Goal: Task Accomplishment & Management: Use online tool/utility

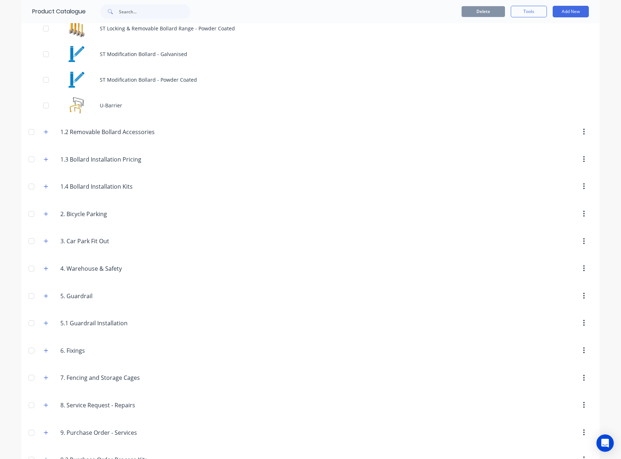
scroll to position [1111, 0]
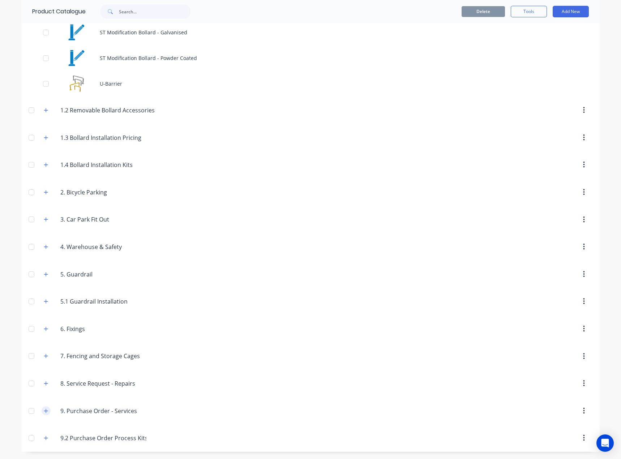
click at [44, 410] on icon "button" at bounding box center [46, 410] width 4 height 5
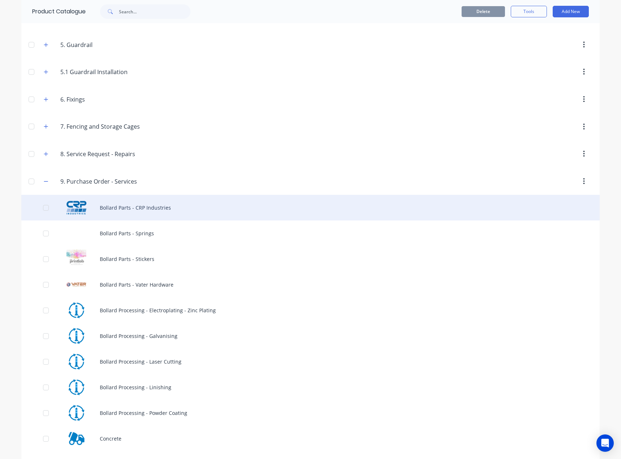
scroll to position [1364, 0]
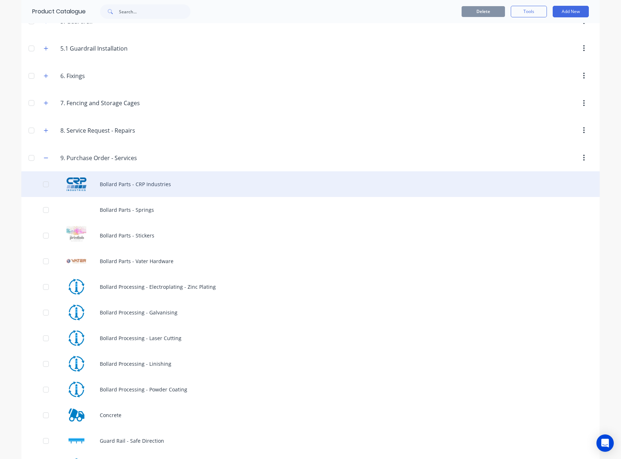
click at [165, 187] on div "Bollard Parts - CRP Industries" at bounding box center [310, 184] width 578 height 26
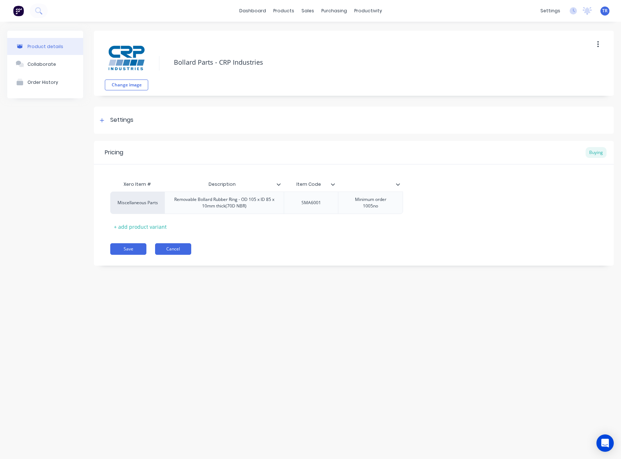
click at [172, 248] on button "Cancel" at bounding box center [173, 249] width 36 height 12
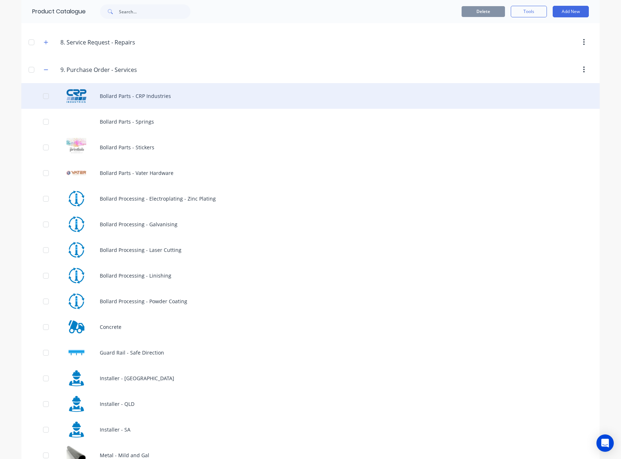
scroll to position [1413, 0]
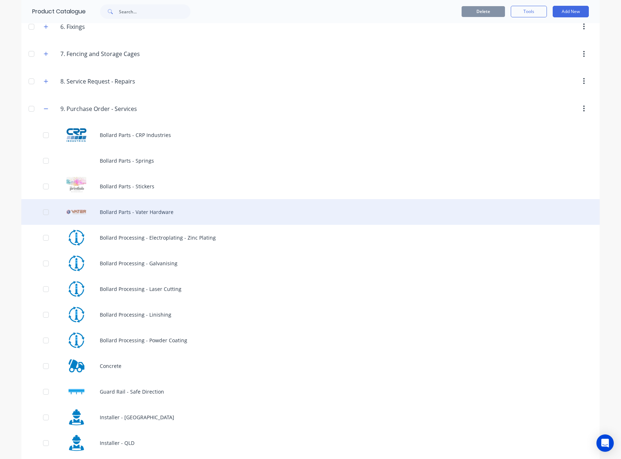
click at [203, 211] on div "Bollard Parts - Vater Hardware" at bounding box center [310, 212] width 578 height 26
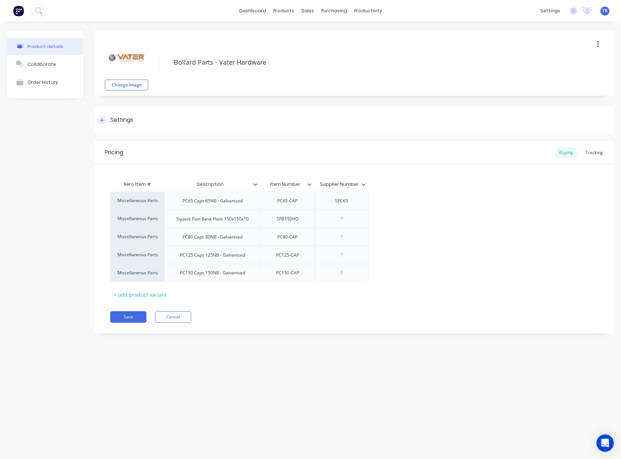
click at [263, 126] on div "Settings" at bounding box center [354, 120] width 520 height 27
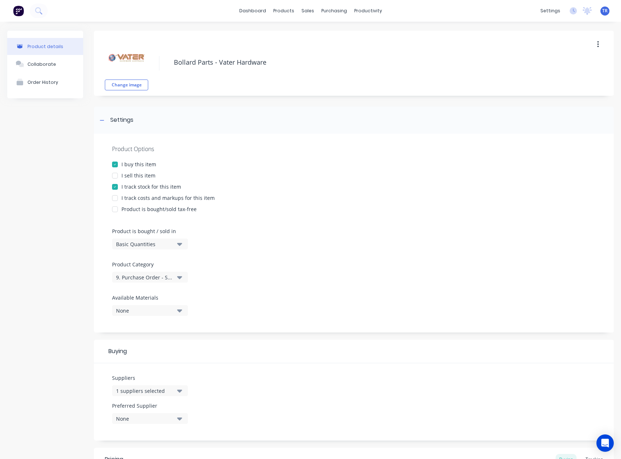
click at [117, 174] on div at bounding box center [115, 175] width 14 height 14
type textarea "x"
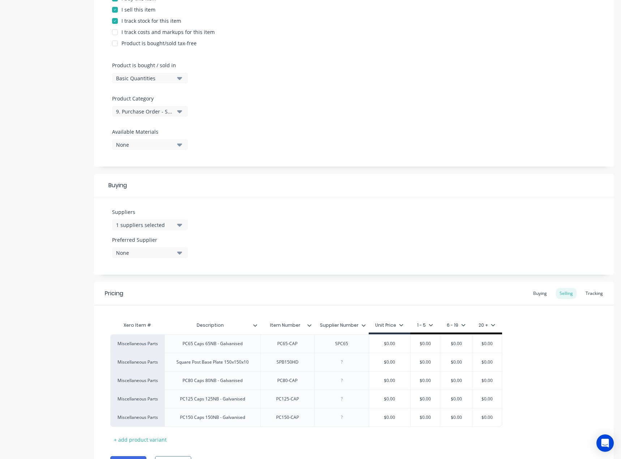
scroll to position [181, 0]
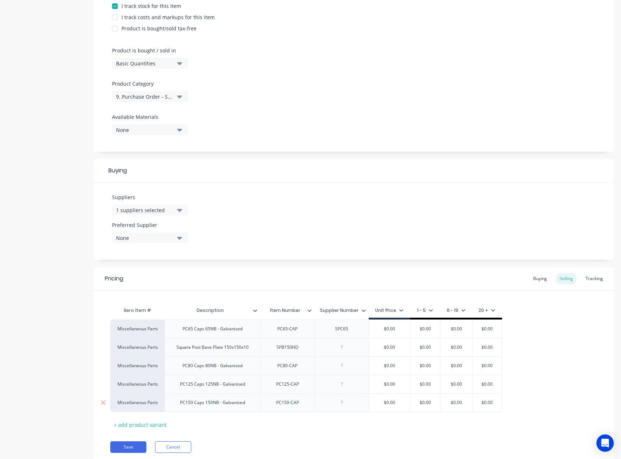
type input "$0.00"
click at [404, 401] on input "$0.00" at bounding box center [389, 402] width 41 height 7
type textarea "x"
type input "$1"
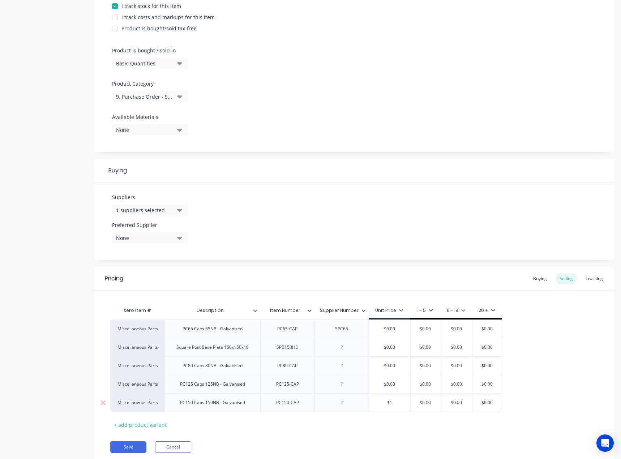
type textarea "x"
type input "$10"
click at [389, 422] on div "Xero Item # Description Item Number Supplier Number Unit Price 1 - 5 6 - 19 20 …" at bounding box center [353, 366] width 487 height 127
click at [125, 446] on button "Save" at bounding box center [128, 447] width 36 height 12
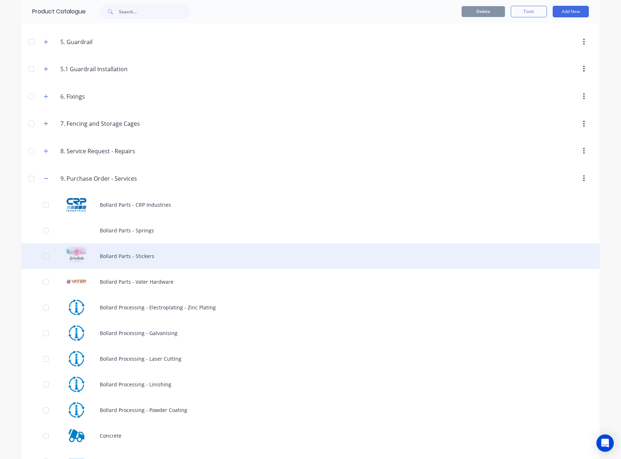
scroll to position [1341, 0]
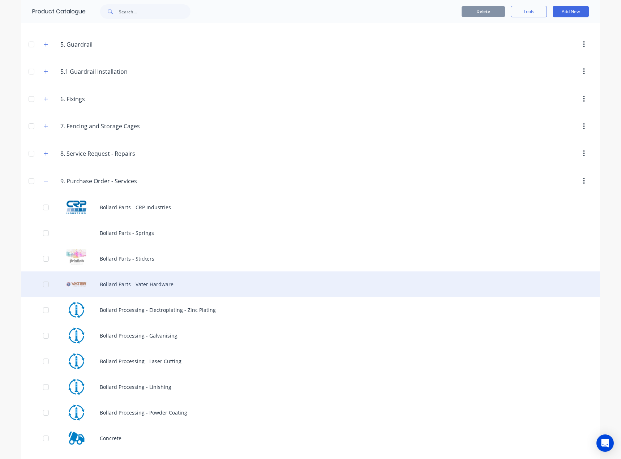
click at [181, 277] on div "Bollard Parts - Vater Hardware" at bounding box center [310, 284] width 578 height 26
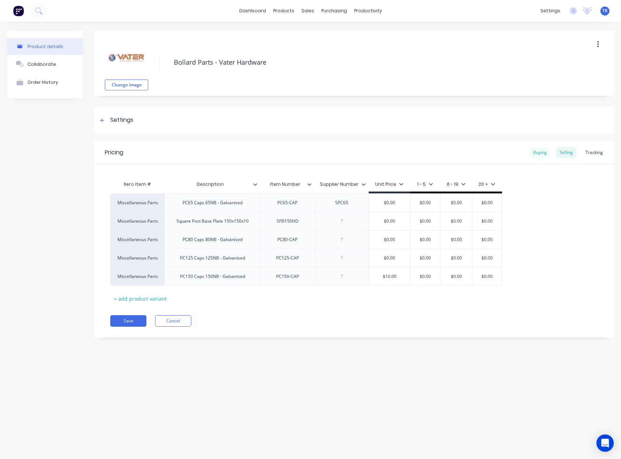
click at [540, 152] on div "Buying" at bounding box center [539, 152] width 21 height 11
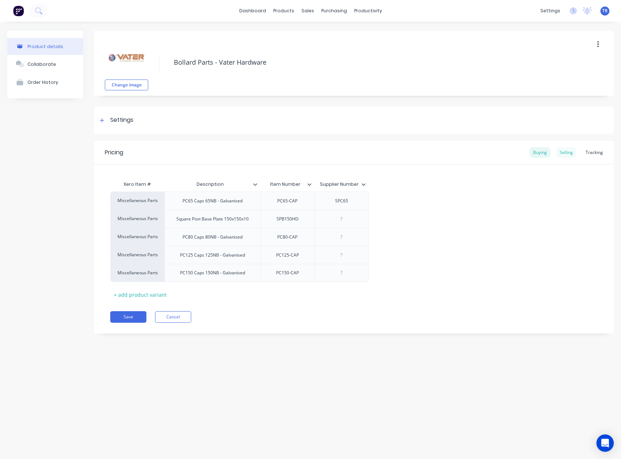
click at [559, 150] on div "Selling" at bounding box center [566, 152] width 21 height 11
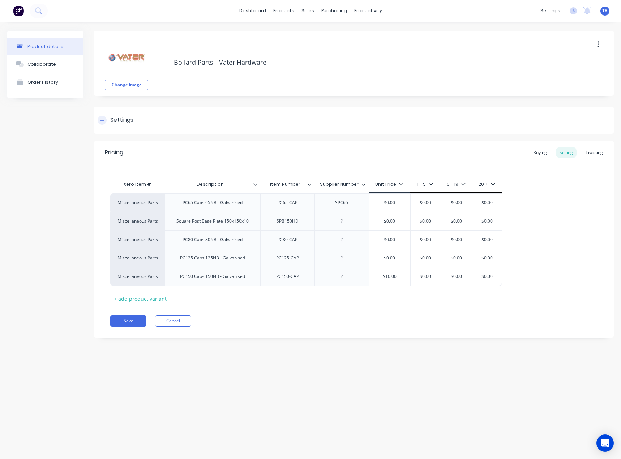
click at [208, 128] on div "Settings" at bounding box center [354, 120] width 520 height 27
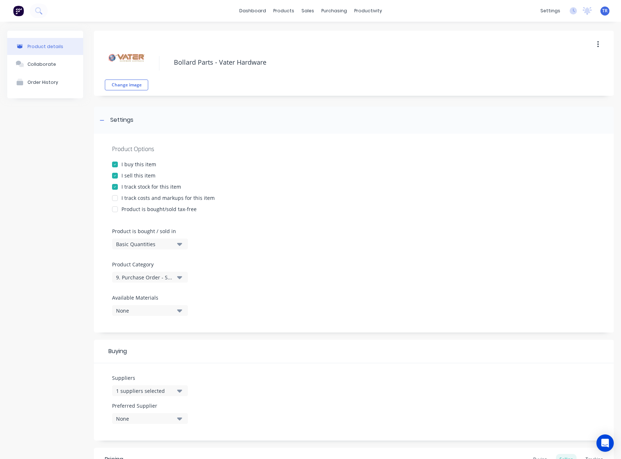
click at [195, 200] on div "I track costs and markups for this item" at bounding box center [167, 198] width 93 height 8
type textarea "x"
click at [182, 116] on div "Settings" at bounding box center [354, 120] width 520 height 27
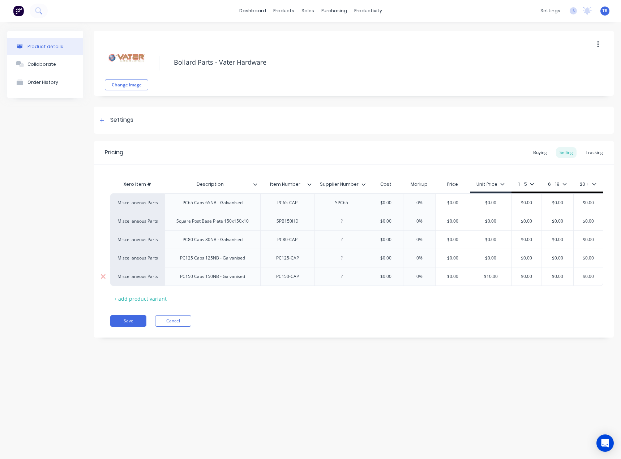
click at [213, 280] on div "PC150 Caps 150NB - Galvanised" at bounding box center [212, 276] width 77 height 9
paste div
click at [213, 258] on div "PC125 Caps 125NB - Galvanised" at bounding box center [212, 257] width 77 height 9
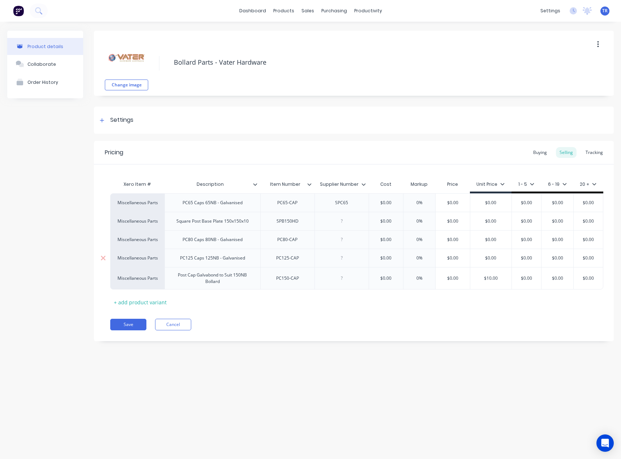
type textarea "x"
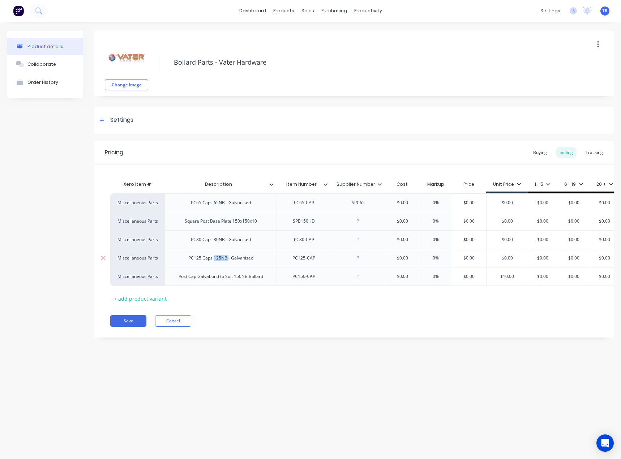
click at [213, 258] on div "PC125 Caps 125NB - Galvanised" at bounding box center [220, 257] width 77 height 9
paste div
click at [249, 270] on div "Post Cap Galvabond to Suit 150NB Bollard" at bounding box center [220, 276] width 112 height 19
drag, startPoint x: 242, startPoint y: 262, endPoint x: 237, endPoint y: 262, distance: 5.4
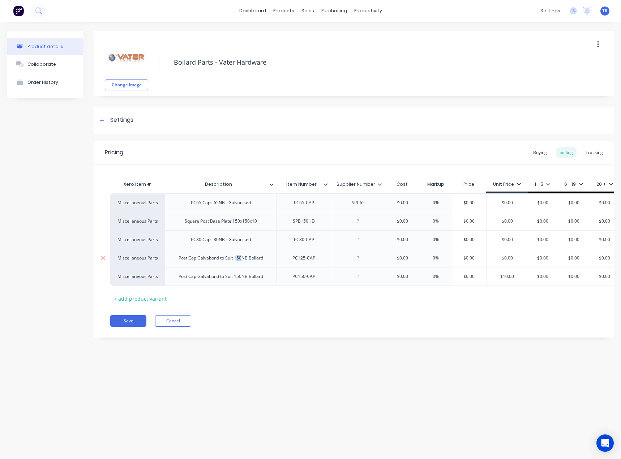
click at [237, 262] on div "Post Cap Galvabond to Suit 150NB Bollard" at bounding box center [221, 257] width 96 height 9
type textarea "x"
drag, startPoint x: 254, startPoint y: 240, endPoint x: 180, endPoint y: 241, distance: 73.7
click at [180, 241] on div "PC80 Caps 80NB - Galvanised" at bounding box center [220, 239] width 112 height 18
paste div
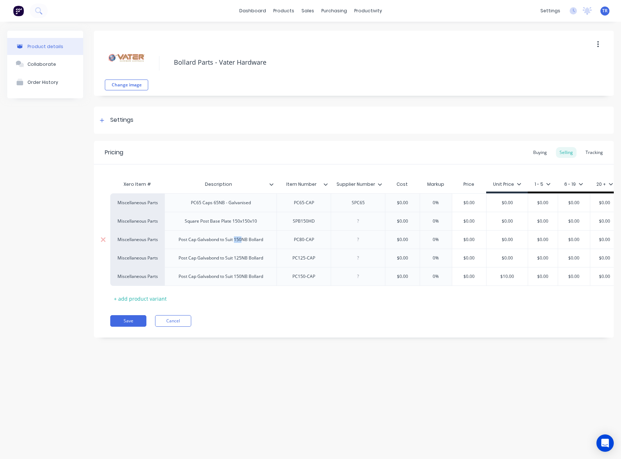
drag, startPoint x: 241, startPoint y: 242, endPoint x: 234, endPoint y: 242, distance: 7.2
click at [234, 242] on div "Post Cap Galvabond to Suit 150NB Bollard" at bounding box center [221, 239] width 96 height 9
click at [295, 298] on div "Xero Item # Description Item Number Supplier Number Cost Markup Price Unit Pric…" at bounding box center [353, 240] width 487 height 127
click at [130, 323] on button "Save" at bounding box center [128, 321] width 36 height 12
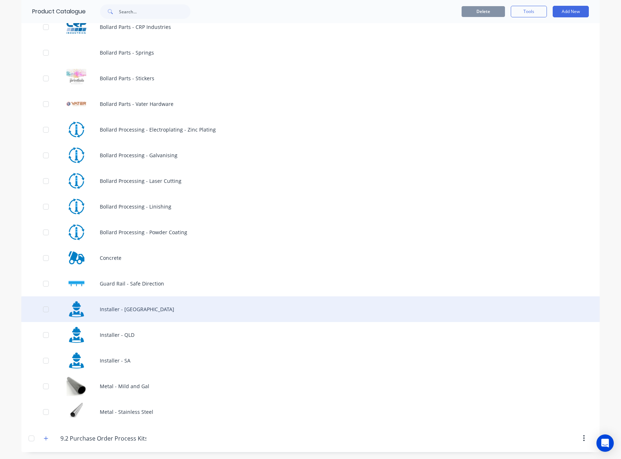
scroll to position [1521, 0]
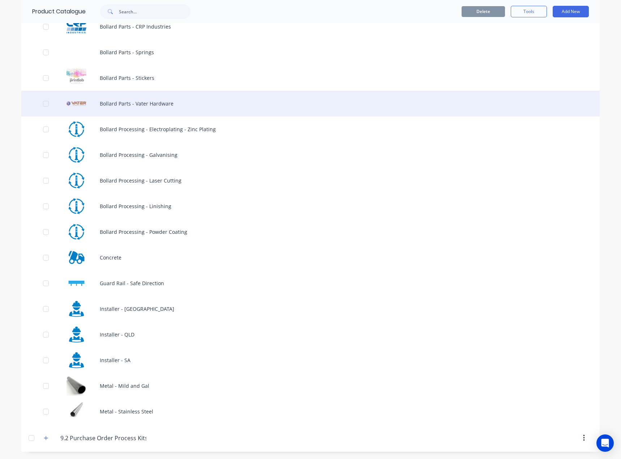
click at [191, 96] on div "Bollard Parts - Vater Hardware" at bounding box center [310, 104] width 578 height 26
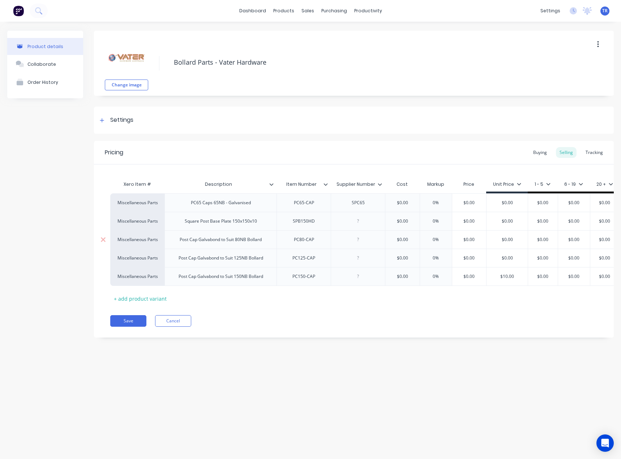
type textarea "x"
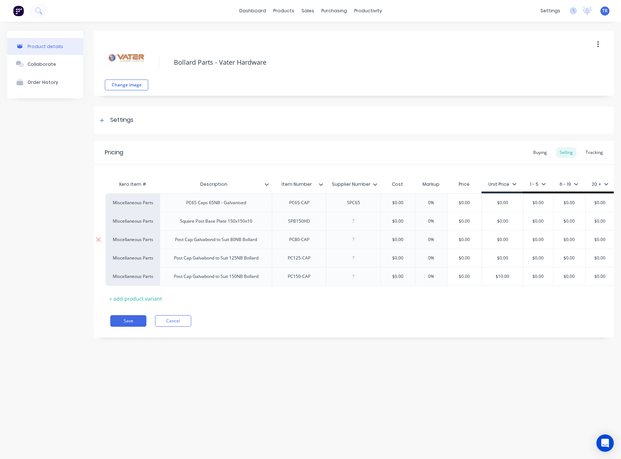
scroll to position [0, 9]
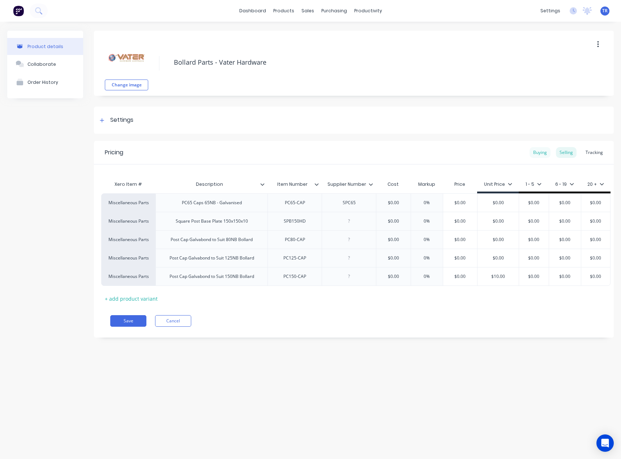
click at [550, 152] on div "Buying" at bounding box center [539, 152] width 21 height 11
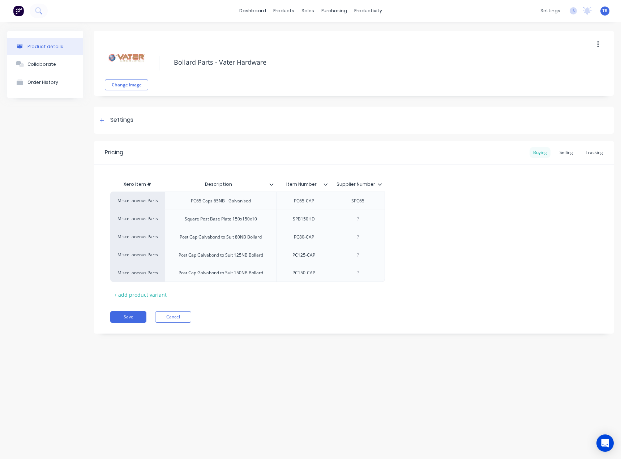
scroll to position [0, 0]
click at [560, 152] on div "Selling" at bounding box center [566, 152] width 21 height 11
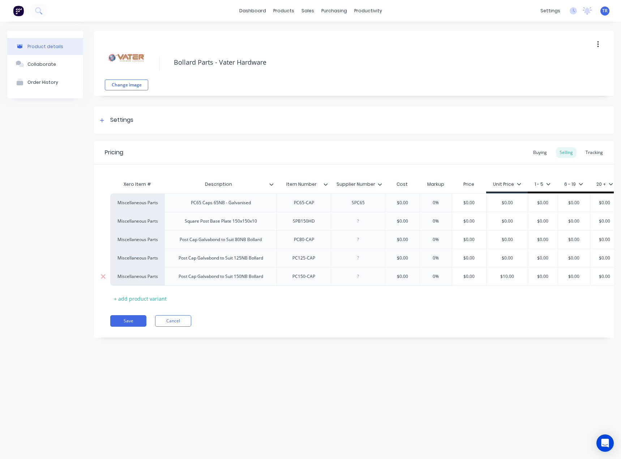
type input "$0.00"
click at [469, 276] on input "$0.00" at bounding box center [469, 276] width 36 height 7
type textarea "x"
type input "$10"
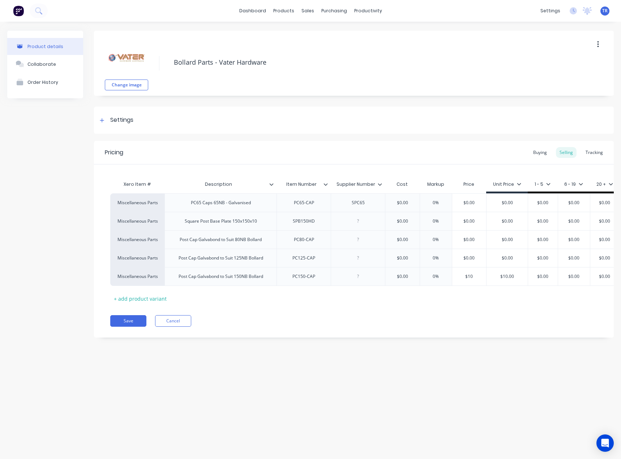
type textarea "x"
type input "$10"
click at [537, 159] on div "Pricing Buying Selling Tracking" at bounding box center [354, 152] width 520 height 23
click at [137, 327] on button "Save" at bounding box center [128, 321] width 36 height 12
type textarea "x"
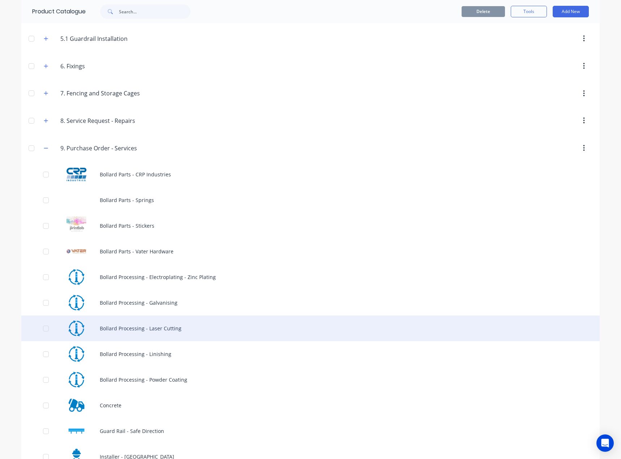
scroll to position [1521, 0]
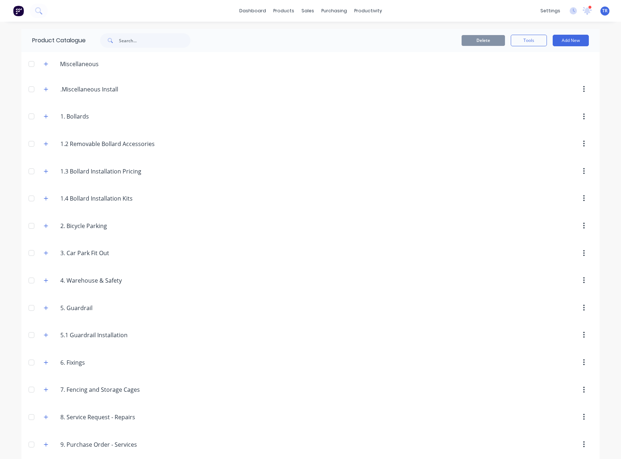
scroll to position [34, 0]
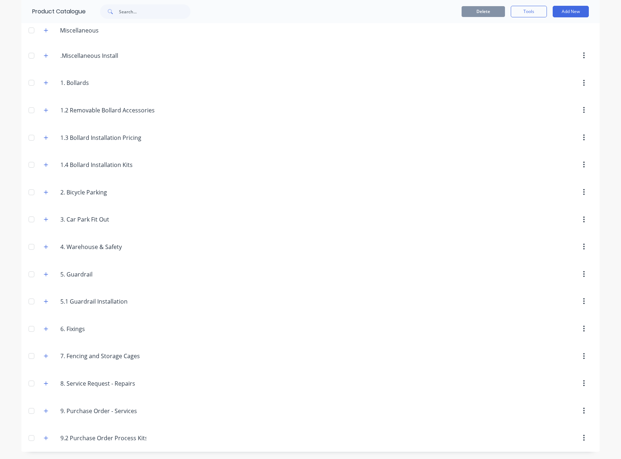
click at [42, 414] on span at bounding box center [46, 410] width 9 height 9
click at [44, 411] on icon "button" at bounding box center [46, 411] width 4 height 4
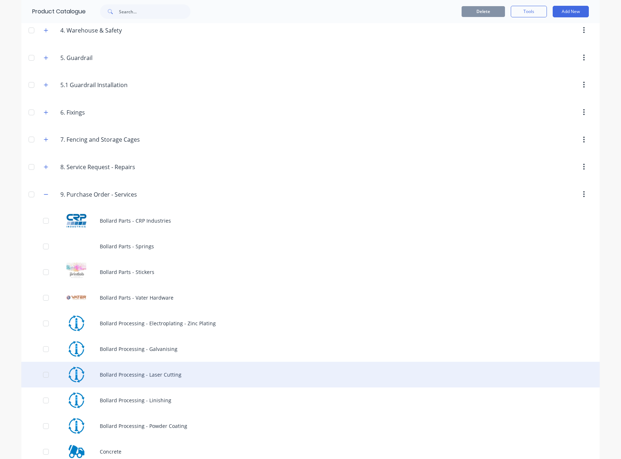
scroll to position [250, 0]
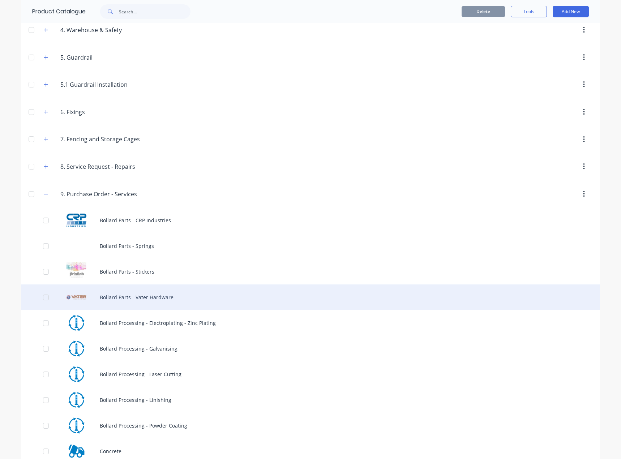
click at [170, 304] on div "Bollard Parts - Vater Hardware" at bounding box center [310, 297] width 578 height 26
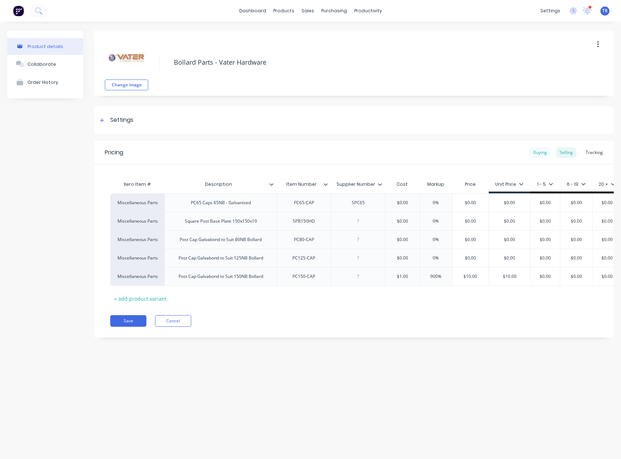
click at [546, 154] on div "Buying" at bounding box center [539, 152] width 21 height 11
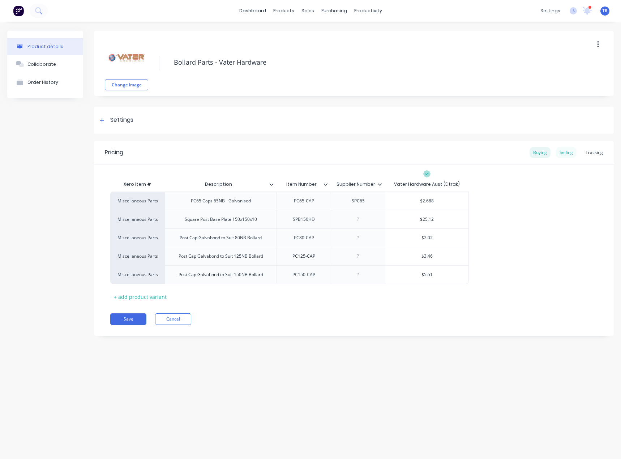
click at [562, 149] on div "Selling" at bounding box center [566, 152] width 21 height 11
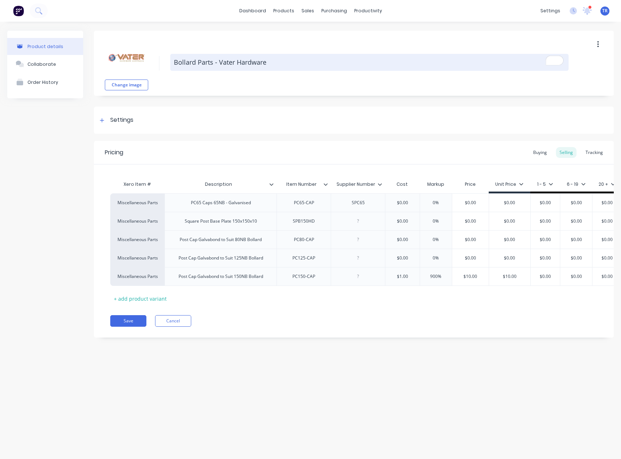
drag, startPoint x: 217, startPoint y: 63, endPoint x: 283, endPoint y: 61, distance: 65.8
click at [283, 61] on textarea "Bollard Parts - Vater Hardware" at bounding box center [369, 62] width 398 height 17
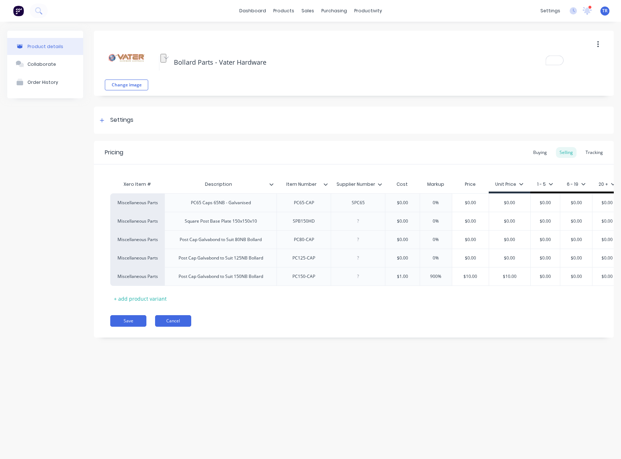
click at [177, 323] on button "Cancel" at bounding box center [173, 321] width 36 height 12
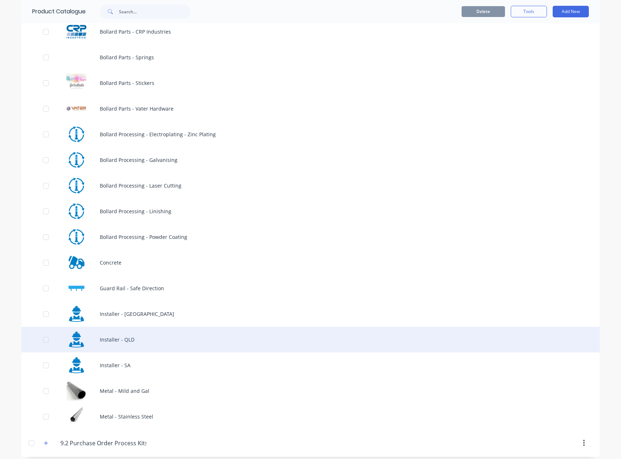
scroll to position [444, 0]
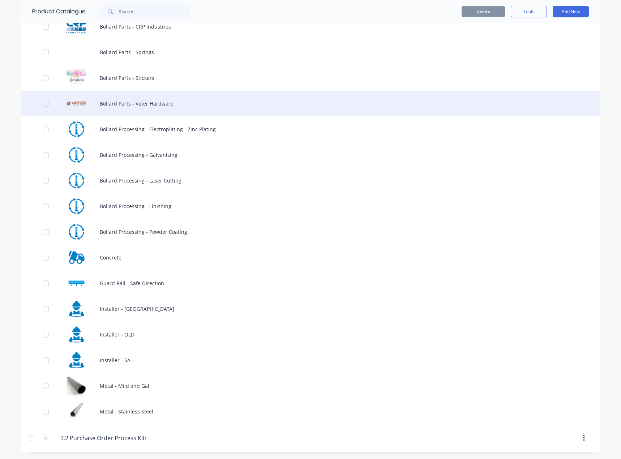
click at [151, 101] on div "Bollard Parts - Vater Hardware" at bounding box center [310, 104] width 578 height 26
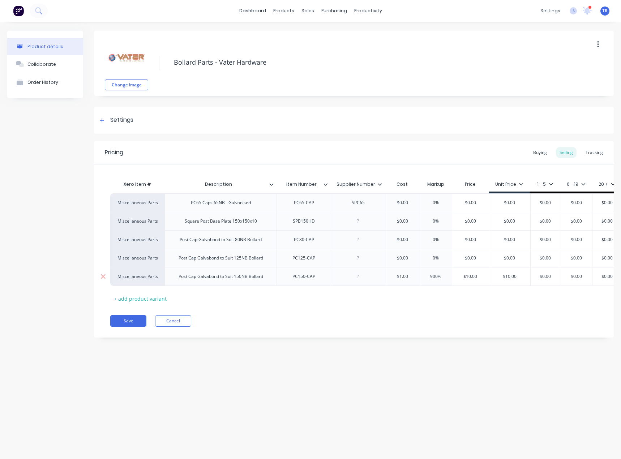
click at [255, 276] on div "Post Cap Galvabond to Suit 150NB Bollard" at bounding box center [221, 276] width 96 height 9
click at [266, 276] on div "Post Cap Galvabond to Suit 150NB Bollard" at bounding box center [221, 276] width 96 height 9
click at [205, 226] on div "Square Post Base Plate 150x150x10" at bounding box center [220, 221] width 112 height 18
type textarea "x"
click at [197, 240] on div "Post Cap Galvabond to Suit 80NB Bollard" at bounding box center [221, 239] width 94 height 9
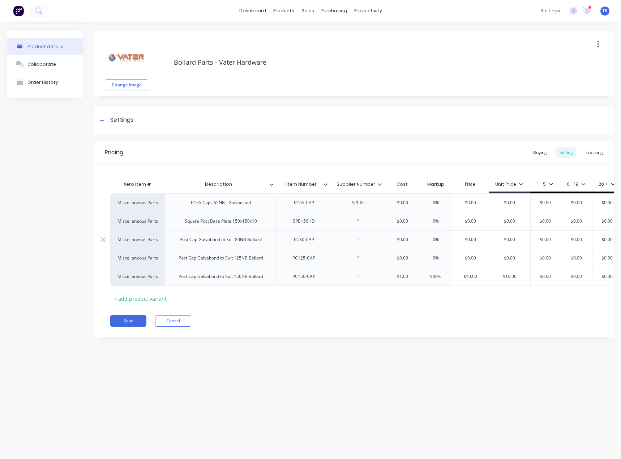
click at [181, 241] on div "Post Cap Galvabond to Suit 80NB Bollard" at bounding box center [221, 239] width 94 height 9
drag, startPoint x: 211, startPoint y: 241, endPoint x: 166, endPoint y: 241, distance: 44.8
click at [166, 241] on div "Cap Galvabond to Suit 80NB Bollard" at bounding box center [220, 239] width 112 height 18
click at [255, 245] on div "Cap to Suit 80NB Bollard" at bounding box center [220, 239] width 112 height 18
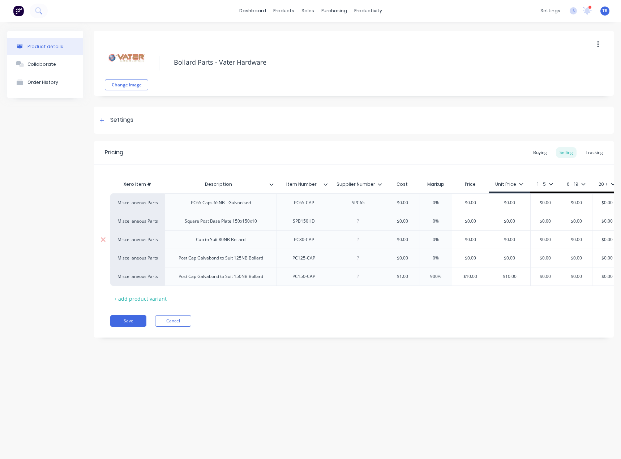
click at [253, 240] on div "Cap to Suit 80NB Bollard" at bounding box center [220, 239] width 112 height 18
click at [253, 239] on div "Cap to Suit 80NB Bollard" at bounding box center [220, 239] width 112 height 18
click at [247, 238] on div "Cap to Suit 80NB Bollard" at bounding box center [220, 239] width 61 height 9
click at [237, 240] on div "Cap to Suit 80NB Bollard - - Galvanised" at bounding box center [221, 239] width 90 height 9
click at [587, 8] on icon at bounding box center [587, 10] width 7 height 6
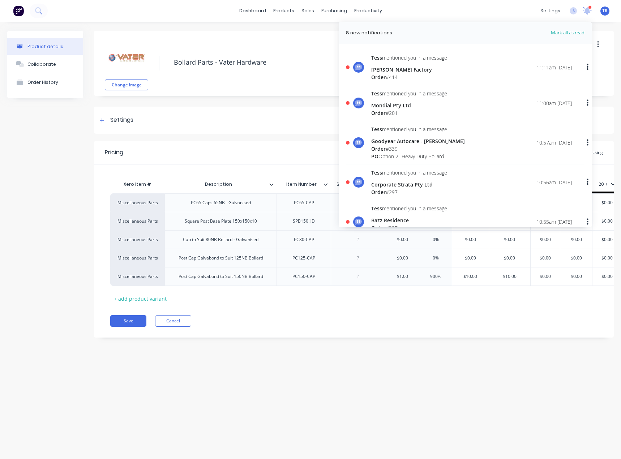
click at [587, 8] on icon at bounding box center [587, 10] width 7 height 6
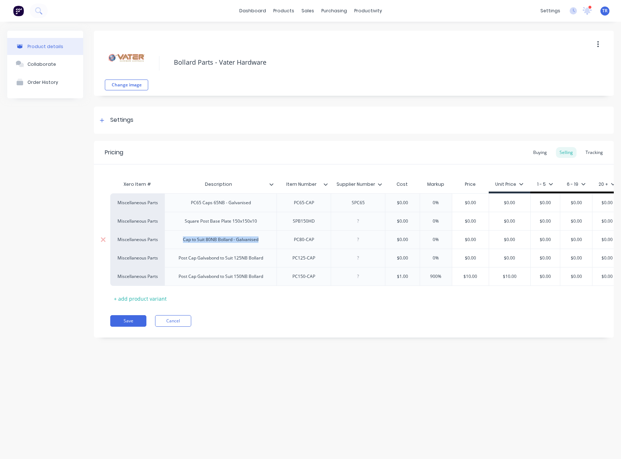
drag, startPoint x: 254, startPoint y: 241, endPoint x: 157, endPoint y: 245, distance: 97.2
click at [157, 245] on div "Miscellaneous Parts Cap to Suit 80NB Bollard - Galvanised PC80-CAP $0.00 0% $0.…" at bounding box center [366, 239] width 512 height 18
copy div "Cap to Suit 80NB Bollard - Galvanised"
type textarea "x"
click at [244, 259] on div "Post Cap Galvabond to Suit 125NB Bollard" at bounding box center [221, 257] width 96 height 9
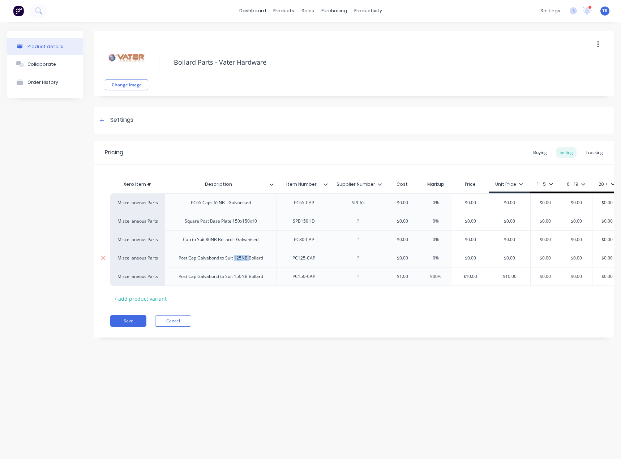
click at [244, 259] on div "Post Cap Galvabond to Suit 125NB Bollard" at bounding box center [221, 257] width 96 height 9
paste div
drag, startPoint x: 211, startPoint y: 261, endPoint x: 206, endPoint y: 262, distance: 4.8
click at [206, 262] on div "Cap to Suit 80NB Bollard - Galvanised" at bounding box center [220, 257] width 87 height 9
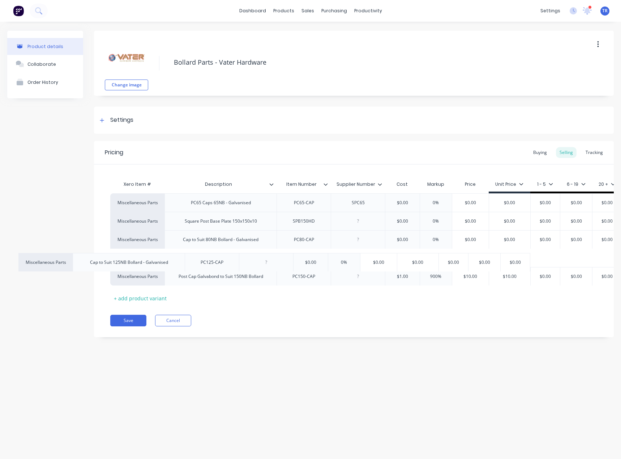
drag, startPoint x: 266, startPoint y: 260, endPoint x: 202, endPoint y: 260, distance: 63.9
click at [198, 261] on div "Miscellaneous Parts PC65 Caps 65NB - Galvanised PC65-CAP SPC65 $0.00 0% $0.00 $…" at bounding box center [353, 239] width 487 height 92
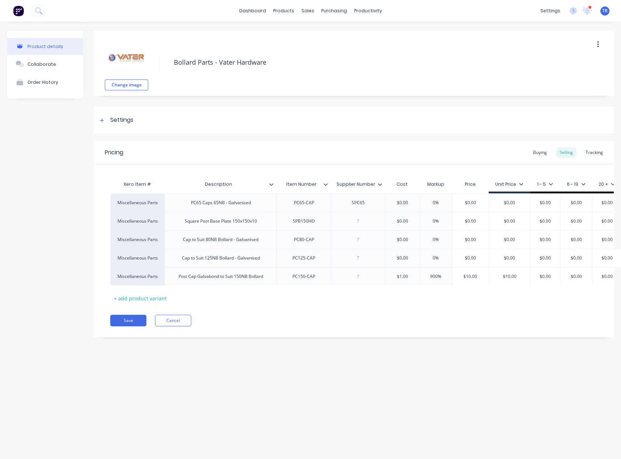
click at [209, 257] on div "Cap to Suit 125NB Bollard - Galvanised" at bounding box center [221, 257] width 90 height 9
copy div "Cap to Suit 125NB Bollard - Galvanised"
type textarea "x"
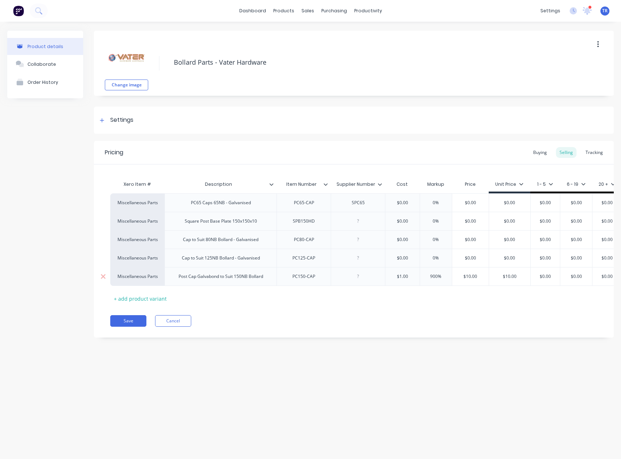
click at [217, 276] on div "Post Cap Galvabond to Suit 150NB Bollard" at bounding box center [221, 276] width 96 height 9
paste div
click at [208, 279] on div "Cap to Suit 125NB Bollard - Galvanised" at bounding box center [221, 276] width 90 height 9
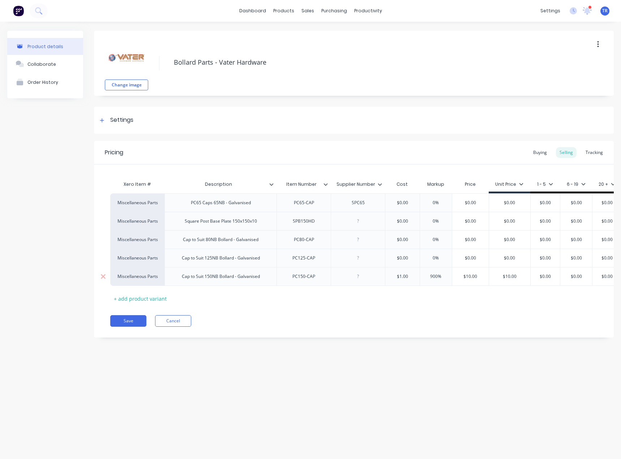
type textarea "x"
type input "$10.00"
click at [465, 276] on input "$10.00" at bounding box center [465, 276] width 36 height 7
click at [133, 117] on div "Settings" at bounding box center [121, 120] width 23 height 9
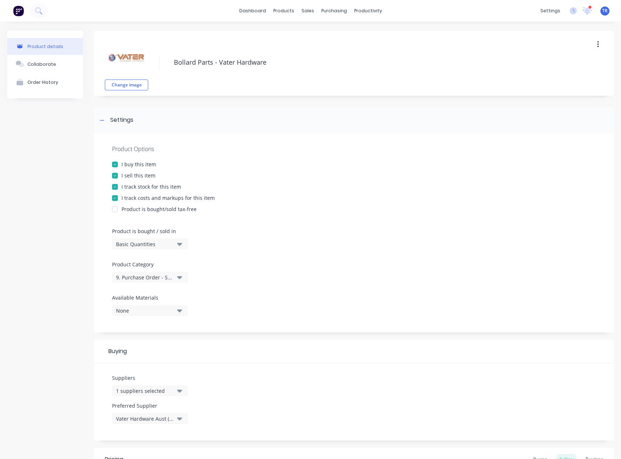
click at [148, 177] on div "I sell this item" at bounding box center [138, 176] width 34 height 8
click at [148, 186] on div "I track stock for this item" at bounding box center [151, 187] width 60 height 8
click at [142, 198] on div "I track costs and markups for this item" at bounding box center [167, 198] width 93 height 8
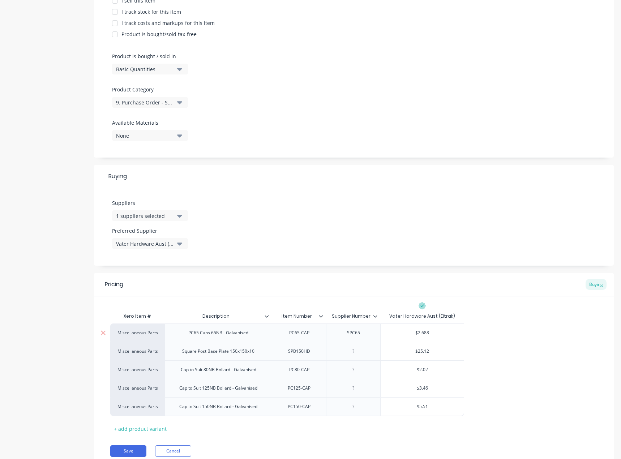
scroll to position [203, 0]
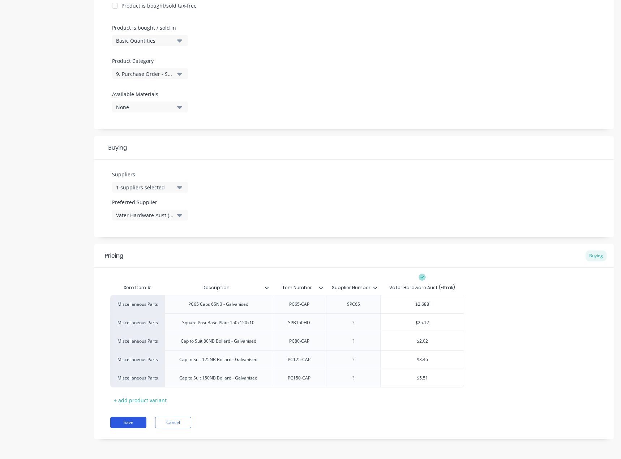
click at [132, 425] on button "Save" at bounding box center [128, 423] width 36 height 12
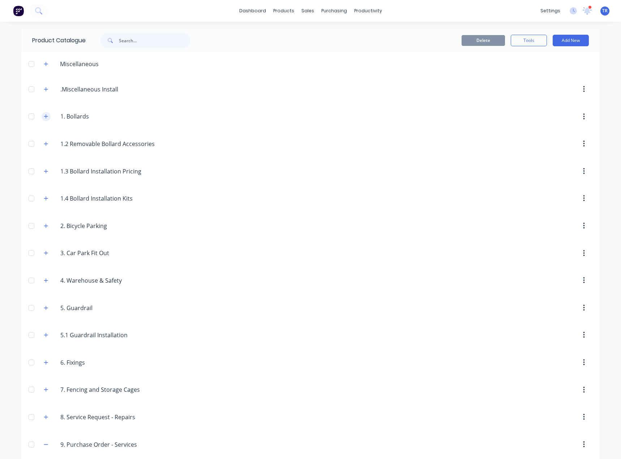
click at [44, 116] on icon "button" at bounding box center [46, 116] width 4 height 5
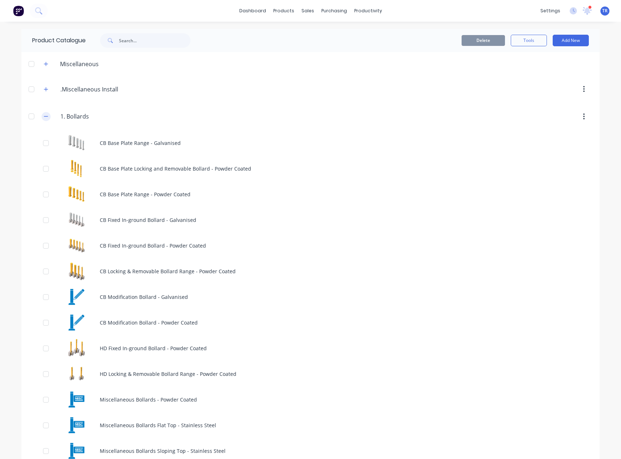
click at [44, 116] on icon "button" at bounding box center [46, 116] width 4 height 5
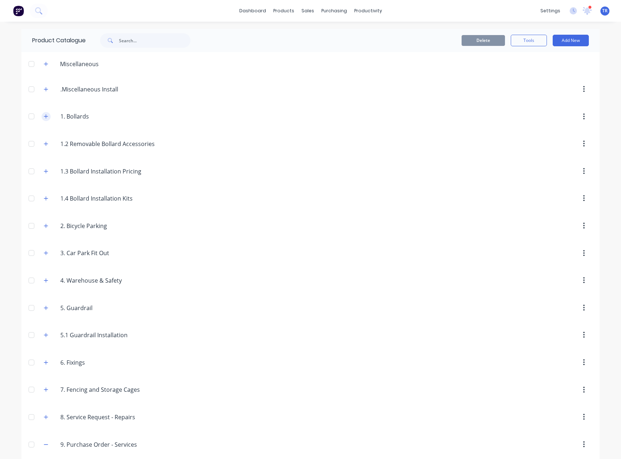
click at [44, 116] on icon "button" at bounding box center [46, 116] width 4 height 5
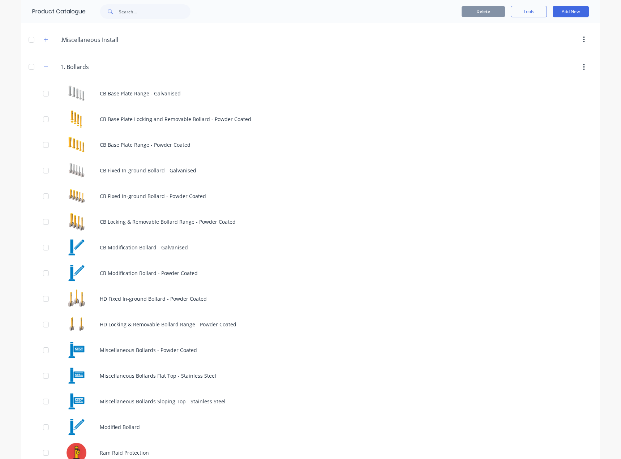
scroll to position [36, 0]
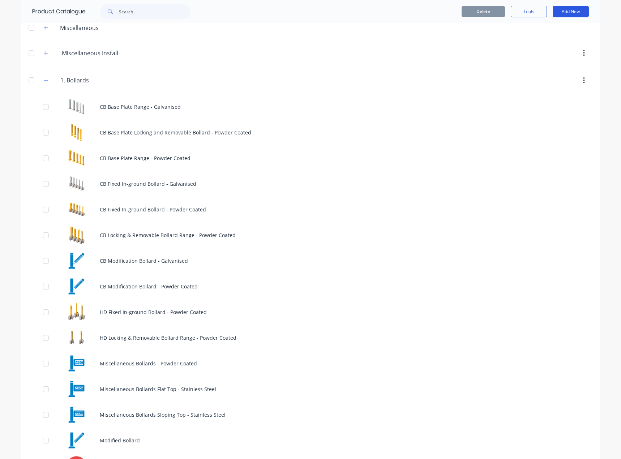
click at [571, 14] on button "Add New" at bounding box center [570, 12] width 36 height 12
click at [536, 39] on button "Product" at bounding box center [554, 44] width 69 height 14
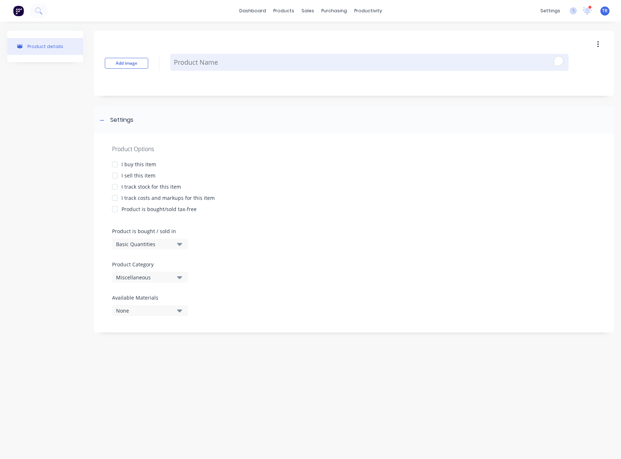
click at [215, 59] on textarea "To enrich screen reader interactions, please activate Accessibility in Grammarl…" at bounding box center [369, 62] width 398 height 17
type textarea "x"
type textarea "B"
type textarea "x"
type textarea "Bo"
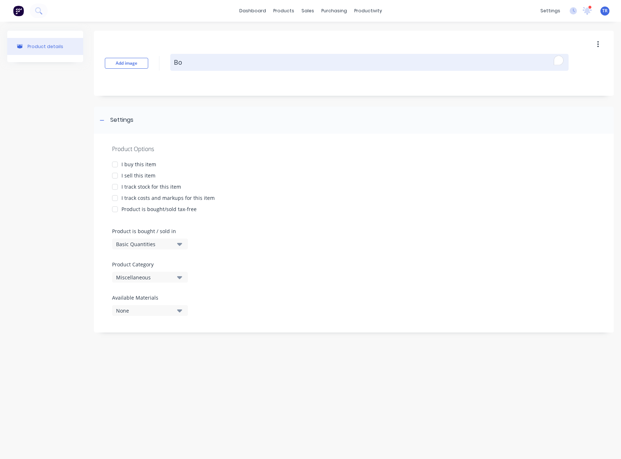
type textarea "x"
type textarea "Bol"
type textarea "x"
type textarea "Boll"
type textarea "x"
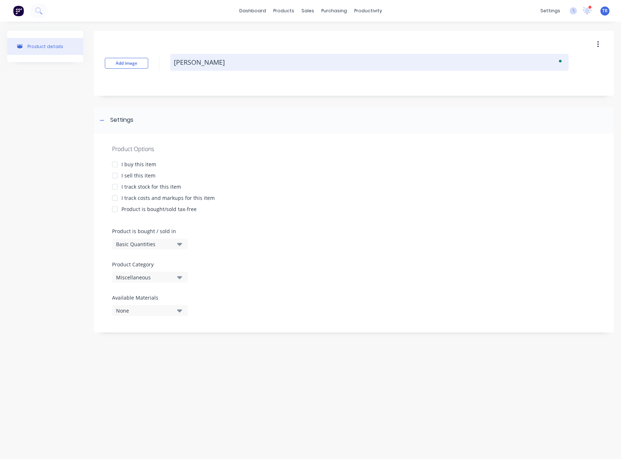
type textarea "Bolla"
type textarea "x"
type textarea "Bollar"
type textarea "x"
type textarea "Bollard"
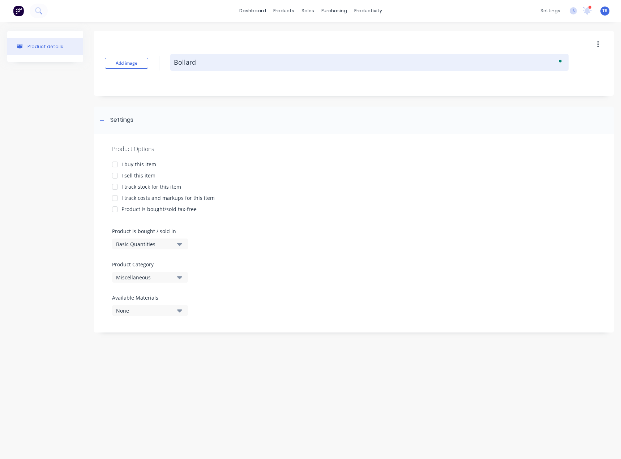
type textarea "x"
type textarea "Bollard A"
type textarea "x"
type textarea "Bollard Ac"
type textarea "x"
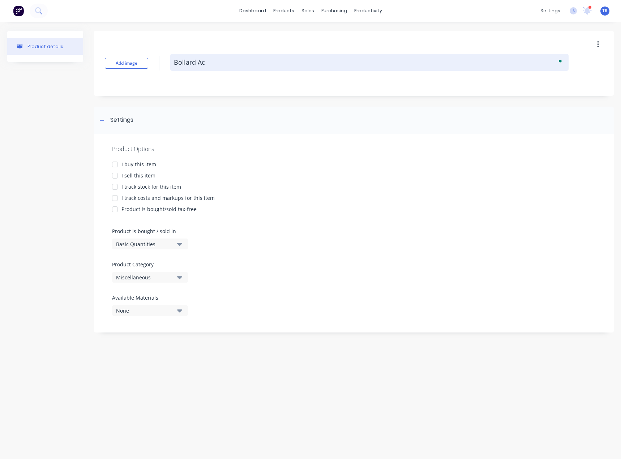
type textarea "Bollard Acc"
type textarea "x"
type textarea "Bollard Acce"
type textarea "x"
type textarea "Bollard Acces"
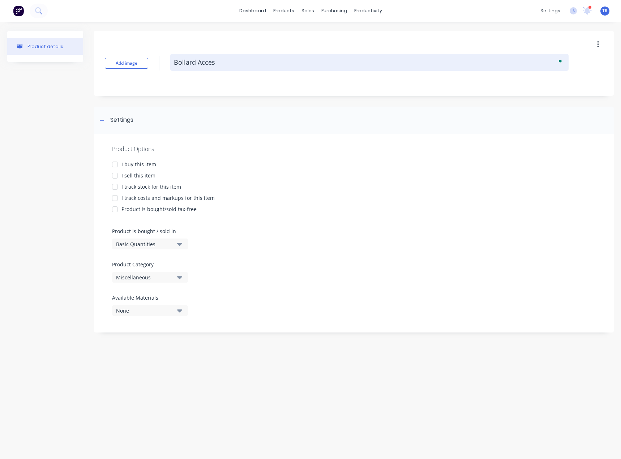
type textarea "x"
type textarea "Bollard Access"
type textarea "x"
type textarea "Bollard Accesso"
type textarea "x"
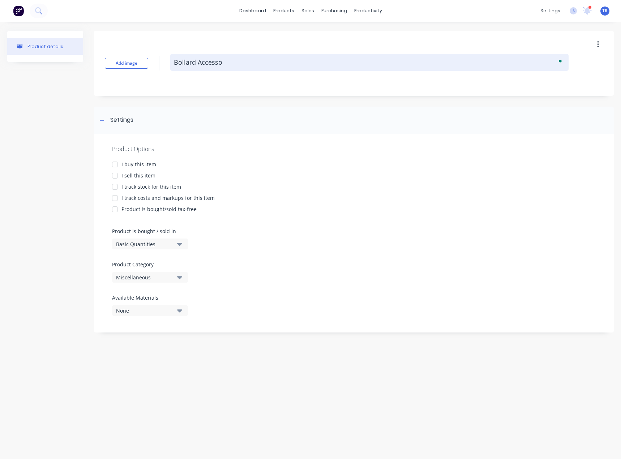
type textarea "Bollard Accessor"
type textarea "x"
type textarea "Bollard Accessori"
type textarea "x"
type textarea "Bollard Accessorie"
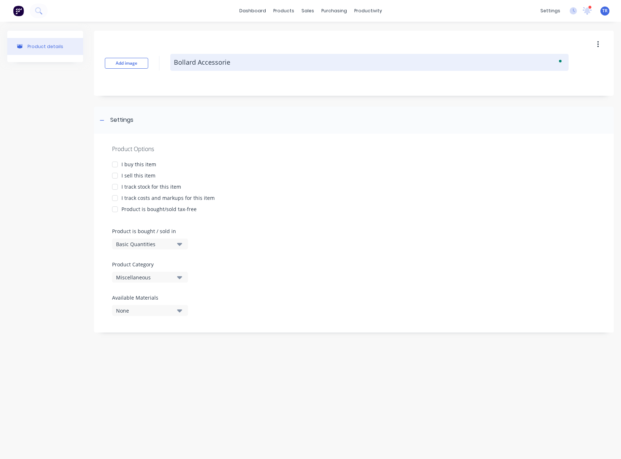
type textarea "x"
click at [219, 65] on textarea "Bollard Accessories" at bounding box center [369, 62] width 398 height 17
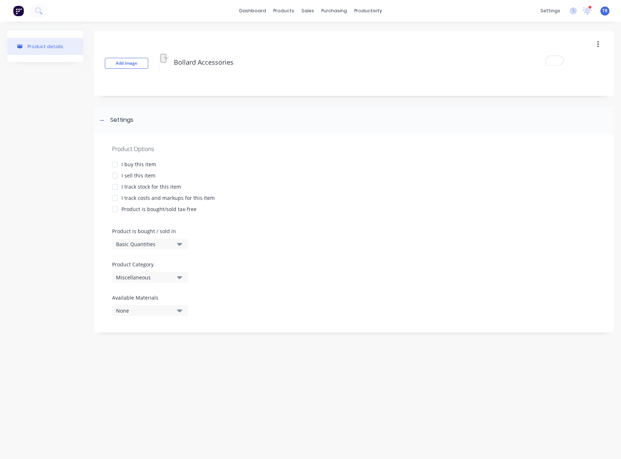
type textarea "Bollard Accessories"
type textarea "x"
type textarea "Bollard Accessories"
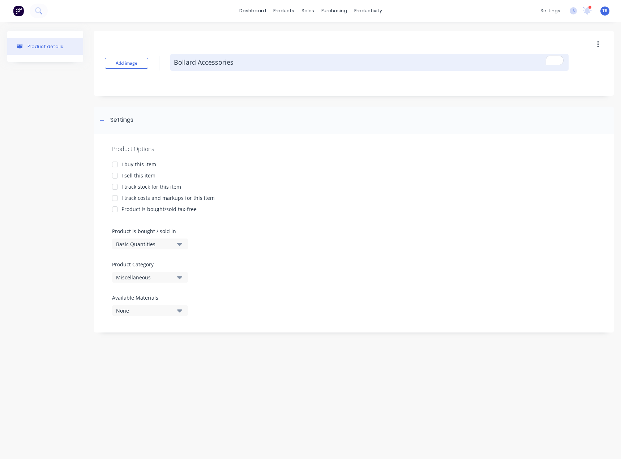
drag, startPoint x: 236, startPoint y: 63, endPoint x: 202, endPoint y: 62, distance: 34.3
click at [202, 62] on textarea "Bollard Accessories" at bounding box center [369, 62] width 398 height 17
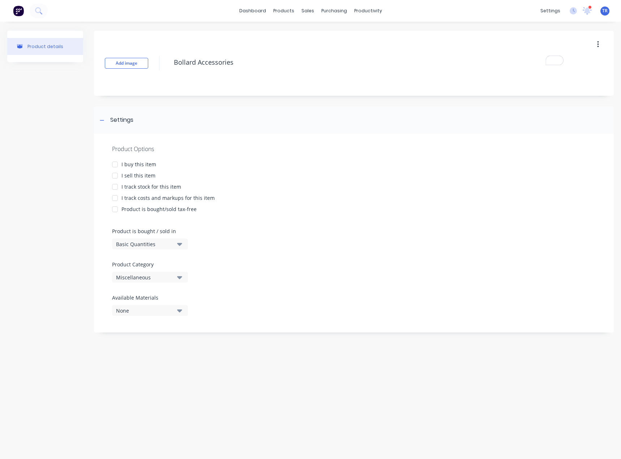
click at [131, 176] on div "I sell this item" at bounding box center [138, 176] width 34 height 8
type textarea "x"
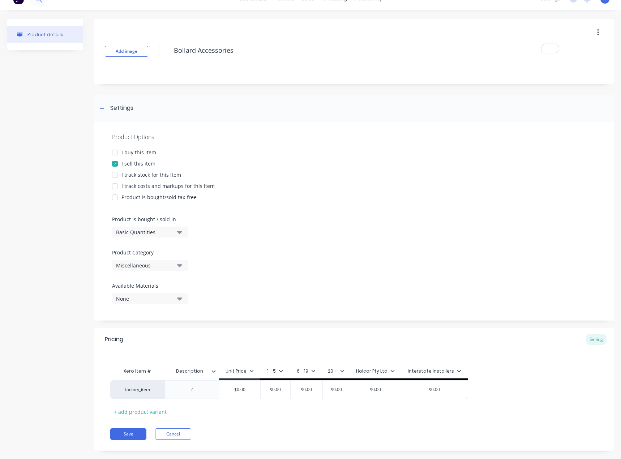
scroll to position [23, 0]
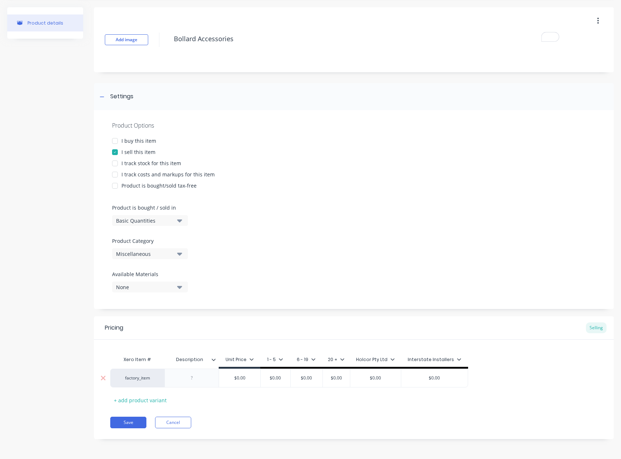
click at [146, 379] on div "factory_item" at bounding box center [137, 378] width 40 height 7
click at [271, 289] on div "Product Options I buy this item I sell this item I track stock for this item I …" at bounding box center [354, 209] width 520 height 199
click at [199, 379] on div at bounding box center [192, 377] width 36 height 9
click at [188, 377] on div at bounding box center [192, 377] width 36 height 9
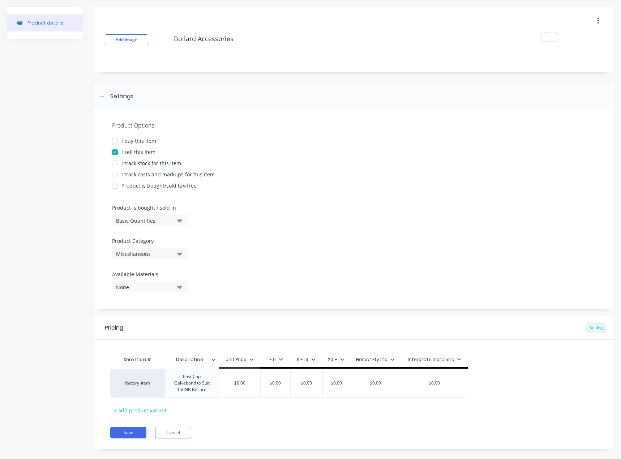
click at [214, 358] on icon at bounding box center [213, 359] width 4 height 4
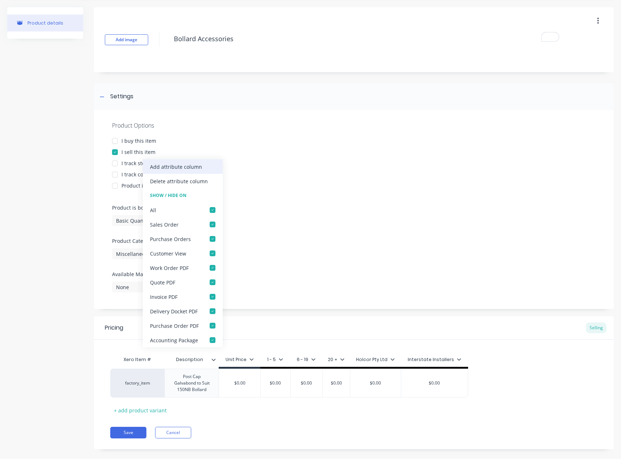
click at [188, 166] on div "Add attribute column" at bounding box center [176, 167] width 52 height 8
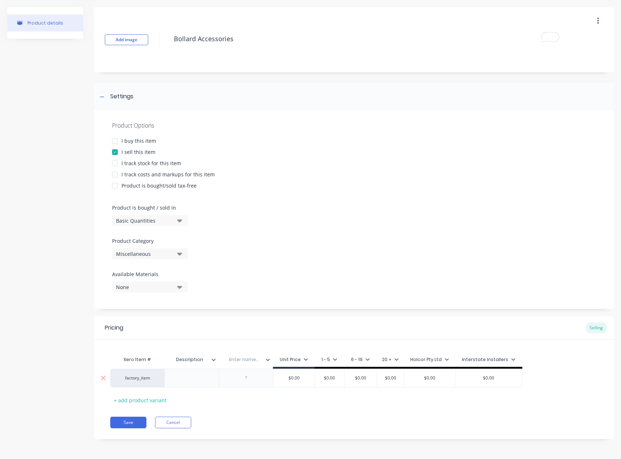
click at [197, 375] on div at bounding box center [192, 377] width 36 height 9
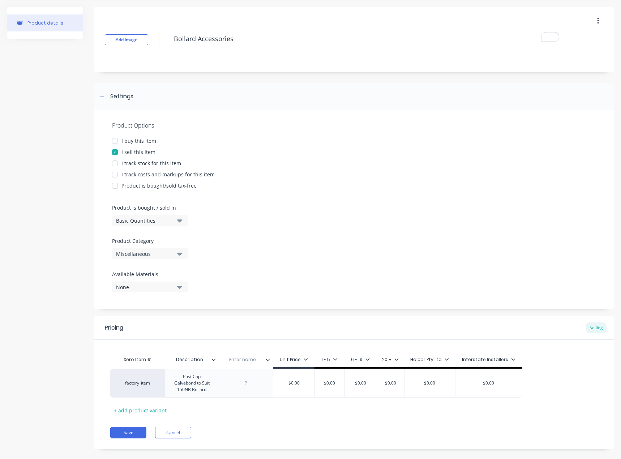
type textarea "x"
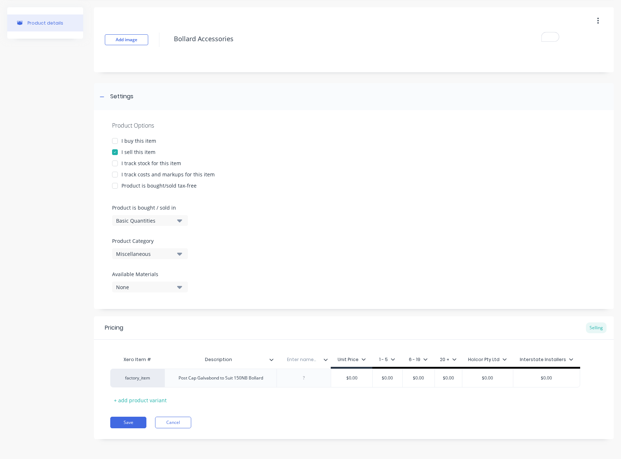
click at [305, 354] on div "Enter name..." at bounding box center [301, 359] width 50 height 18
type input "Item #"
type textarea "x"
click at [307, 382] on div at bounding box center [304, 377] width 36 height 9
click at [356, 379] on input "text" at bounding box center [351, 378] width 41 height 7
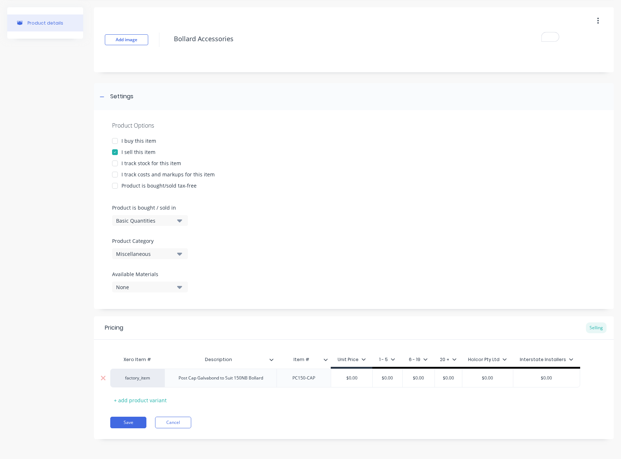
type textarea "x"
type input "$0.00"
click at [356, 379] on input "$0.00" at bounding box center [351, 378] width 41 height 7
type textarea "x"
type input "$1"
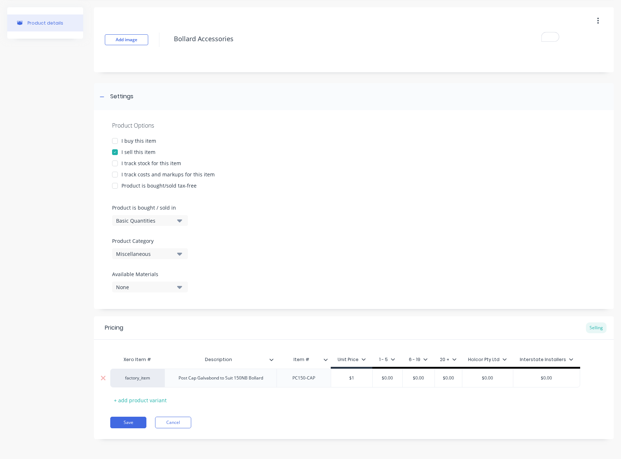
type textarea "x"
type input "$10"
type textarea "x"
type input "$10.0"
type textarea "x"
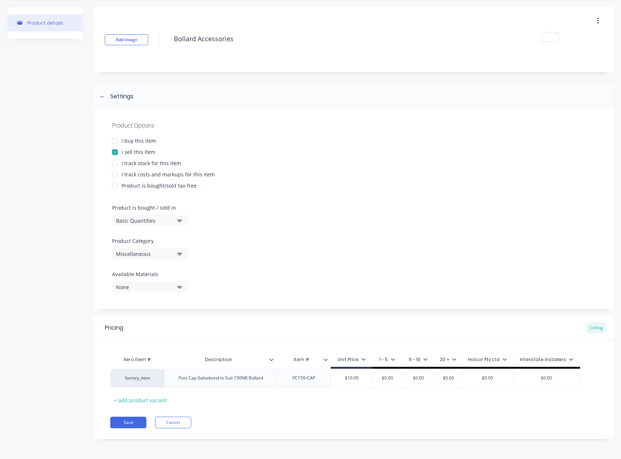
type input "$10.00"
drag, startPoint x: 223, startPoint y: 36, endPoint x: 146, endPoint y: 38, distance: 77.0
click at [146, 38] on div "Add image Bollard Accessories" at bounding box center [354, 39] width 520 height 65
click at [184, 420] on button "Cancel" at bounding box center [173, 423] width 36 height 12
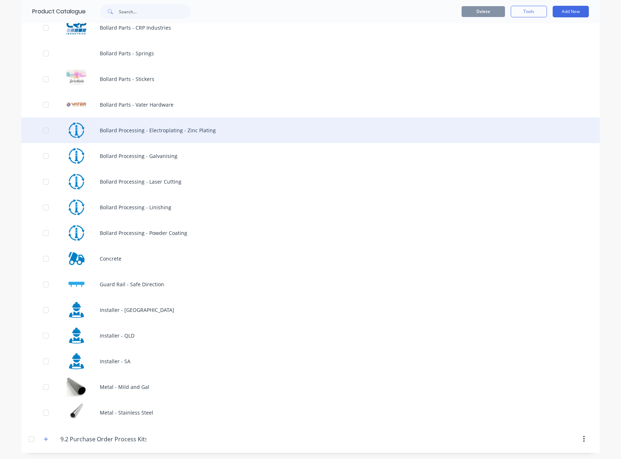
scroll to position [1393, 0]
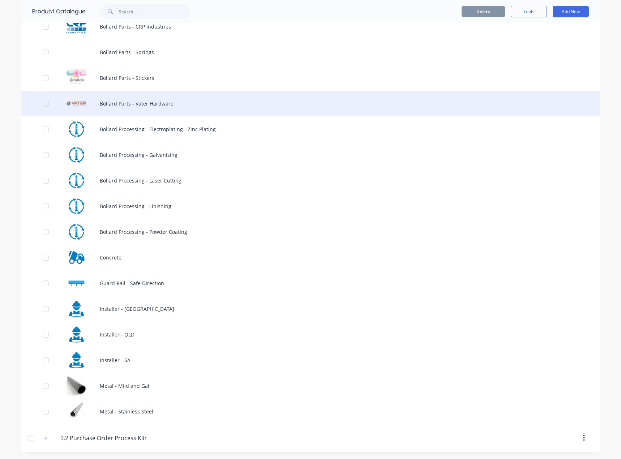
click at [169, 106] on div "Bollard Parts - Vater Hardware" at bounding box center [310, 104] width 578 height 26
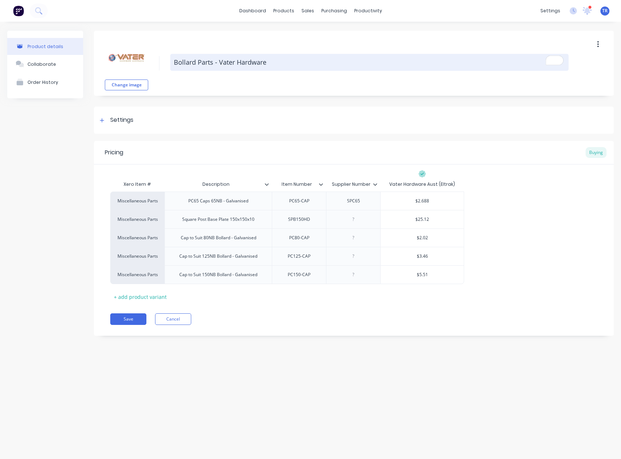
drag, startPoint x: 257, startPoint y: 67, endPoint x: 219, endPoint y: 63, distance: 38.1
click at [219, 63] on textarea "Bollard Parts - Vater Hardware" at bounding box center [369, 62] width 398 height 17
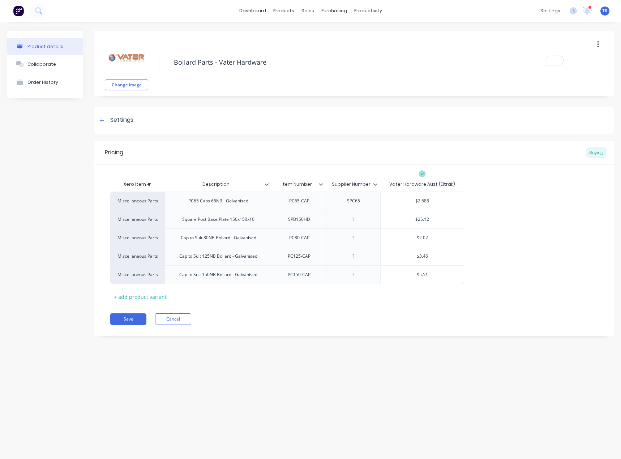
type textarea "x"
type textarea "Bollard Parts -"
type textarea "x"
type textarea "Bollard Parts -"
type textarea "x"
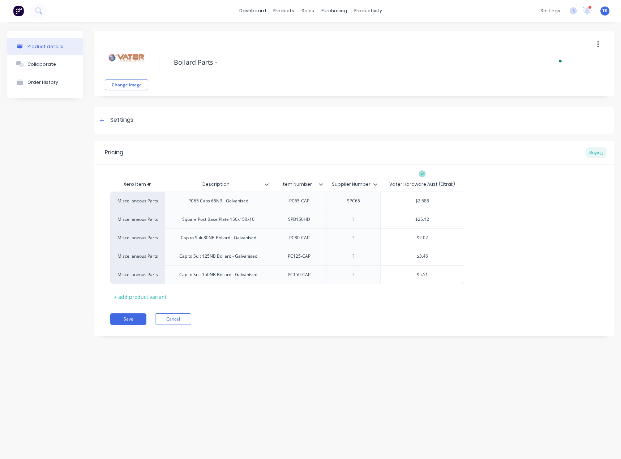
type textarea "Bollard Parts -"
type textarea "x"
type textarea "Bollard Parts - c"
type textarea "x"
type textarea "Bollard Parts - cA"
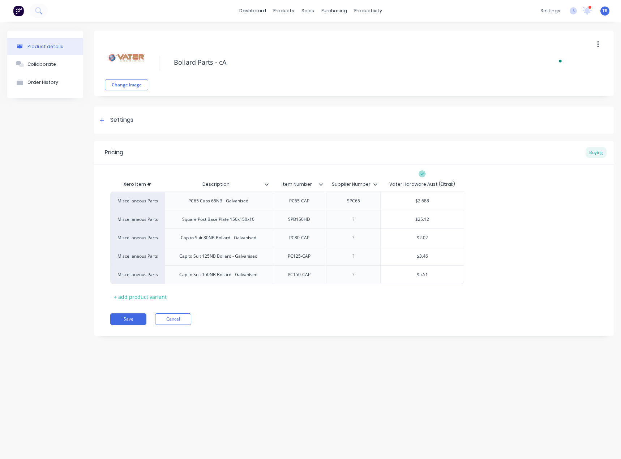
type textarea "x"
type textarea "Bollard Parts - c"
type textarea "x"
type textarea "Bollard Parts - C"
type textarea "x"
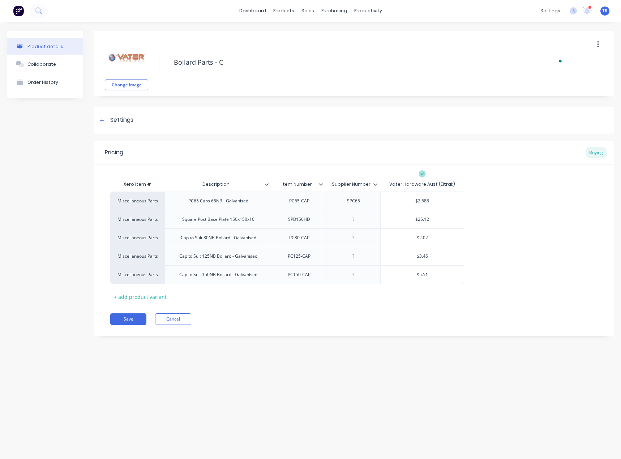
type textarea "Bollard Parts - Ca"
type textarea "x"
type textarea "Bollard Parts - Caps"
type textarea "x"
type textarea "Bollard Parts - Caps"
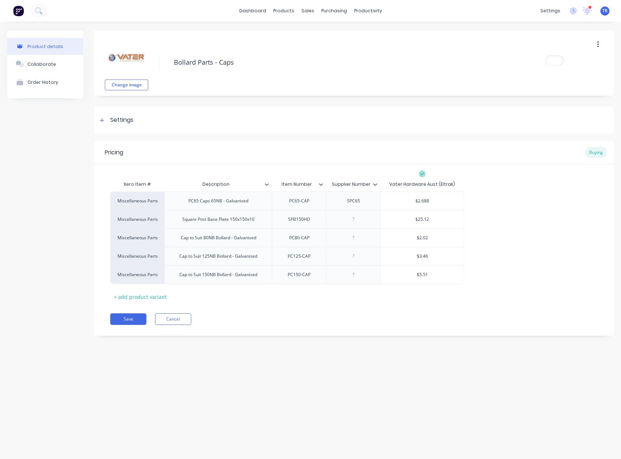
type textarea "x"
type textarea "Bollard Parts - Caps"
click at [82, 132] on div "Product details Collaborate Order History" at bounding box center [45, 189] width 76 height 316
click at [232, 275] on div "Cap to Suit 150NB Bollard - Galvanised" at bounding box center [218, 274] width 90 height 9
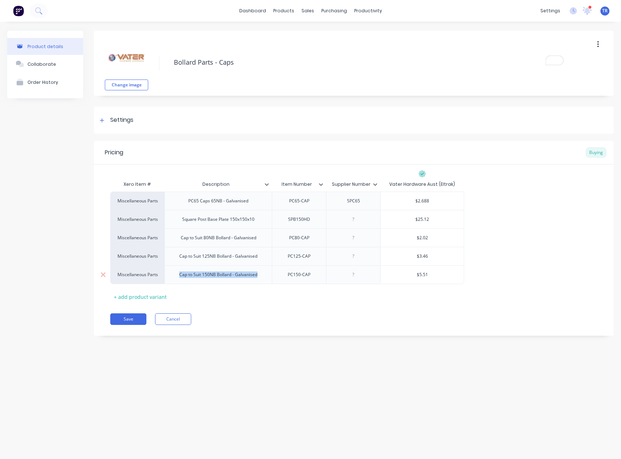
click at [232, 275] on div "Cap to Suit 150NB Bollard - Galvanised" at bounding box center [218, 274] width 90 height 9
click at [248, 276] on div "Cap to Suit 150NB Bollard - Galvanised" at bounding box center [218, 274] width 90 height 9
type textarea "x"
click at [246, 276] on div "Cap to Suit 150NB Bollard - Galvanised" at bounding box center [218, 274] width 90 height 9
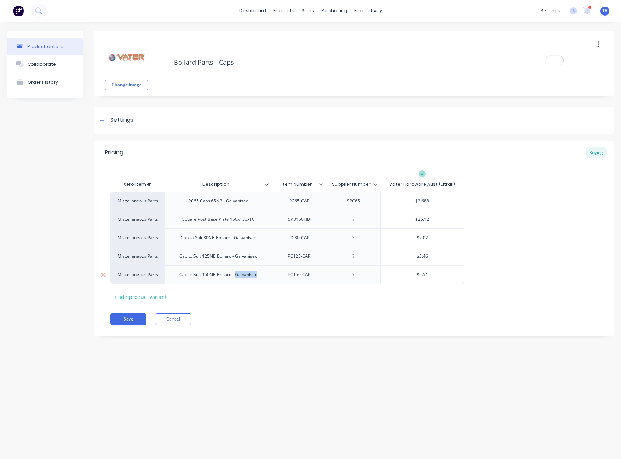
paste div
type textarea "x"
click at [248, 257] on div "Cap to Suit 125NB Bollard - Galvanised" at bounding box center [218, 255] width 90 height 9
paste div
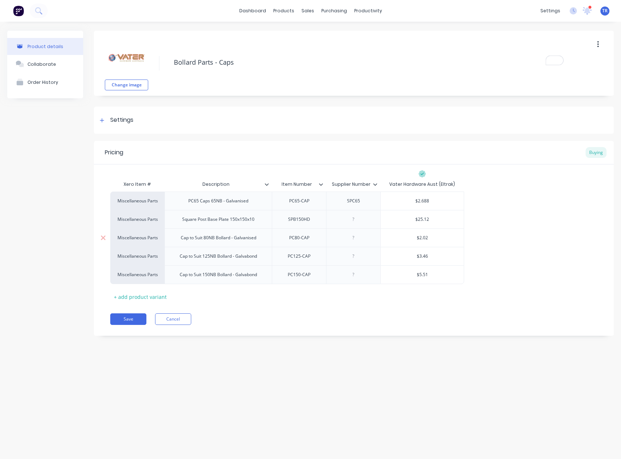
click at [245, 236] on div "Cap to Suit 80NB Bollard - Galvanised" at bounding box center [218, 237] width 87 height 9
click at [246, 236] on div "Cap to Suit 80NB Bollard - Galvanised" at bounding box center [216, 237] width 87 height 9
click at [249, 239] on div "Cap to Suit 80NB Bollard - Galvanised" at bounding box center [216, 237] width 87 height 9
copy div "Galvanised"
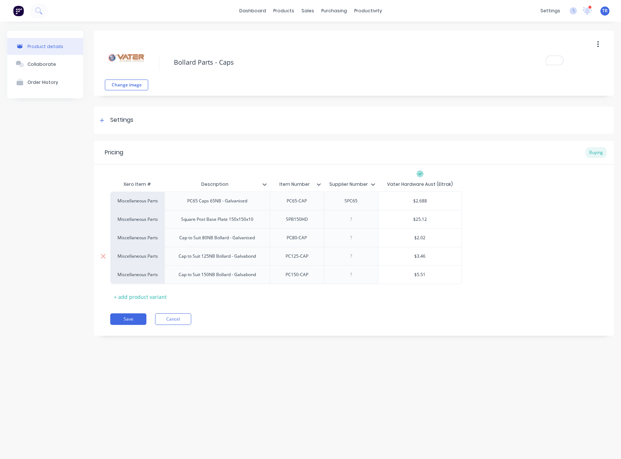
click at [243, 258] on div "Cap to Suit 125NB Bollard - Galvabond" at bounding box center [217, 255] width 89 height 9
click at [242, 276] on div "Cap to Suit 150NB Bollard - Galvabond" at bounding box center [217, 274] width 89 height 9
click at [242, 276] on div "Cap to Suit 150NB Bollard - Galvabond" at bounding box center [218, 274] width 89 height 9
click at [243, 289] on div "Xero Item # Description Item Number Supplier Number Vater Hardware Aust (Eltrak…" at bounding box center [353, 239] width 487 height 125
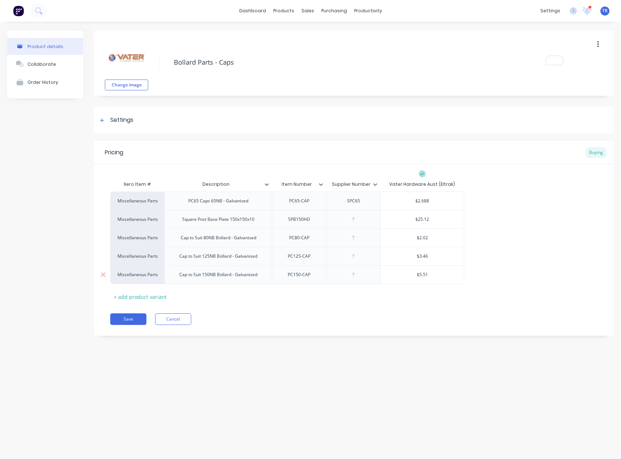
click at [245, 272] on div "Cap to Suit 150NB Bollard - Galvanised" at bounding box center [218, 274] width 90 height 9
click at [247, 260] on div "Cap to Suit 125NB Bollard - Galvanised" at bounding box center [218, 255] width 90 height 9
type textarea "x"
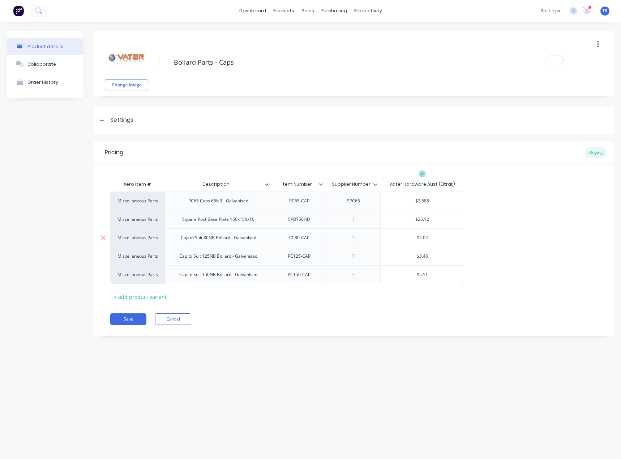
click at [246, 236] on div "Cap to Suit 80NB Bollard - Galvanised" at bounding box center [218, 237] width 87 height 9
paste div
click at [249, 240] on div "Cap to Suit 80NB Bollard - Galvanised" at bounding box center [218, 237] width 87 height 9
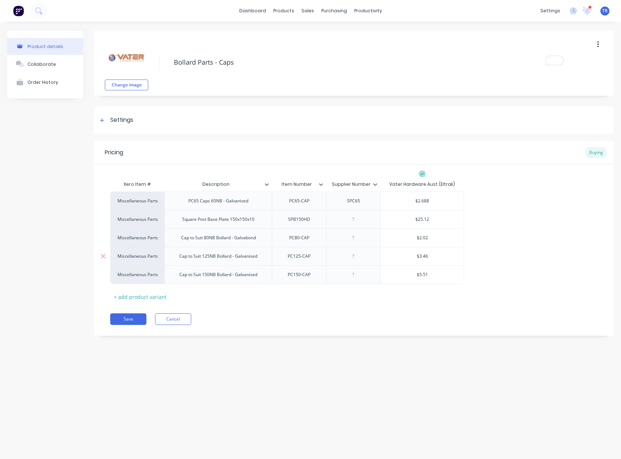
click at [245, 254] on div "Cap to Suit 125NB Bollard - Galvanised" at bounding box center [218, 255] width 90 height 9
click at [246, 277] on div "Cap to Suit 150NB Bollard - Galvanised" at bounding box center [218, 274] width 90 height 9
click at [181, 238] on div "Cap to Suit 80NB Bollard - Galvabond" at bounding box center [218, 237] width 86 height 9
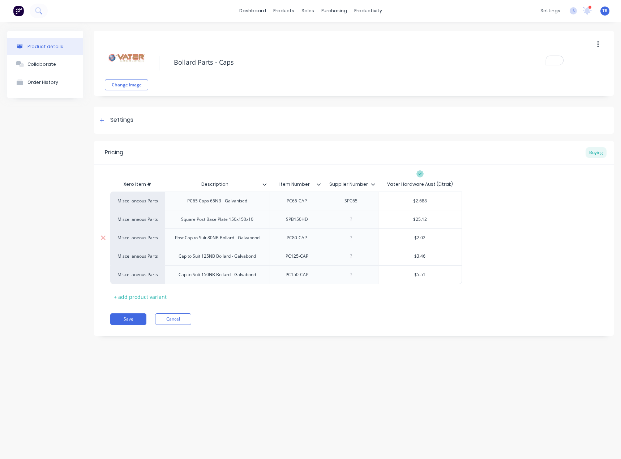
click at [182, 239] on div "Post Cap to Suit 80NB Bollard - Galvabond" at bounding box center [217, 237] width 96 height 9
copy div "Post"
click at [177, 256] on div "Cap to Suit 125NB Bollard - Galvabond" at bounding box center [217, 255] width 89 height 9
click at [180, 275] on div "Cap to Suit 150NB Bollard - Galvabond" at bounding box center [222, 274] width 89 height 9
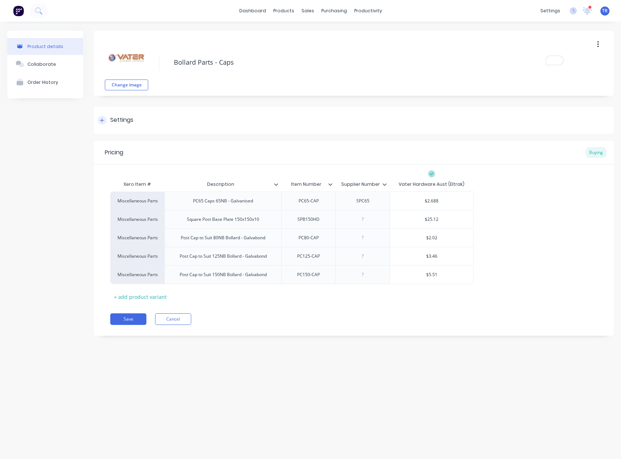
click at [171, 122] on div "Settings" at bounding box center [354, 120] width 520 height 27
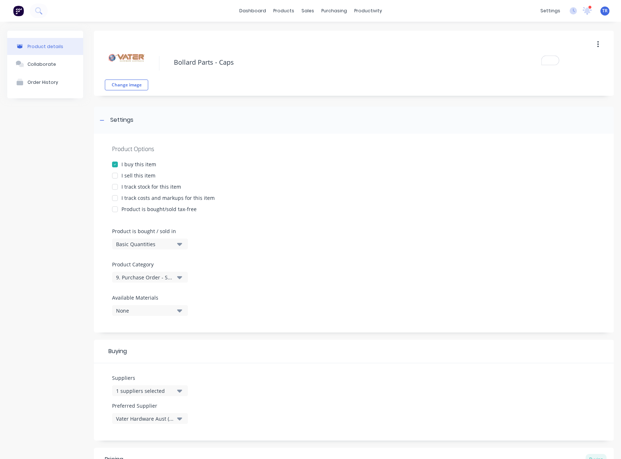
click at [141, 177] on div "I sell this item" at bounding box center [138, 176] width 34 height 8
click at [153, 188] on div "I track stock for this item" at bounding box center [151, 187] width 60 height 8
click at [151, 196] on div "I track costs and markups for this item" at bounding box center [167, 198] width 93 height 8
type textarea "x"
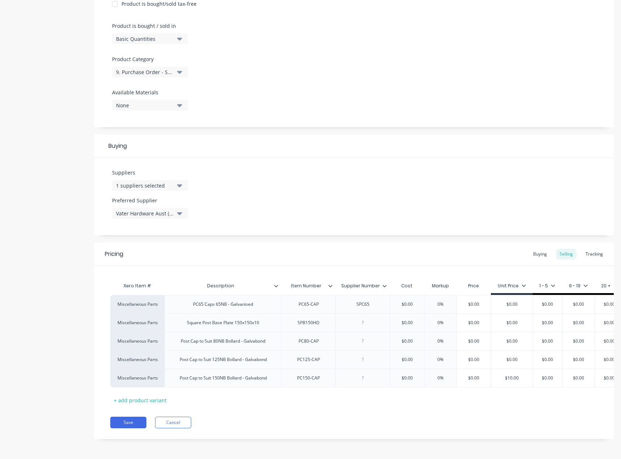
scroll to position [211, 0]
click at [588, 249] on div "Tracking" at bounding box center [594, 254] width 25 height 11
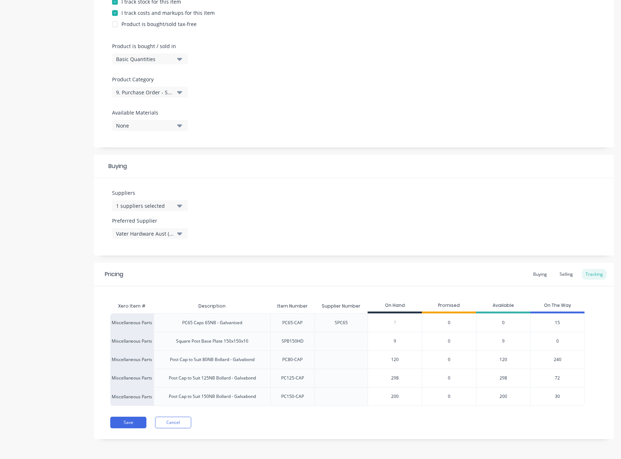
scroll to position [185, 0]
click at [558, 277] on div "Selling" at bounding box center [566, 274] width 21 height 11
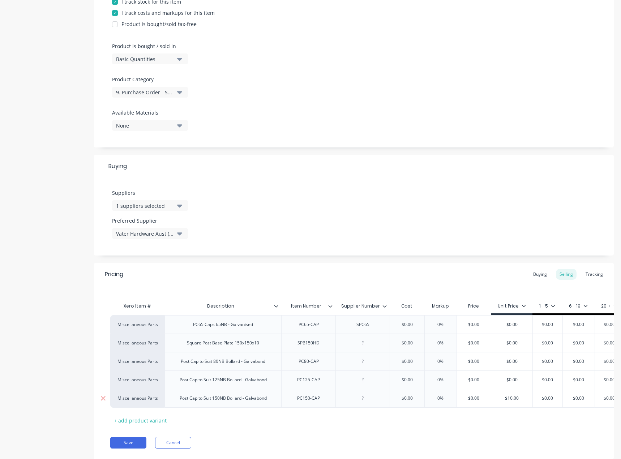
type input "$0.00"
click at [477, 400] on input "$0.00" at bounding box center [474, 398] width 36 height 7
type textarea "x"
type input "$1"
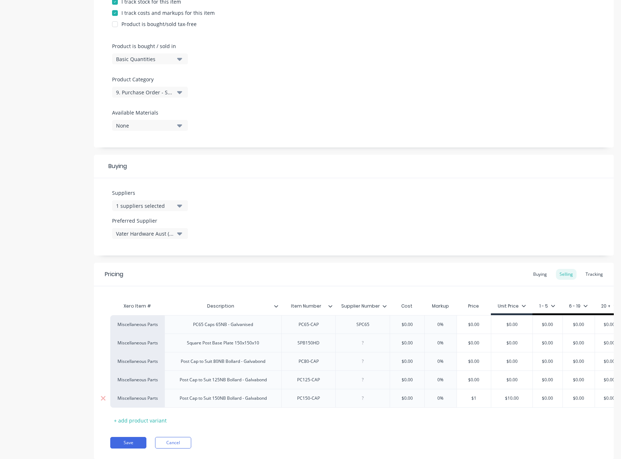
type textarea "x"
type input "$10"
click at [470, 421] on div "Xero Item # Description Item Number Supplier Number Cost Markup Price Unit Pric…" at bounding box center [353, 362] width 487 height 127
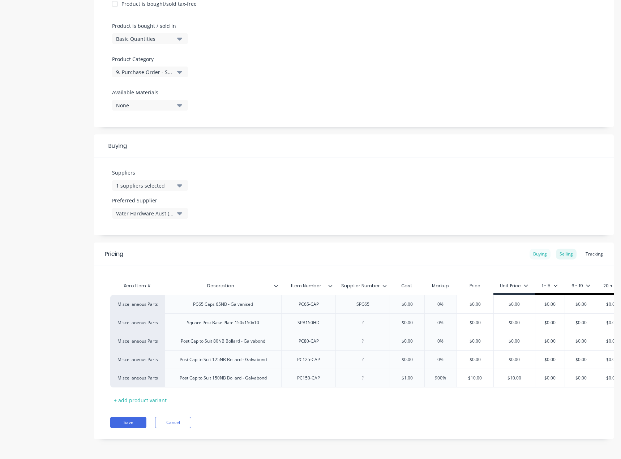
click at [535, 252] on div "Buying" at bounding box center [539, 254] width 21 height 11
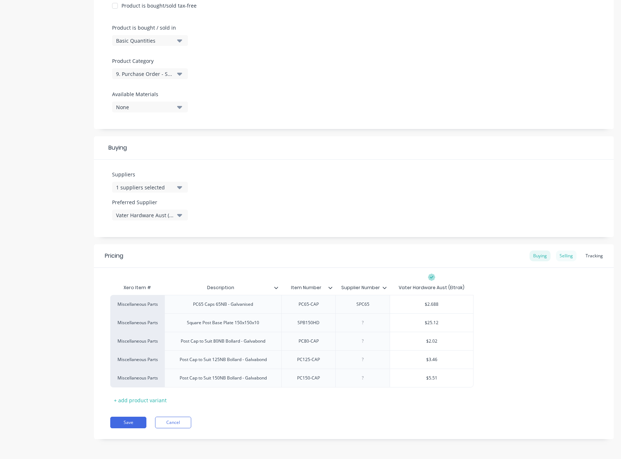
click at [558, 257] on div "Selling" at bounding box center [566, 255] width 21 height 11
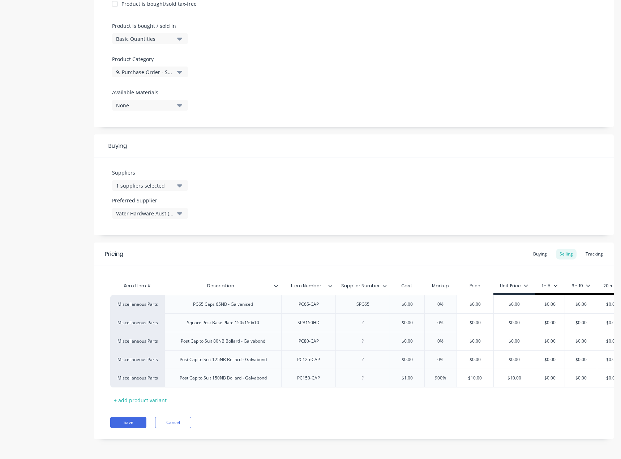
scroll to position [211, 0]
click at [133, 424] on button "Save" at bounding box center [128, 423] width 36 height 12
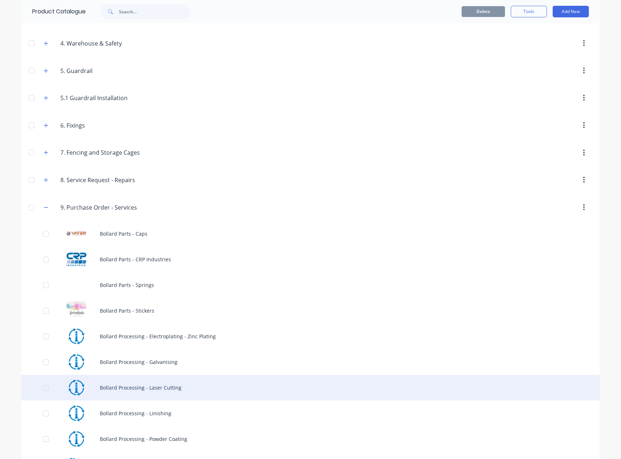
scroll to position [1192, 0]
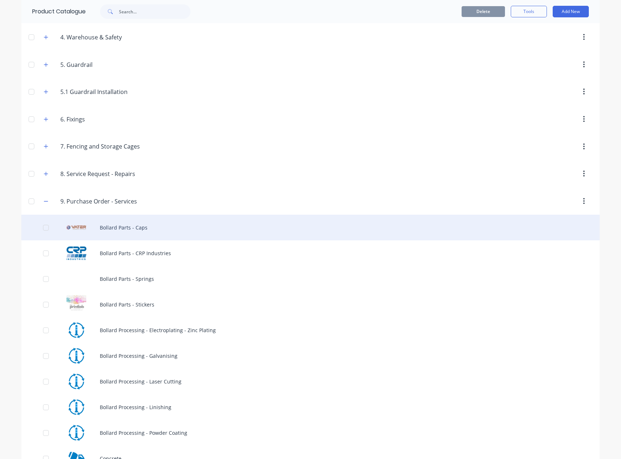
click at [165, 227] on div "Bollard Parts - Caps" at bounding box center [310, 228] width 578 height 26
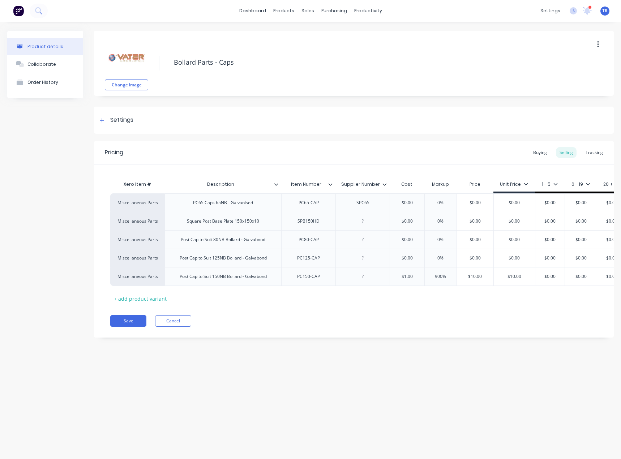
type textarea "x"
click at [543, 153] on div "Buying" at bounding box center [539, 152] width 21 height 11
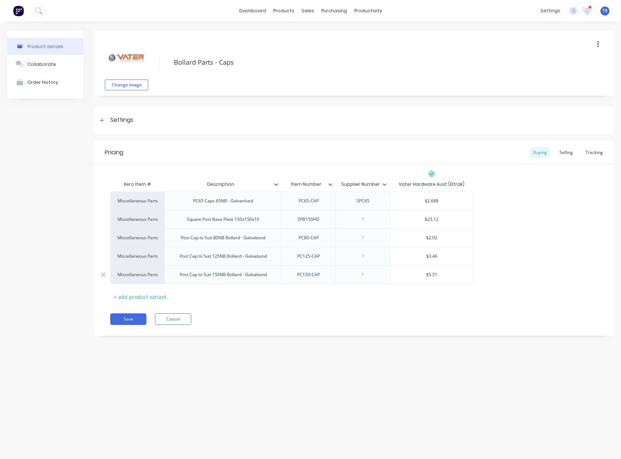
type input "$5.51"
click at [435, 274] on input "$5.51" at bounding box center [431, 274] width 83 height 7
click at [568, 154] on div "Selling" at bounding box center [566, 152] width 21 height 11
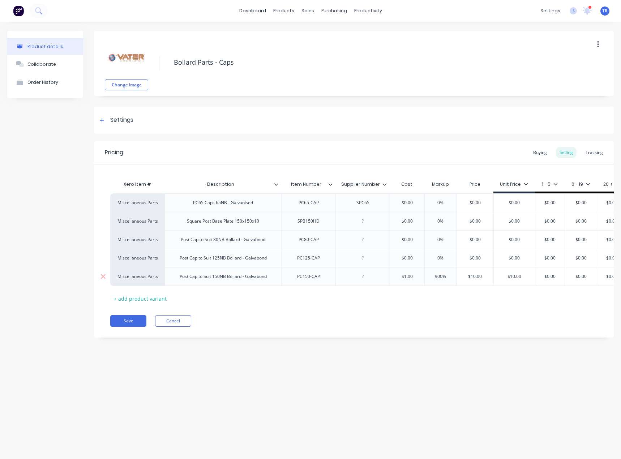
type input "$1.00"
click at [410, 273] on input "$1.00" at bounding box center [407, 276] width 36 height 7
paste input "5.51"
type textarea "x"
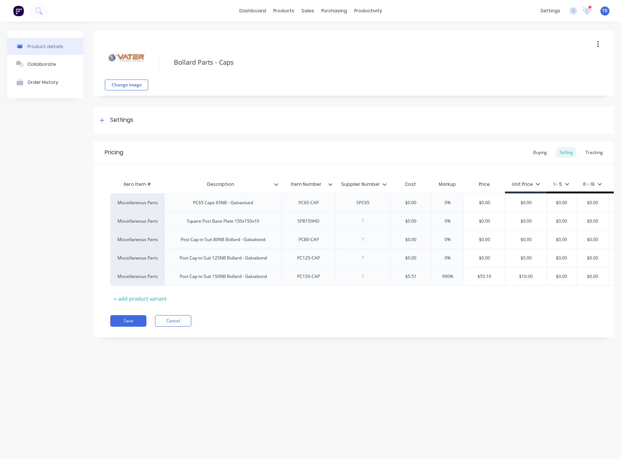
type input "$5.51"
click at [401, 297] on div "Xero Item # Description Item Number Supplier Number Cost Markup Price Unit Pric…" at bounding box center [353, 240] width 487 height 127
click at [493, 280] on div "$55.10" at bounding box center [484, 276] width 41 height 18
type input "$55.10"
click at [487, 275] on input "$55.10" at bounding box center [484, 276] width 41 height 7
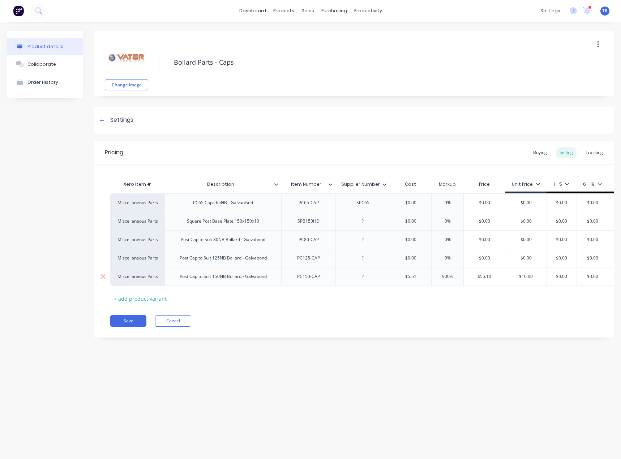
click at [487, 275] on input "$55.10" at bounding box center [484, 276] width 41 height 7
type textarea "x"
type input "$10"
type textarea "x"
type input "$10"
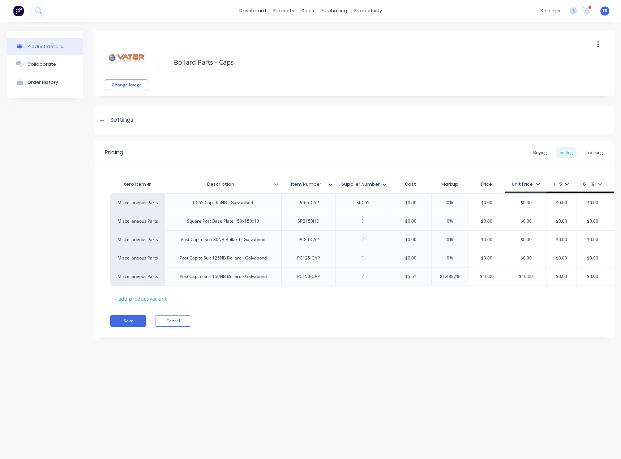
click at [495, 292] on div "Xero Item # Description Item Number Supplier Number Cost Markup Price Unit Pric…" at bounding box center [353, 240] width 487 height 127
click at [125, 327] on button "Save" at bounding box center [128, 321] width 36 height 12
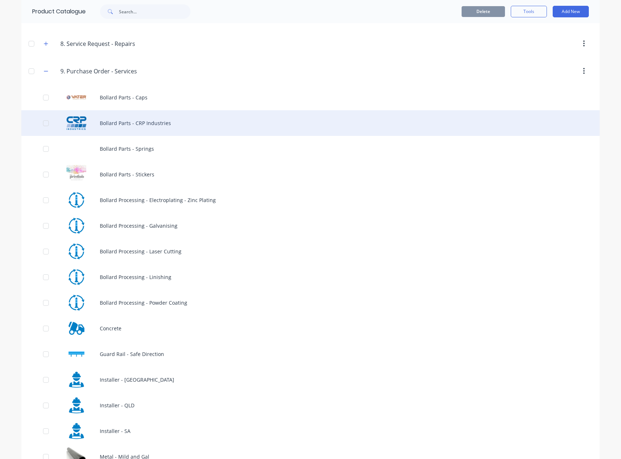
scroll to position [1321, 0]
click at [142, 123] on div "Bollard Parts - CRP Industries" at bounding box center [310, 125] width 578 height 26
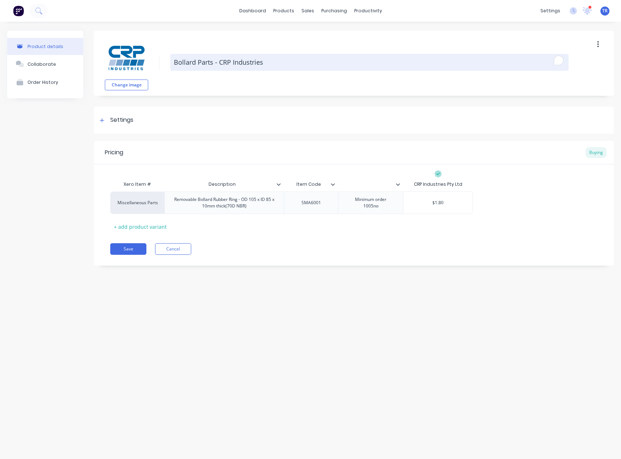
drag, startPoint x: 268, startPoint y: 60, endPoint x: 218, endPoint y: 64, distance: 50.3
click at [218, 64] on textarea "Bollard Parts - CRP Industries" at bounding box center [369, 62] width 398 height 17
type textarea "x"
type textarea "Bollard Parts - B"
type textarea "x"
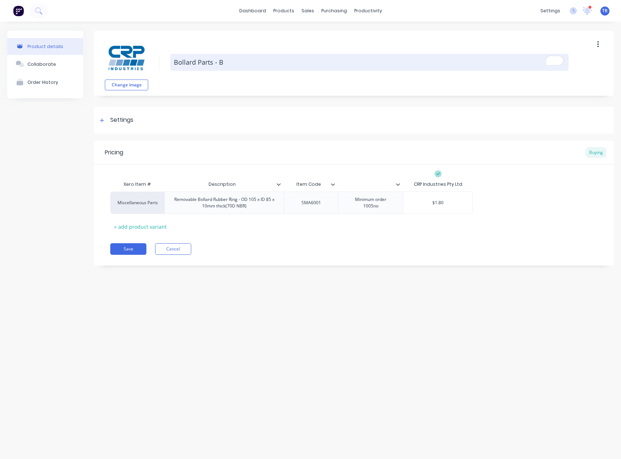
type textarea "Bollard Parts - Bo"
type textarea "x"
type textarea "Bollard Parts - Bol"
type textarea "x"
type textarea "Bollard Parts - Boll"
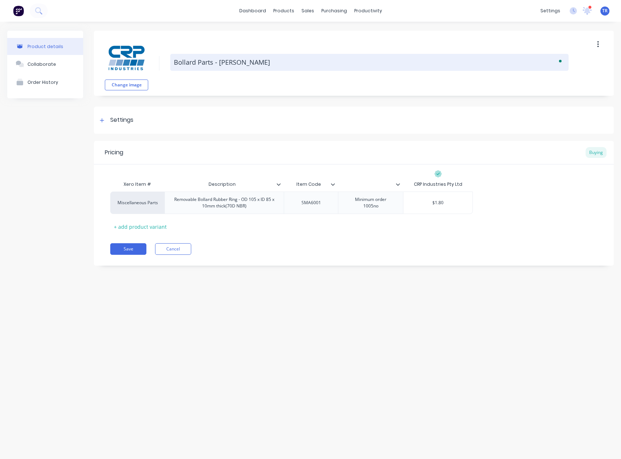
type textarea "x"
type textarea "Bollard Parts - Bolla"
type textarea "x"
type textarea "Bollard Parts - Bollar"
type textarea "x"
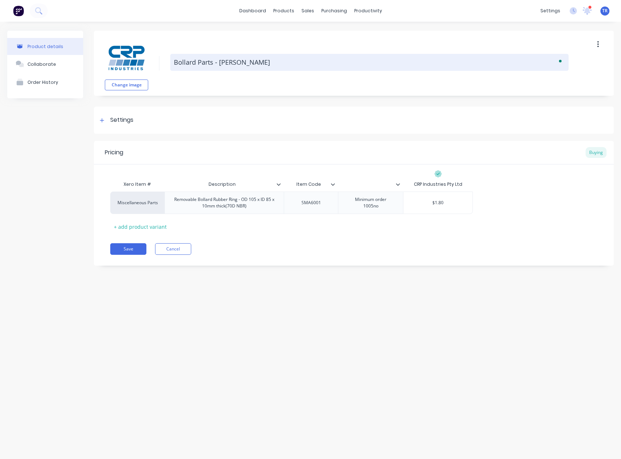
type textarea "Bollard Parts - Bollard"
type textarea "x"
type textarea "Bollard Parts - Bollard"
type textarea "x"
type textarea "Bollard Parts - Bollard R"
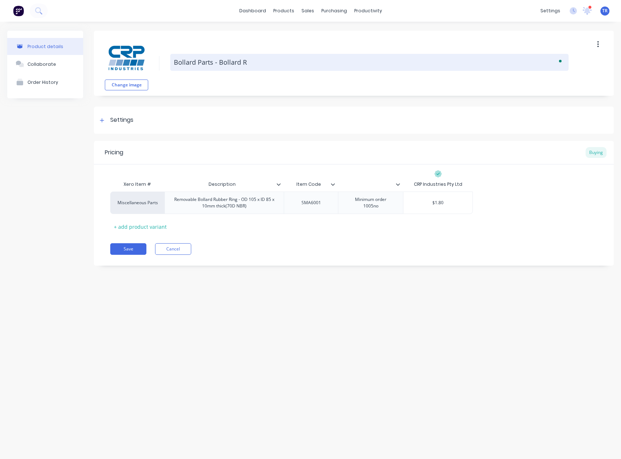
type textarea "x"
type textarea "Bollard Parts - Bollard Ri"
type textarea "x"
type textarea "Bollard Parts - Bollard Rin"
type textarea "x"
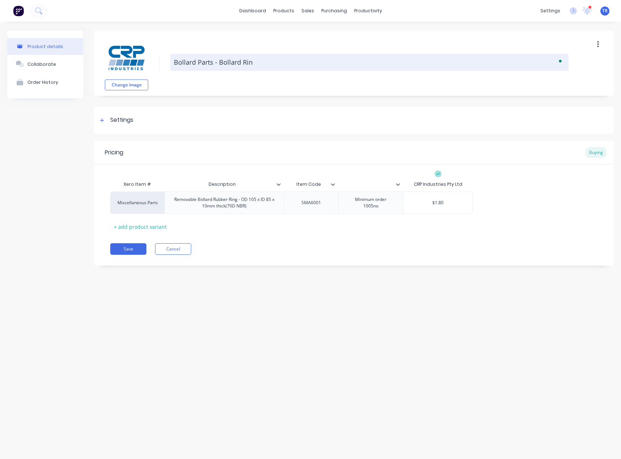
type textarea "Bollard Parts - Bollard Ring"
type textarea "x"
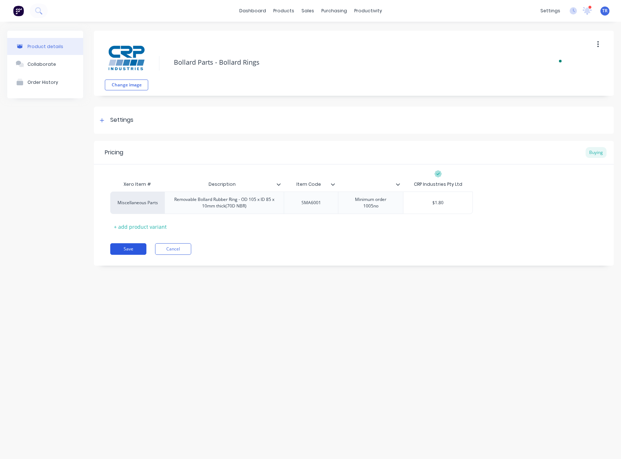
type textarea "Bollard Parts - Bollard Rings"
type textarea "x"
type textarea "Bollard Parts - Bollard Rings"
click at [121, 246] on button "Save" at bounding box center [128, 249] width 36 height 12
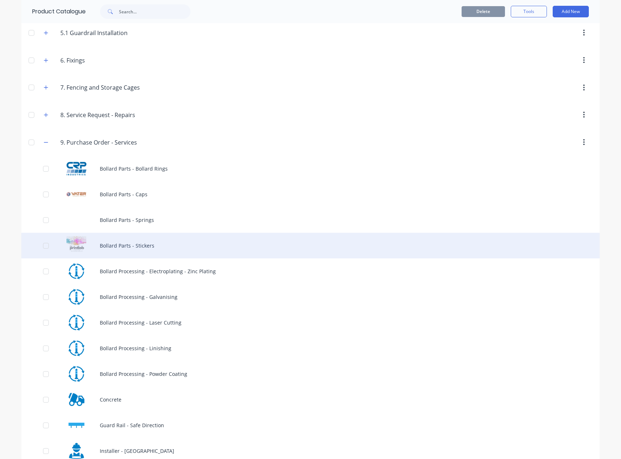
scroll to position [1264, 0]
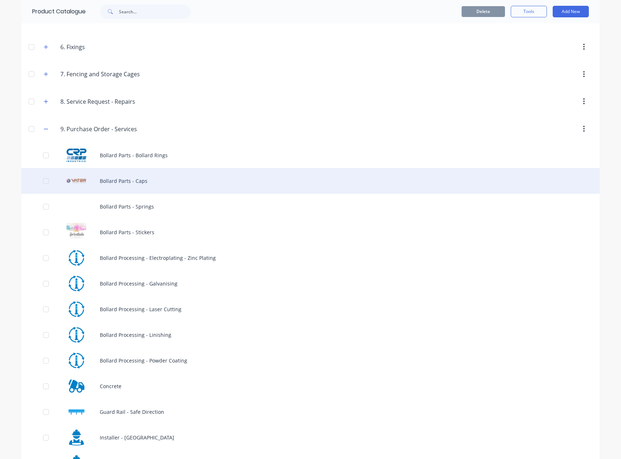
click at [171, 184] on div "Bollard Parts - Caps" at bounding box center [310, 181] width 578 height 26
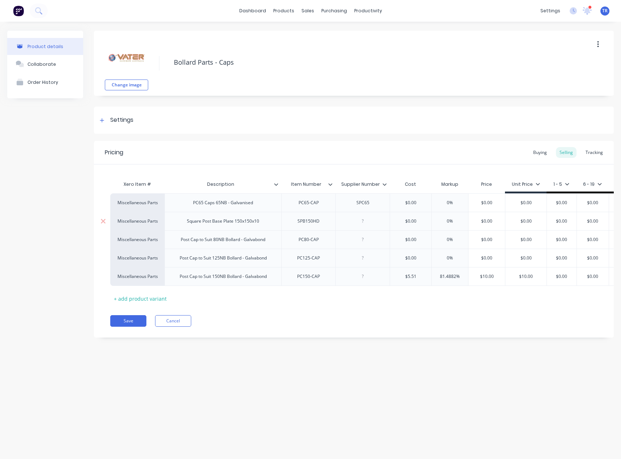
type textarea "x"
click at [541, 154] on div "Buying" at bounding box center [539, 152] width 21 height 11
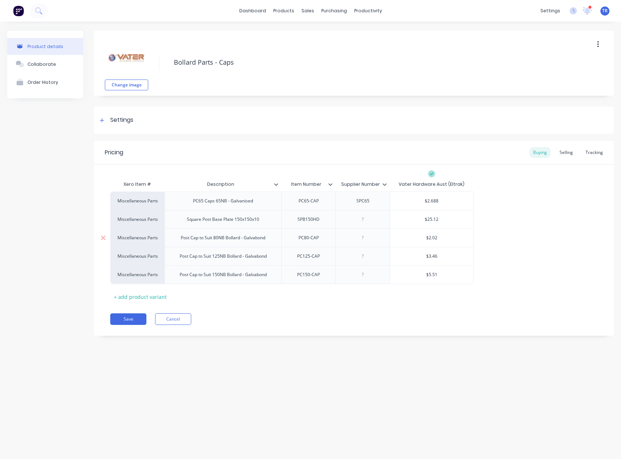
click at [187, 239] on div "Post Cap to Suit 80NB Bollard - Galvabond" at bounding box center [223, 237] width 96 height 9
type textarea "x"
click at [181, 258] on div "Post Cap to Suit 125NB Bollard - Galvabond" at bounding box center [223, 255] width 99 height 9
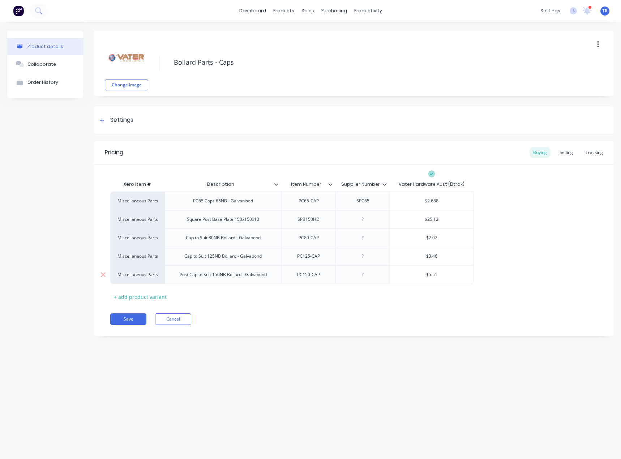
type textarea "x"
click at [182, 274] on div "Post Cap to Suit 150NB Bollard - Galvabond" at bounding box center [223, 274] width 99 height 9
click at [259, 241] on div "Cap to Suit 80NB Bollard - Galvabond" at bounding box center [217, 237] width 86 height 9
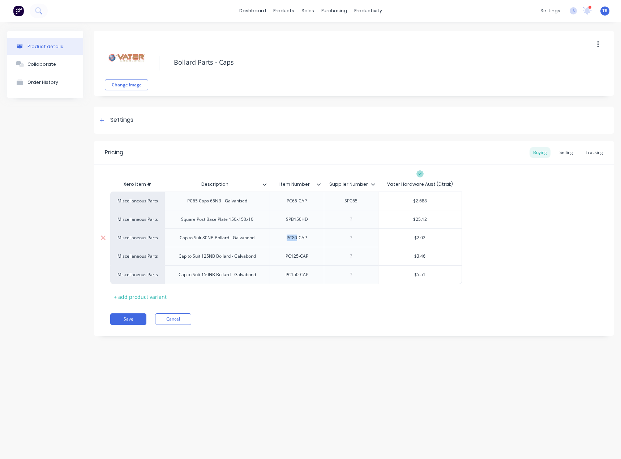
drag, startPoint x: 259, startPoint y: 241, endPoint x: 249, endPoint y: 238, distance: 10.5
click at [249, 238] on div "Cap to Suit 80NB Bollard - Galvabond" at bounding box center [217, 237] width 86 height 9
click at [246, 240] on div "Cap to Suit 80NB Bollard - Galvabond" at bounding box center [217, 237] width 86 height 9
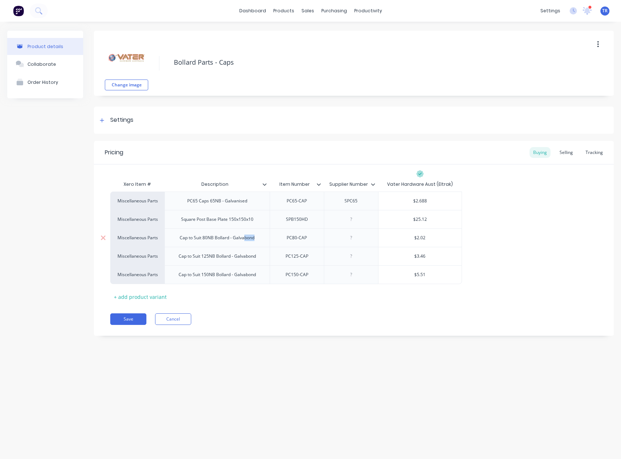
drag, startPoint x: 243, startPoint y: 240, endPoint x: 259, endPoint y: 240, distance: 15.9
click at [259, 242] on div "Cap to Suit 80NB Bollard - Galvabond" at bounding box center [217, 237] width 86 height 9
click at [245, 236] on div "Cap to Suit 80NB Bollard - Galvanised" at bounding box center [216, 237] width 87 height 9
copy div "Galvanised"
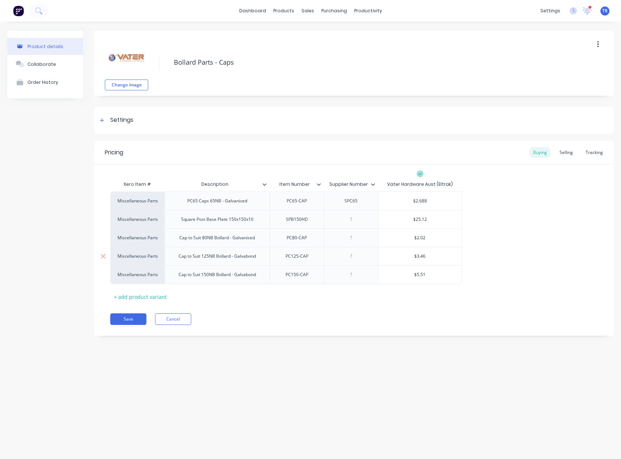
click at [240, 255] on div "Cap to Suit 125NB Bollard - Galvabond" at bounding box center [217, 255] width 89 height 9
click at [244, 277] on div "Cap to Suit 150NB Bollard - Galvabond" at bounding box center [217, 274] width 89 height 9
click at [244, 277] on div "Cap to Suit 150NB Bollard - Galvabond" at bounding box center [218, 274] width 89 height 9
click at [128, 318] on button "Save" at bounding box center [128, 319] width 36 height 12
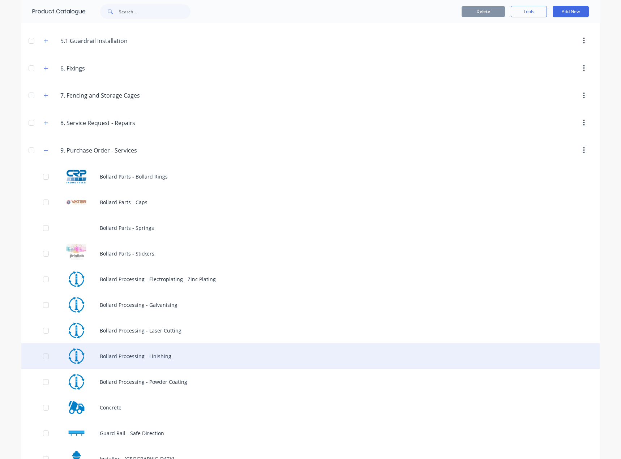
scroll to position [1212, 0]
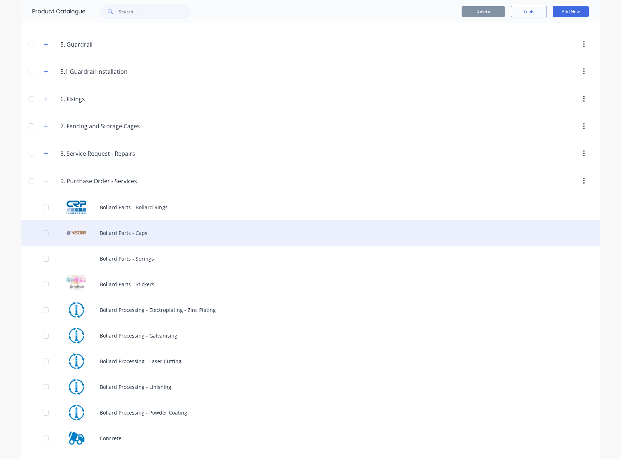
click at [141, 229] on div "Bollard Parts - Caps" at bounding box center [310, 233] width 578 height 26
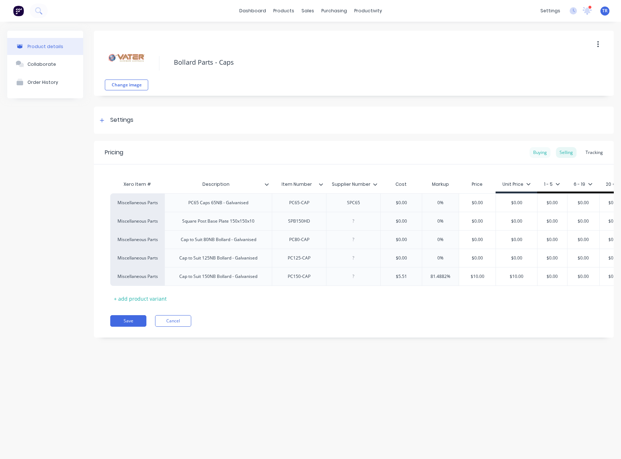
click at [544, 151] on div "Buying" at bounding box center [539, 152] width 21 height 11
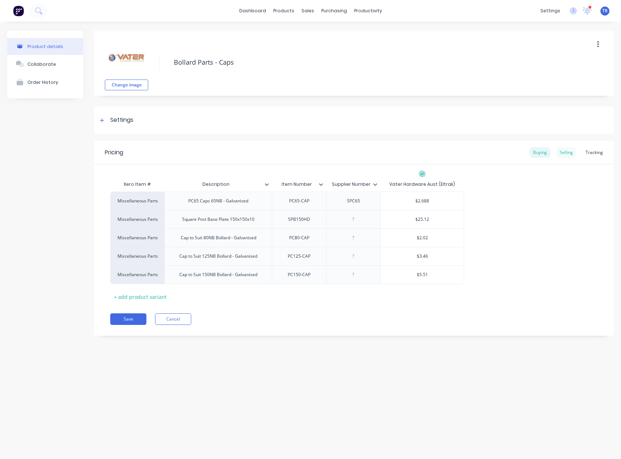
click at [561, 151] on div "Selling" at bounding box center [566, 152] width 21 height 11
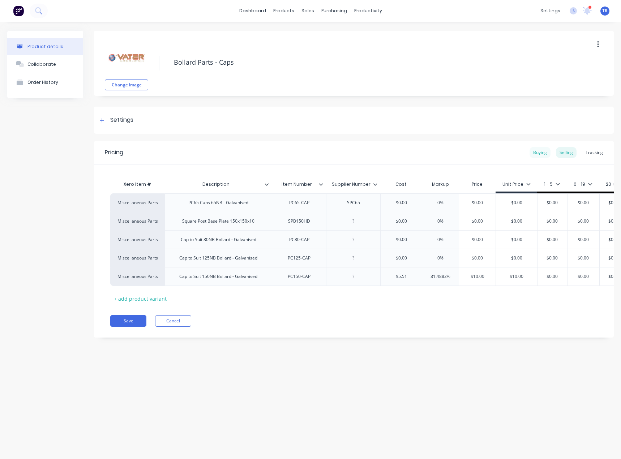
click at [548, 151] on div "Buying" at bounding box center [539, 152] width 21 height 11
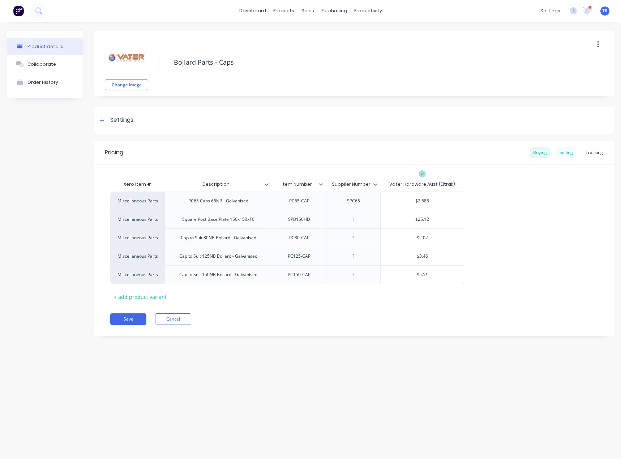
click at [570, 150] on div "Selling" at bounding box center [566, 152] width 21 height 11
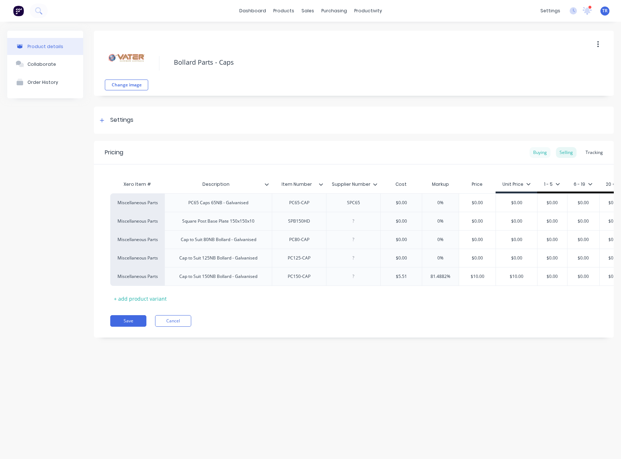
click at [546, 152] on div "Buying" at bounding box center [539, 152] width 21 height 11
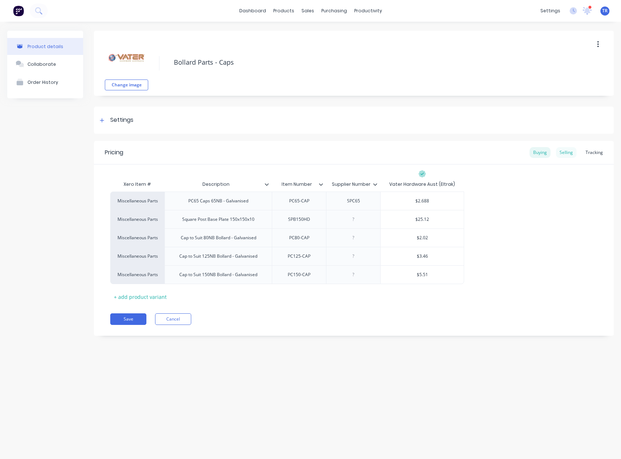
click at [561, 153] on div "Selling" at bounding box center [566, 152] width 21 height 11
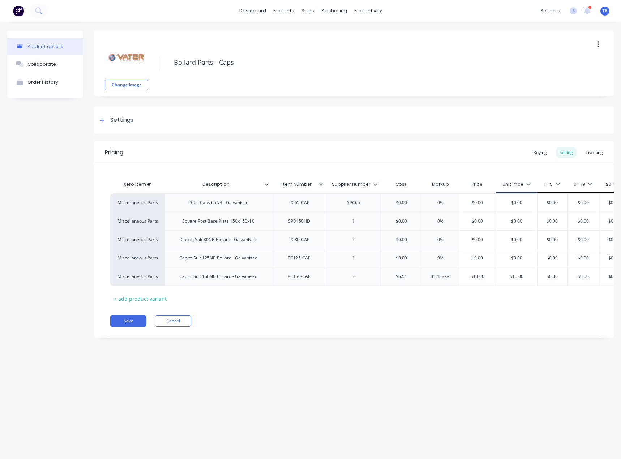
click at [319, 184] on icon at bounding box center [321, 184] width 4 height 4
click at [376, 189] on div "Supplier Number" at bounding box center [353, 184] width 54 height 18
click at [375, 185] on icon at bounding box center [375, 184] width 4 height 4
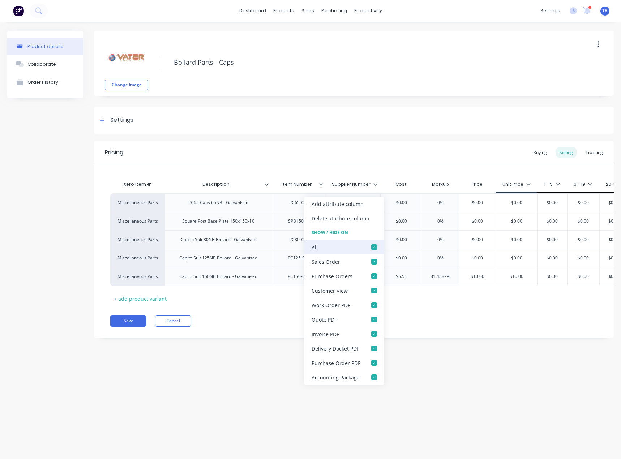
click at [375, 246] on div at bounding box center [374, 247] width 14 height 14
click at [362, 277] on div "Purchase Orders" at bounding box center [344, 276] width 80 height 14
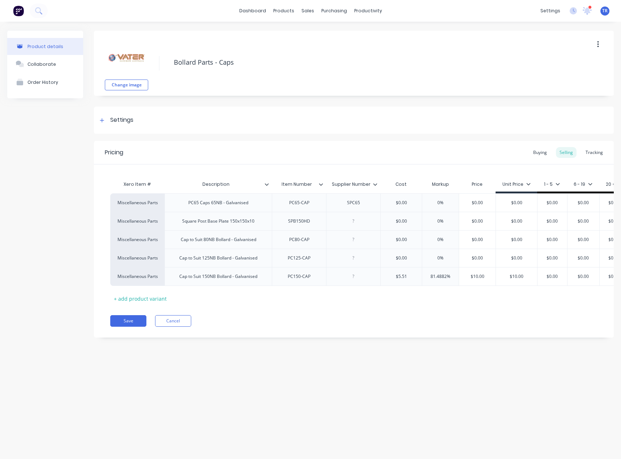
click at [321, 184] on icon at bounding box center [321, 184] width 4 height 4
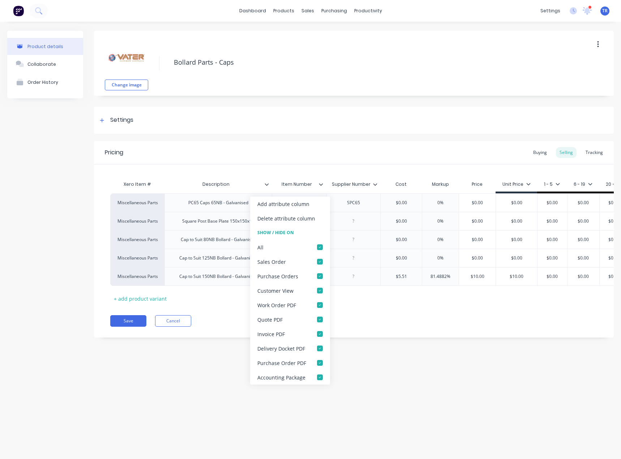
click at [321, 184] on icon at bounding box center [321, 184] width 4 height 4
type textarea "x"
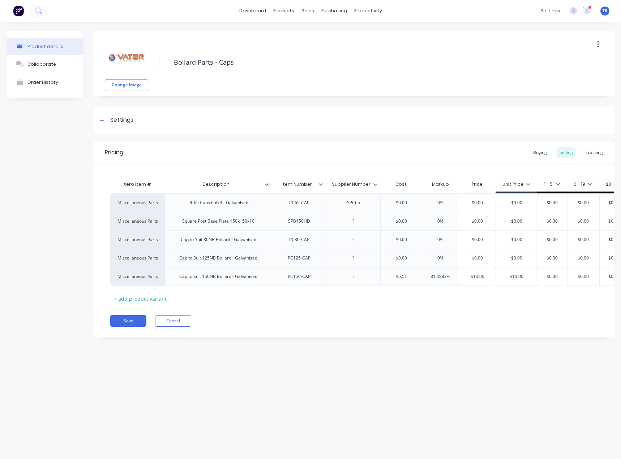
type input "Description"
click at [267, 186] on input "Description" at bounding box center [215, 184] width 103 height 7
click at [266, 186] on icon at bounding box center [266, 184] width 4 height 4
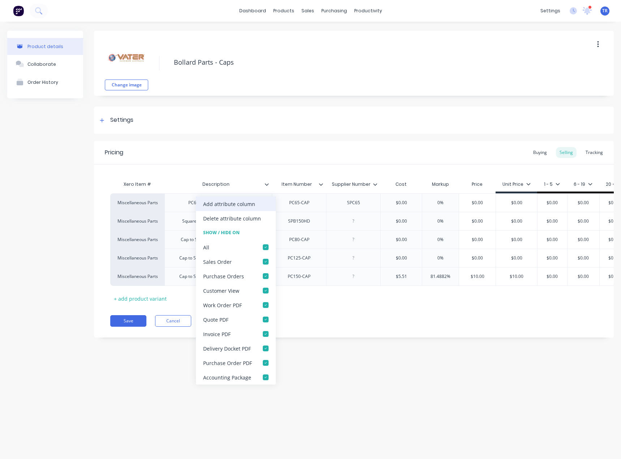
click at [257, 203] on div "Add attribute column" at bounding box center [236, 204] width 80 height 14
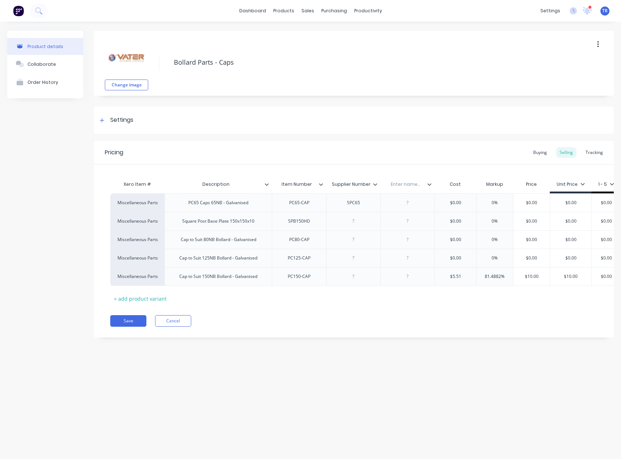
click at [267, 187] on div at bounding box center [269, 184] width 4 height 7
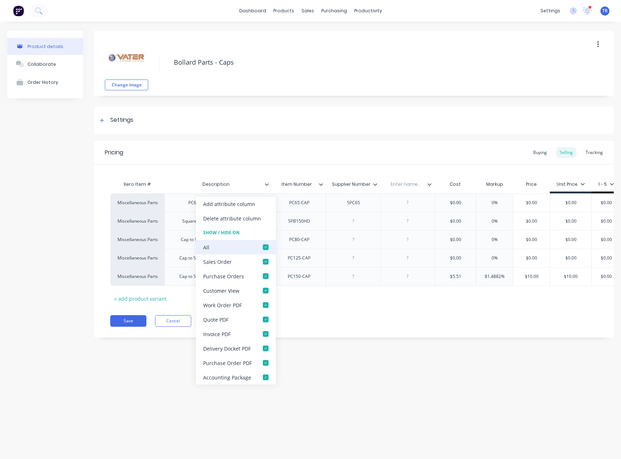
click at [253, 247] on div "All" at bounding box center [236, 247] width 80 height 14
click at [268, 249] on div at bounding box center [265, 247] width 14 height 14
click at [265, 274] on div at bounding box center [265, 276] width 14 height 14
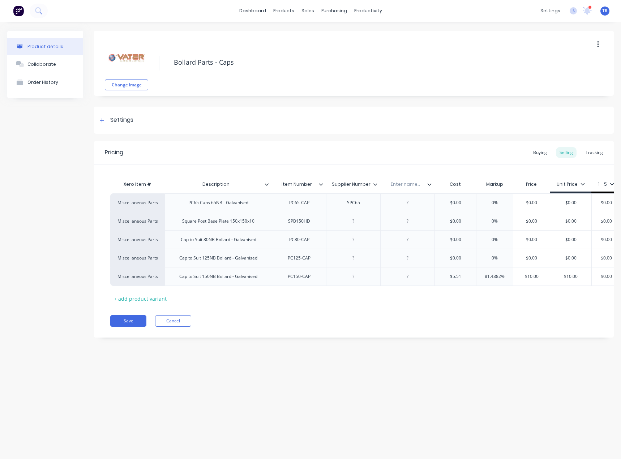
click at [428, 184] on icon at bounding box center [429, 184] width 4 height 4
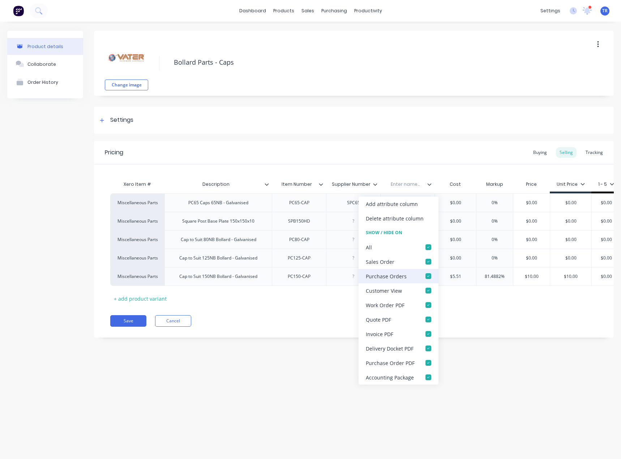
click at [423, 280] on div at bounding box center [428, 276] width 14 height 14
click at [411, 376] on div "Accounting Package" at bounding box center [390, 378] width 48 height 8
click at [323, 358] on div "Product details Collaborate Order History Change image Bollard Parts - Caps Set…" at bounding box center [310, 233] width 621 height 423
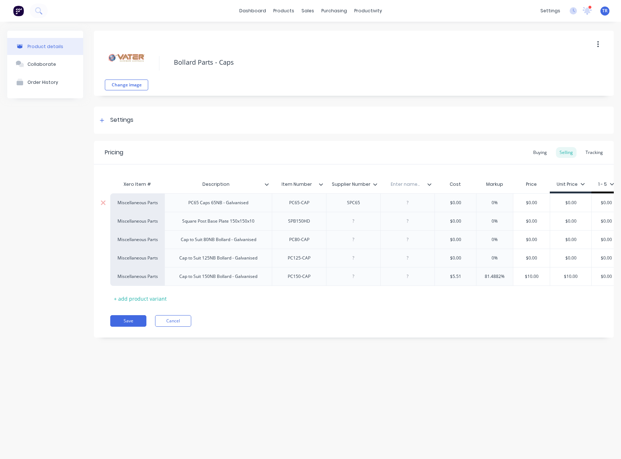
click at [401, 203] on div at bounding box center [407, 202] width 36 height 9
drag, startPoint x: 409, startPoint y: 271, endPoint x: 407, endPoint y: 276, distance: 5.5
click at [409, 272] on div at bounding box center [407, 276] width 54 height 19
type textarea "x"
click at [405, 279] on div at bounding box center [407, 276] width 36 height 9
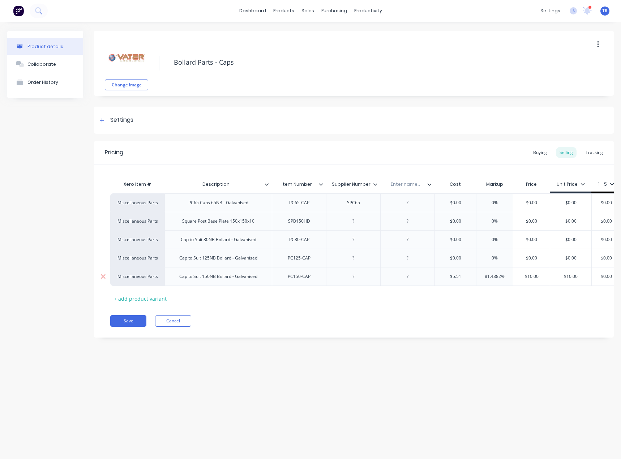
paste div
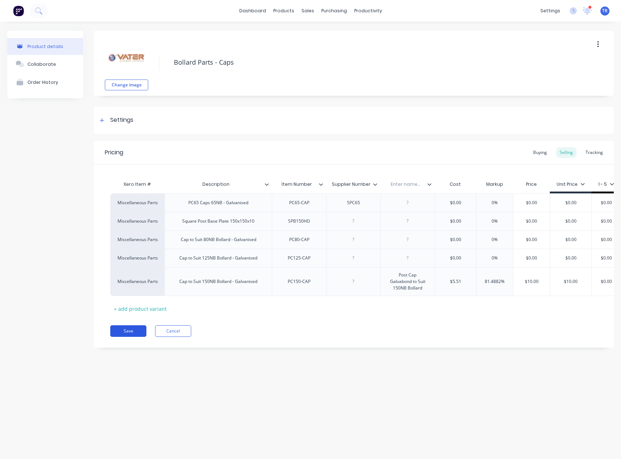
type textarea "x"
click at [125, 337] on button "Save" at bounding box center [128, 331] width 36 height 12
click at [413, 178] on div "Enter name..." at bounding box center [405, 184] width 50 height 18
type input "C"
type input "Selling Description"
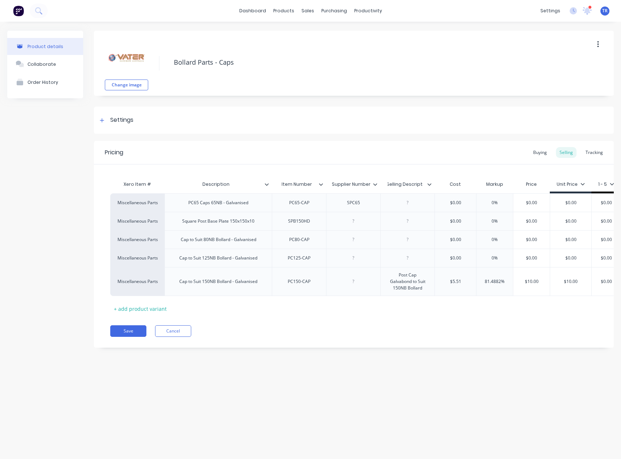
scroll to position [0, 4]
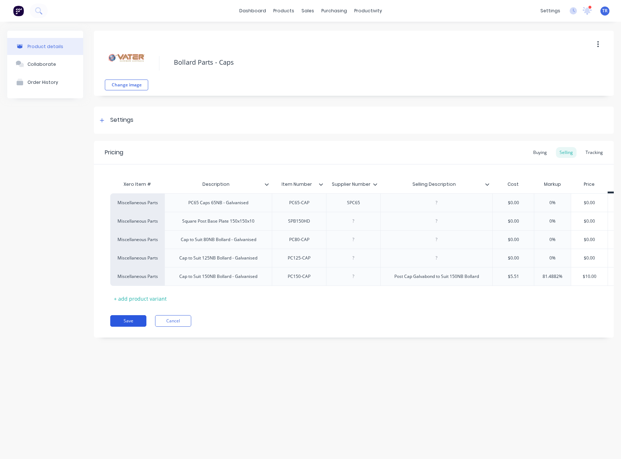
click at [122, 323] on button "Save" at bounding box center [128, 321] width 36 height 12
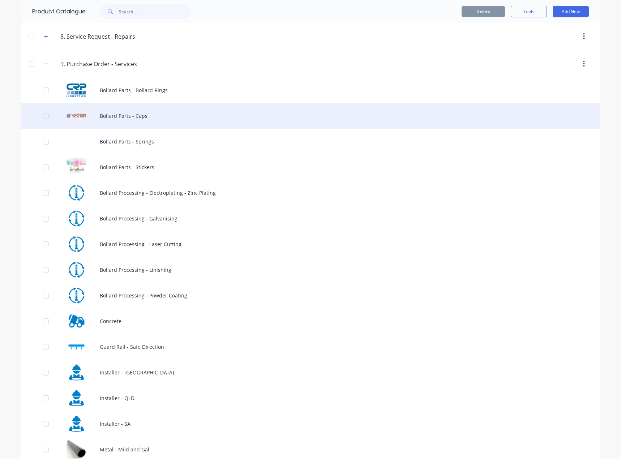
scroll to position [1321, 0]
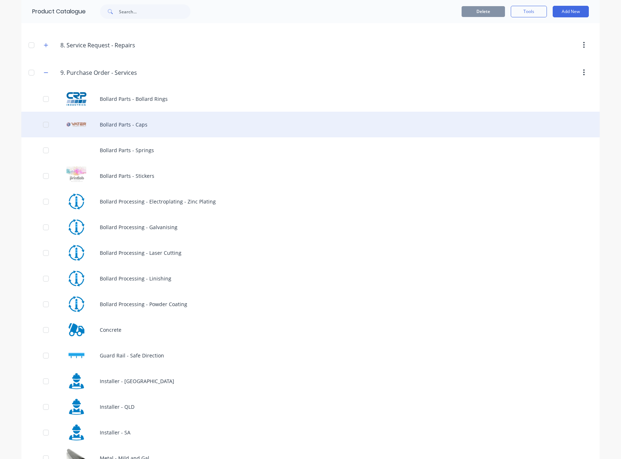
click at [162, 123] on div "Bollard Parts - Caps" at bounding box center [310, 125] width 578 height 26
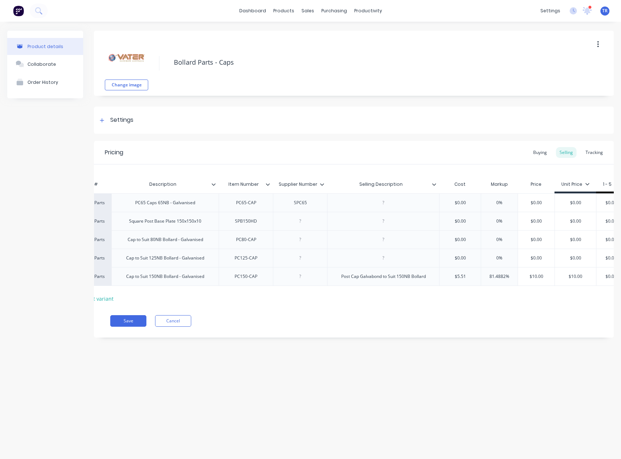
scroll to position [0, 53]
click at [352, 278] on div "Post Cap Galvabond to Suit 150NB Bollard" at bounding box center [384, 276] width 96 height 9
copy div "Post Cap Galvabond to Suit 150NB Bollard"
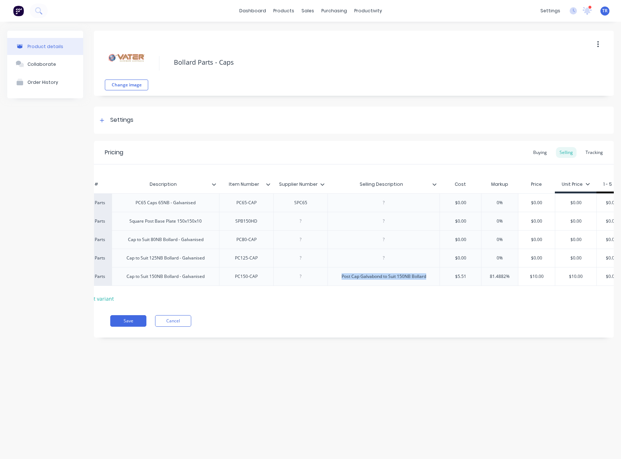
type textarea "x"
click at [371, 256] on div at bounding box center [384, 257] width 36 height 9
paste div
drag, startPoint x: 405, startPoint y: 260, endPoint x: 400, endPoint y: 261, distance: 5.2
click at [400, 261] on div "Post Cap Galvabond to Suit 150NB Bollard" at bounding box center [384, 257] width 96 height 9
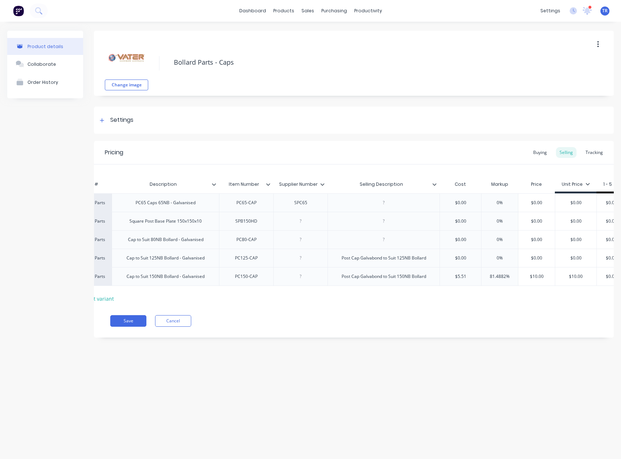
click at [400, 245] on div at bounding box center [383, 239] width 112 height 18
type textarea "x"
click at [388, 236] on div at bounding box center [384, 239] width 36 height 9
paste div
drag, startPoint x: 405, startPoint y: 243, endPoint x: 397, endPoint y: 242, distance: 7.3
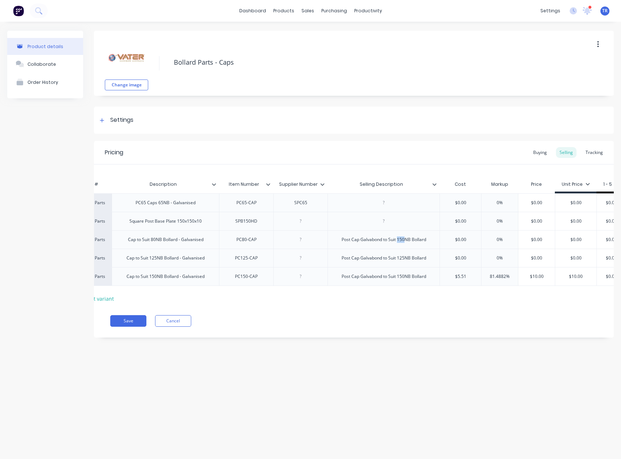
click at [397, 242] on div "Post Cap Galvabond to Suit 150NB Bollard" at bounding box center [384, 239] width 96 height 9
click at [434, 185] on icon at bounding box center [434, 184] width 4 height 2
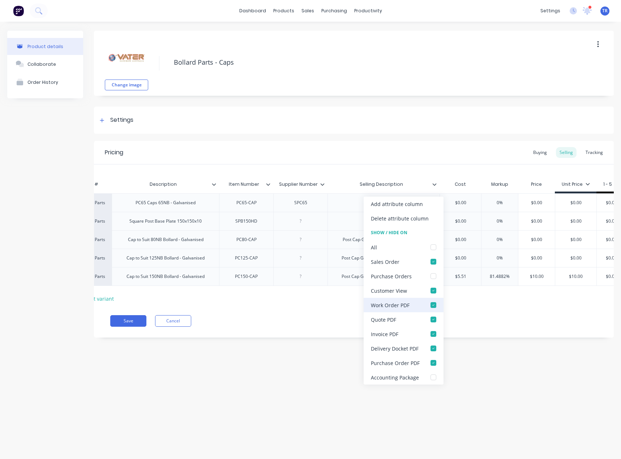
click at [418, 307] on div "Work Order PDF" at bounding box center [403, 305] width 80 height 14
click at [404, 352] on div "Delivery Docket PDF" at bounding box center [395, 349] width 48 height 8
click at [407, 361] on div "Purchase Order PDF" at bounding box center [395, 363] width 49 height 8
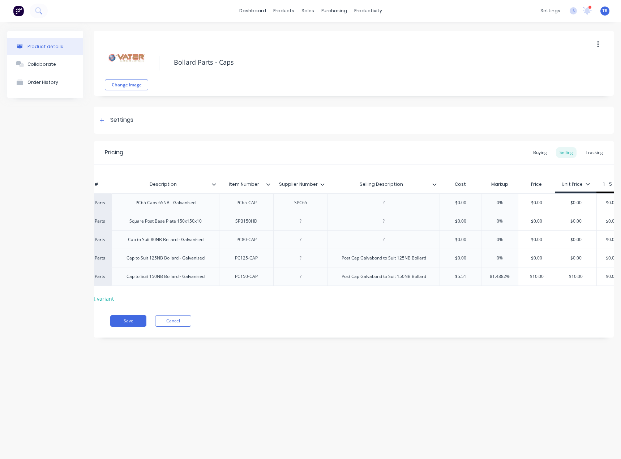
click at [309, 324] on div "Save Cancel" at bounding box center [361, 321] width 503 height 12
click at [384, 241] on div at bounding box center [384, 239] width 36 height 9
drag, startPoint x: 405, startPoint y: 240, endPoint x: 398, endPoint y: 241, distance: 6.9
click at [398, 241] on div "Post Cap Galvabond to Suit 150NB Bollard" at bounding box center [384, 239] width 96 height 9
click at [139, 327] on button "Save" at bounding box center [128, 321] width 36 height 12
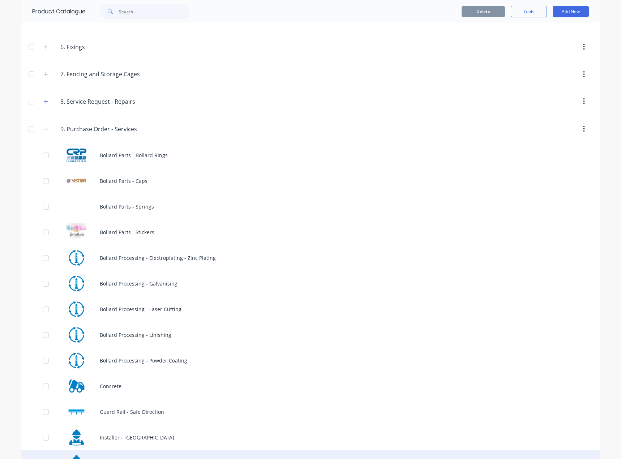
scroll to position [1393, 0]
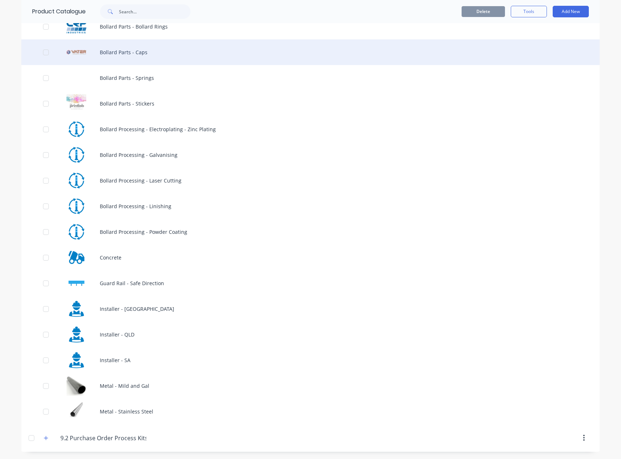
click at [152, 58] on div "Bollard Parts - Caps" at bounding box center [310, 52] width 578 height 26
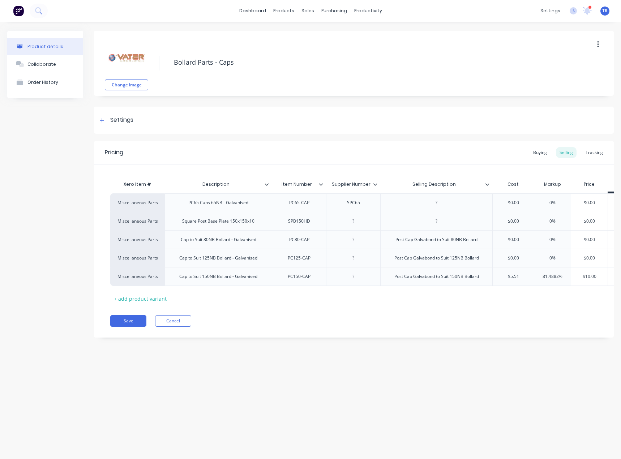
type textarea "x"
click at [265, 188] on div "Description" at bounding box center [215, 184] width 103 height 18
type input "Description"
click at [267, 186] on div at bounding box center [269, 184] width 4 height 7
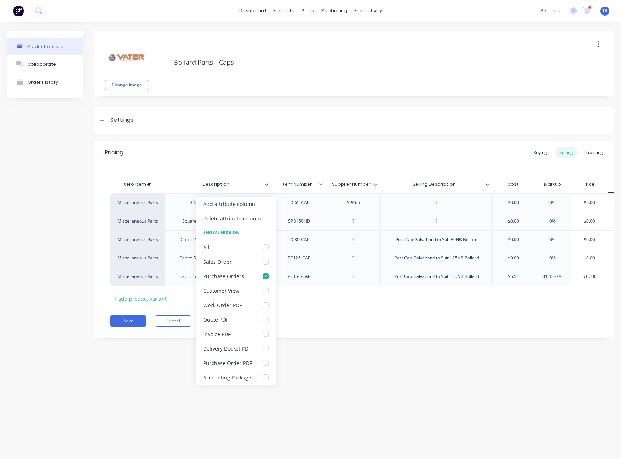
click at [267, 186] on div at bounding box center [269, 184] width 4 height 7
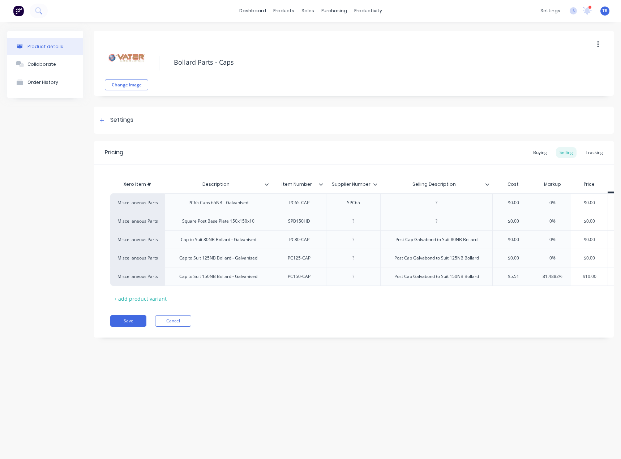
click at [486, 184] on icon at bounding box center [487, 184] width 4 height 4
click at [265, 185] on icon at bounding box center [266, 184] width 4 height 4
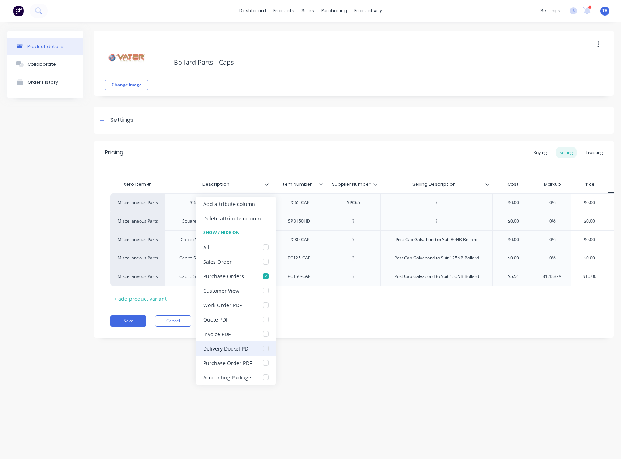
click at [251, 348] on div "Delivery Docket PDF" at bounding box center [236, 348] width 80 height 14
click at [243, 342] on div "Delivery Docket PDF" at bounding box center [236, 348] width 80 height 14
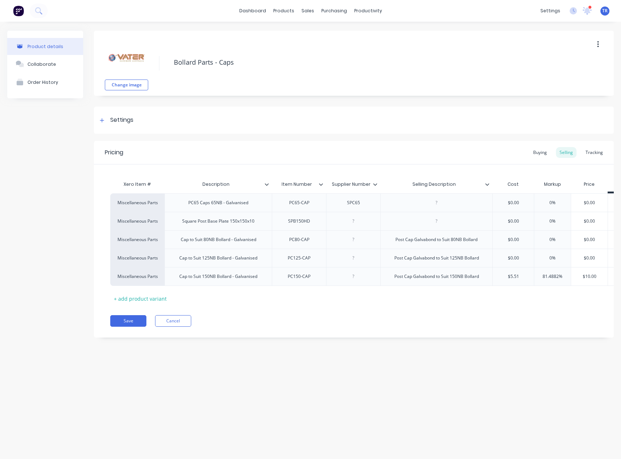
click at [489, 186] on icon at bounding box center [487, 184] width 4 height 4
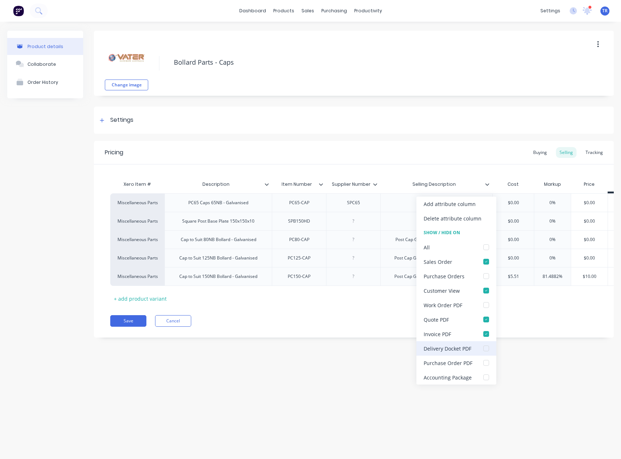
click at [468, 351] on div "Delivery Docket PDF" at bounding box center [447, 349] width 48 height 8
click at [121, 323] on button "Save" at bounding box center [128, 321] width 36 height 12
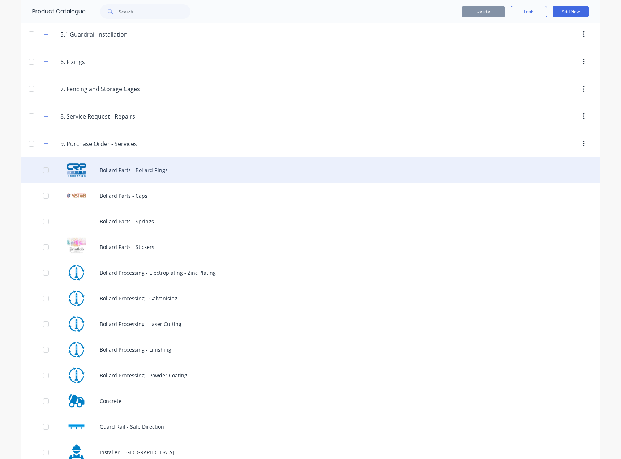
scroll to position [1249, 0]
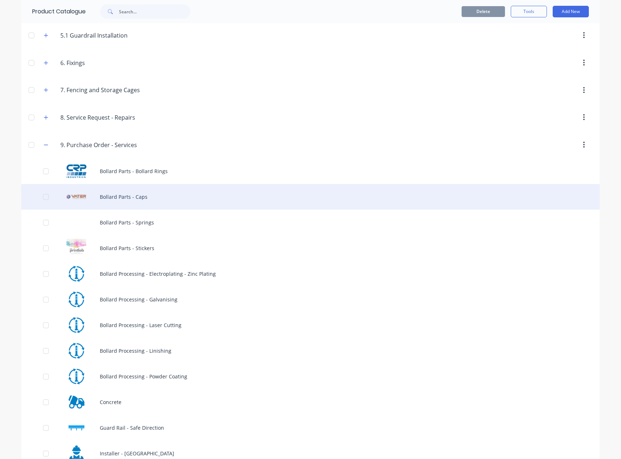
click at [140, 191] on div "Bollard Parts - Caps" at bounding box center [310, 197] width 578 height 26
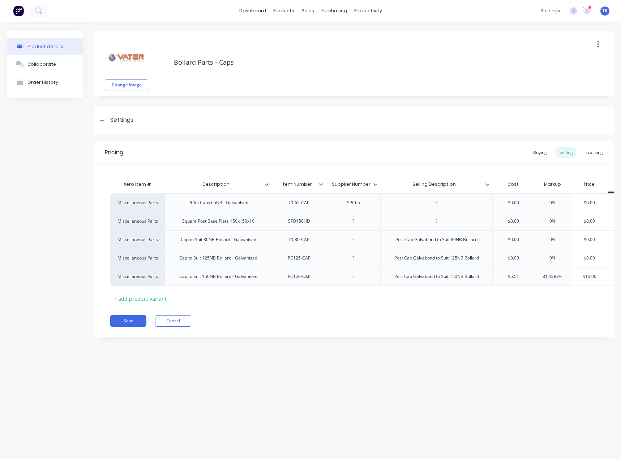
click at [267, 185] on icon at bounding box center [266, 184] width 4 height 4
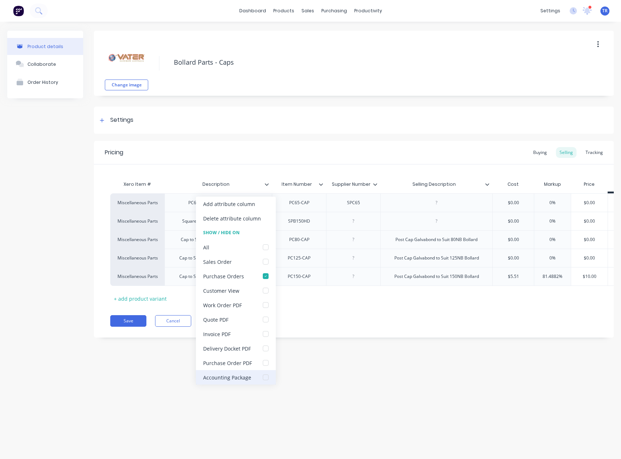
click at [245, 380] on div "Accounting Package" at bounding box center [227, 378] width 48 height 8
click at [138, 327] on button "Save" at bounding box center [128, 321] width 36 height 12
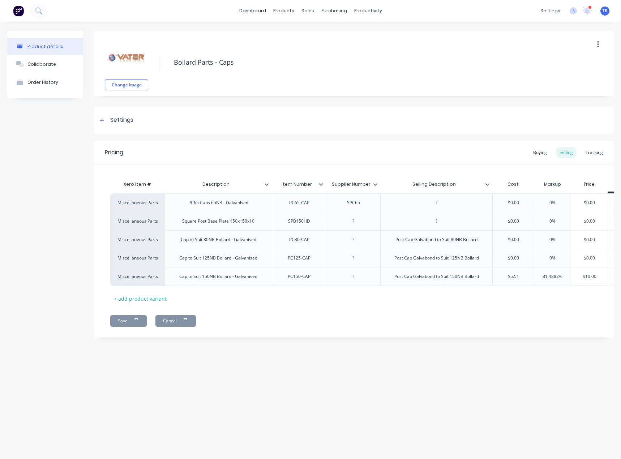
type textarea "x"
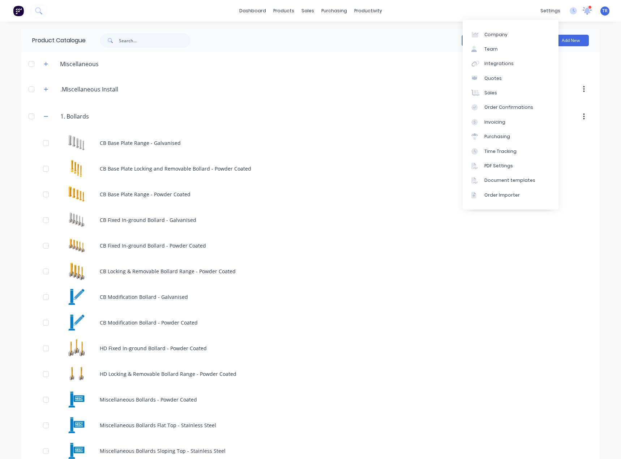
click at [583, 16] on div at bounding box center [586, 10] width 9 height 11
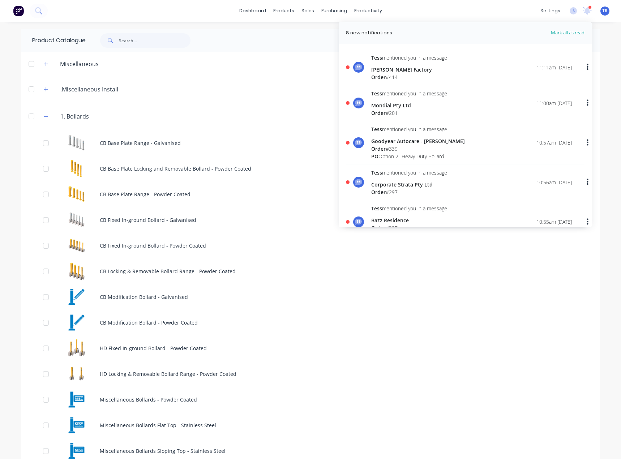
click at [410, 104] on div "Mondial Pty Ltd" at bounding box center [409, 106] width 76 height 8
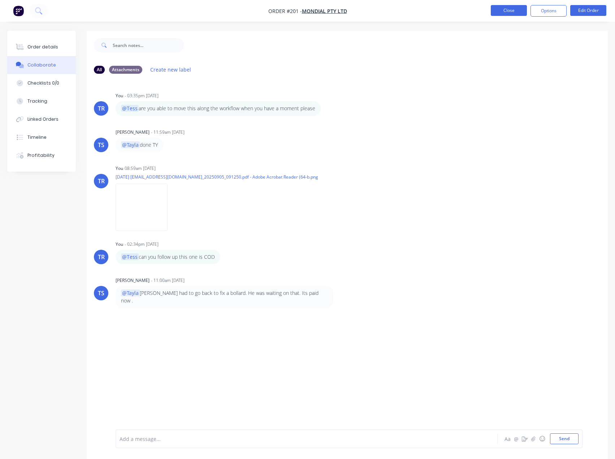
click at [507, 9] on button "Close" at bounding box center [509, 10] width 36 height 11
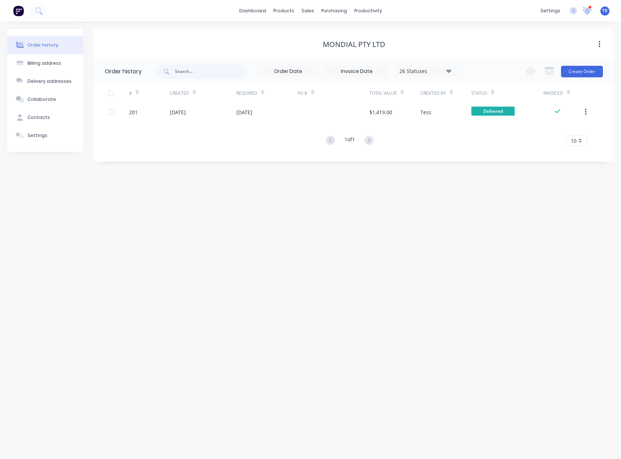
click at [588, 10] on icon at bounding box center [587, 10] width 7 height 6
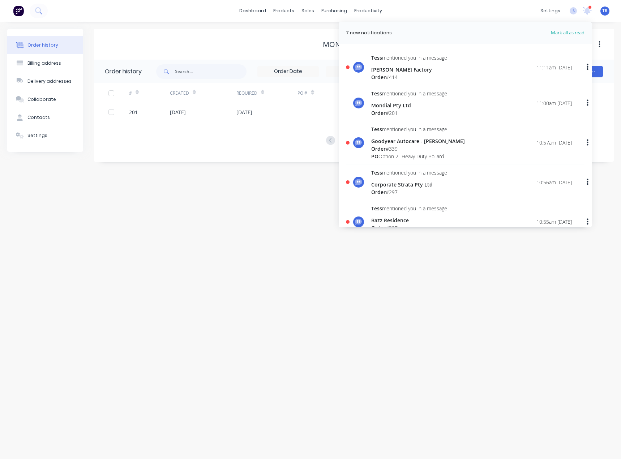
click at [491, 72] on div "Tess mentioned you in a message Brian Fitzpatrick Factory Order # 414 11:11am 3…" at bounding box center [471, 67] width 201 height 27
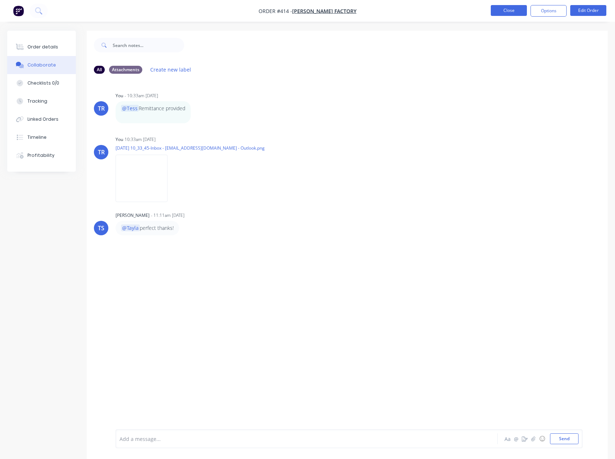
click at [510, 13] on button "Close" at bounding box center [509, 10] width 36 height 11
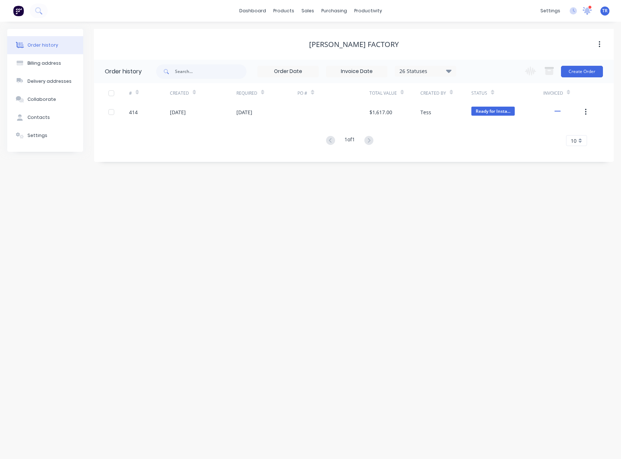
click at [583, 14] on icon at bounding box center [586, 10] width 9 height 7
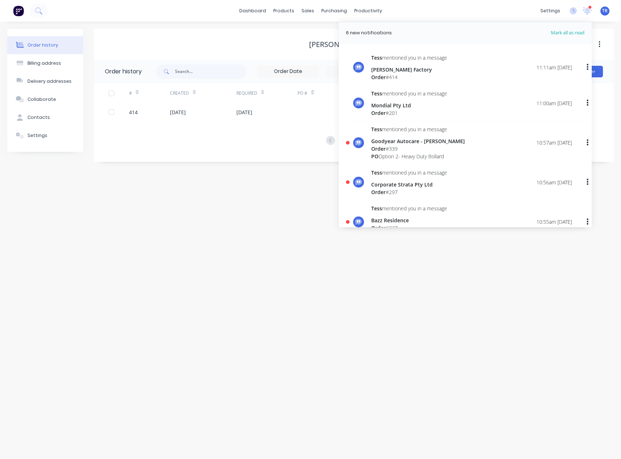
click at [573, 33] on span "Mark all as read" at bounding box center [555, 32] width 60 height 7
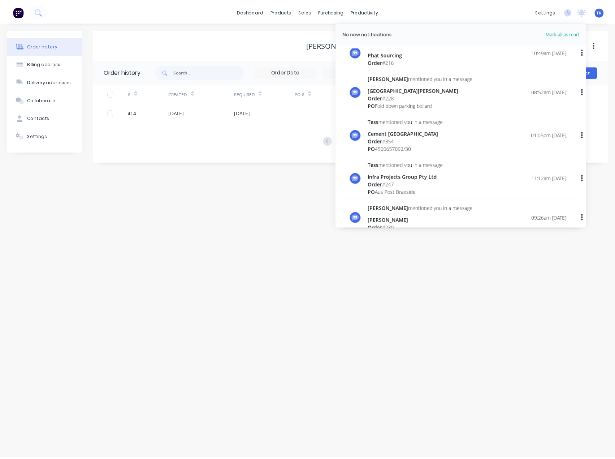
scroll to position [253, 0]
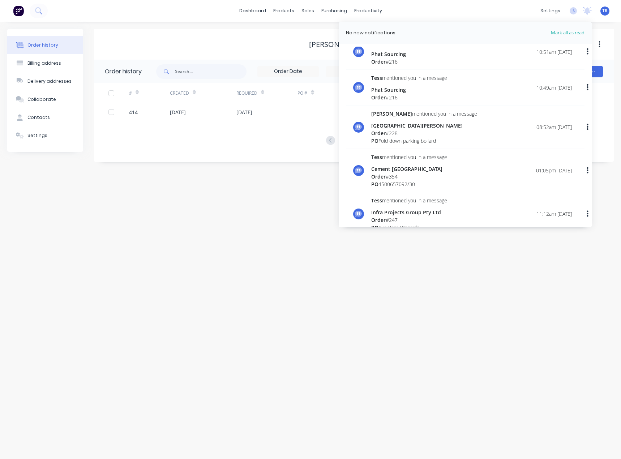
click at [439, 93] on div "Phat Sourcing" at bounding box center [409, 90] width 76 height 8
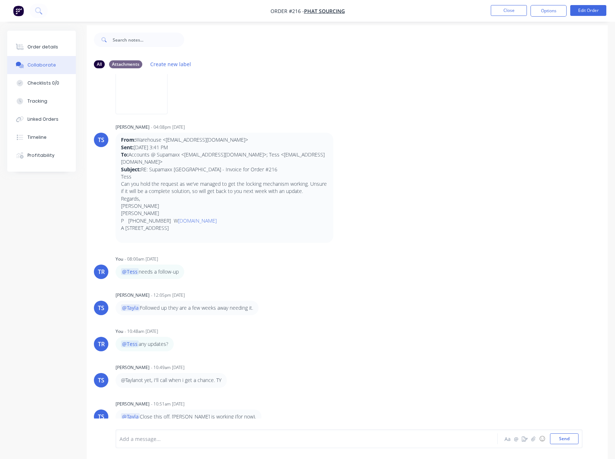
scroll to position [11, 0]
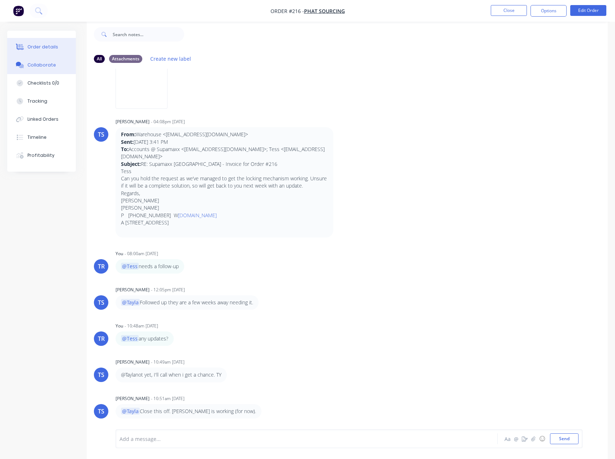
click at [61, 46] on button "Order details" at bounding box center [41, 47] width 69 height 18
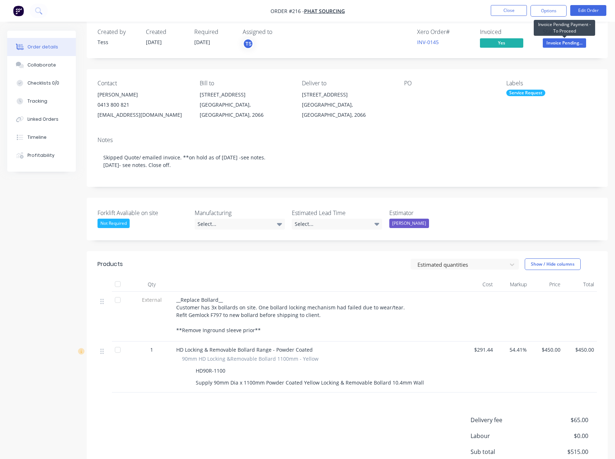
click at [558, 42] on span "Invoice Pending..." at bounding box center [564, 42] width 43 height 9
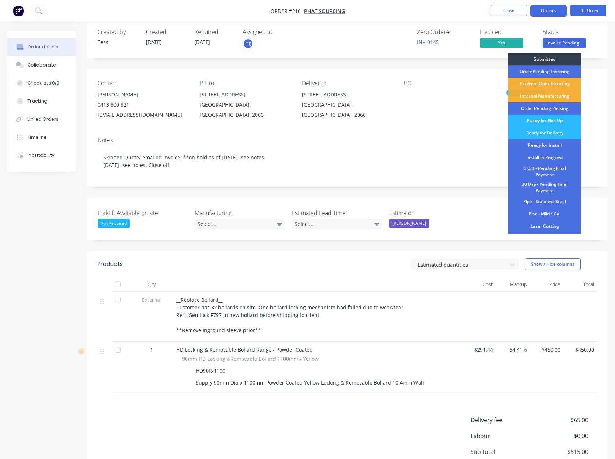
drag, startPoint x: 542, startPoint y: 16, endPoint x: 544, endPoint y: 10, distance: 6.1
click at [542, 15] on button "Options" at bounding box center [549, 11] width 36 height 12
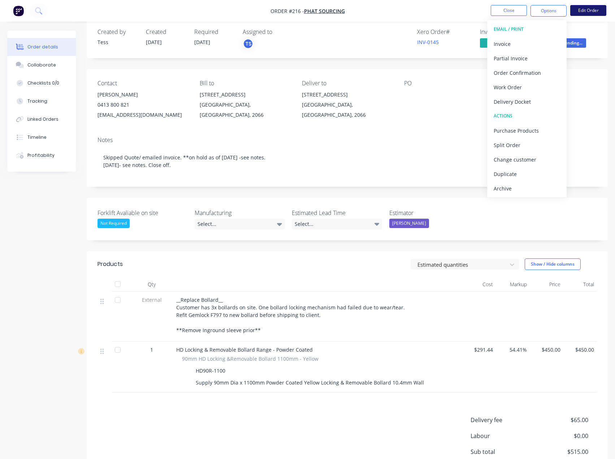
click at [583, 14] on button "Edit Order" at bounding box center [588, 10] width 36 height 11
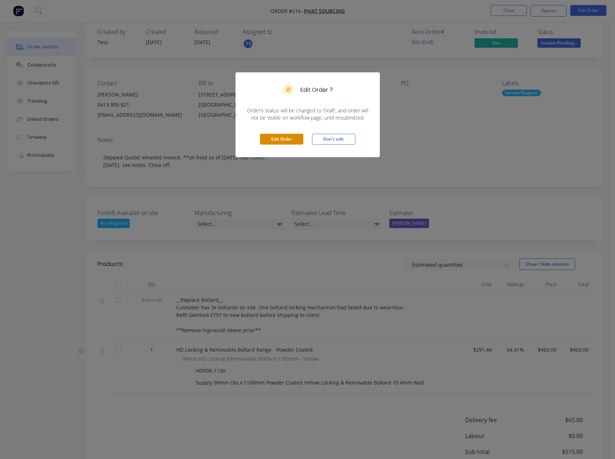
click at [280, 141] on button "Edit Order" at bounding box center [281, 139] width 43 height 11
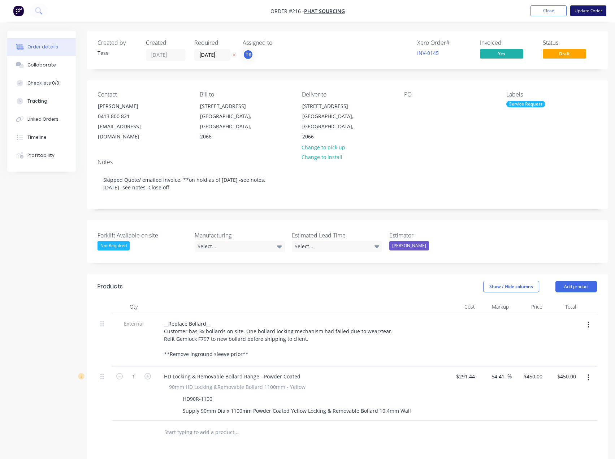
click at [580, 12] on button "Update Order" at bounding box center [588, 10] width 36 height 11
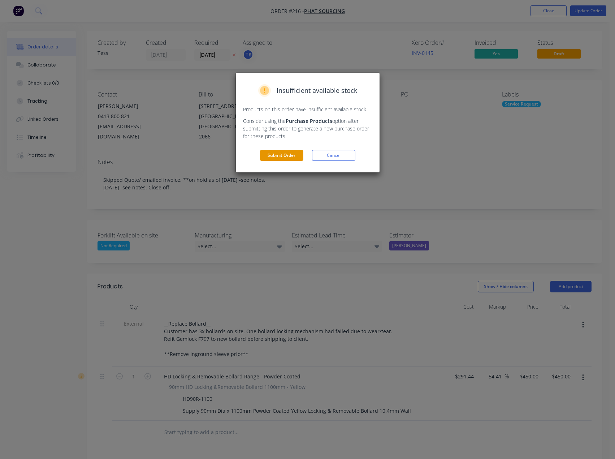
click at [278, 155] on button "Submit Order" at bounding box center [281, 155] width 43 height 11
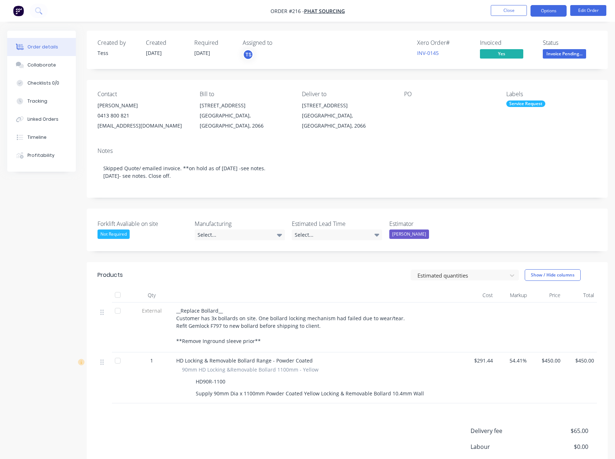
click at [555, 11] on button "Options" at bounding box center [549, 11] width 36 height 12
drag, startPoint x: 441, startPoint y: 55, endPoint x: 415, endPoint y: 57, distance: 26.1
click at [415, 57] on div "Xero Order # INV-0145 Invoiced Yes Status Invoice Pending..." at bounding box center [456, 49] width 282 height 21
copy link "INV-0145"
click at [543, 12] on button "Options" at bounding box center [549, 11] width 36 height 12
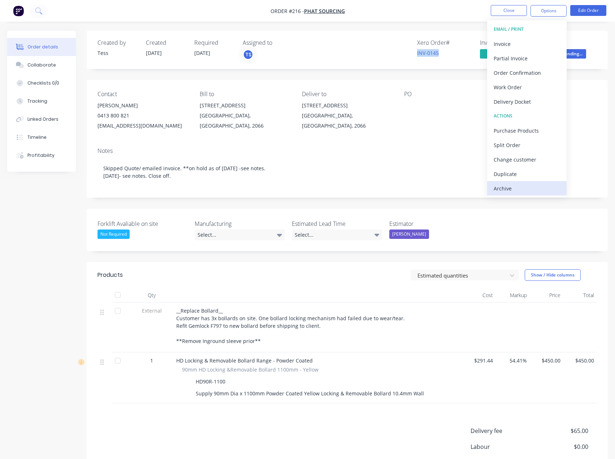
click at [533, 186] on div "Archive" at bounding box center [527, 188] width 66 height 10
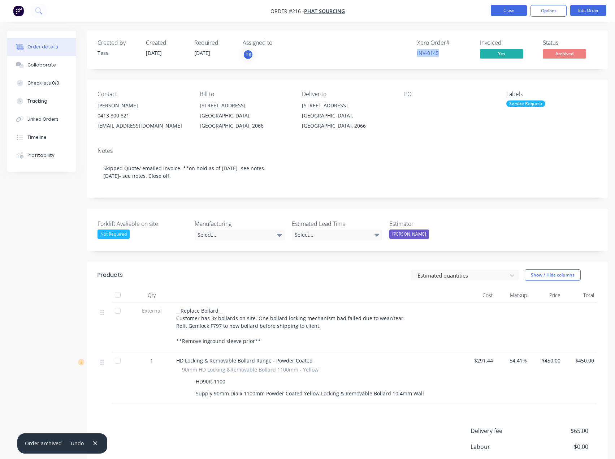
click at [514, 13] on button "Close" at bounding box center [509, 10] width 36 height 11
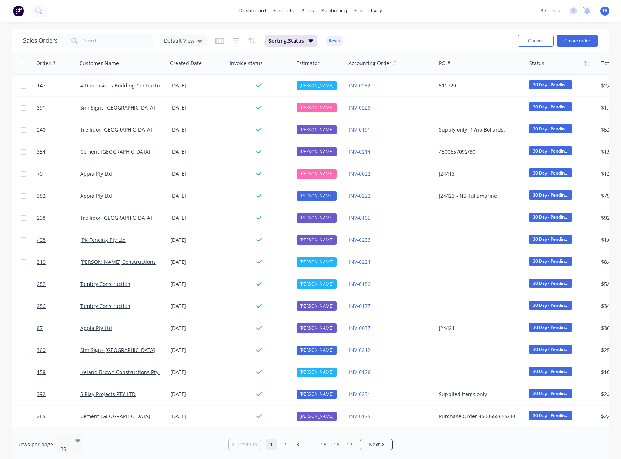
click at [585, 12] on icon at bounding box center [587, 10] width 7 height 6
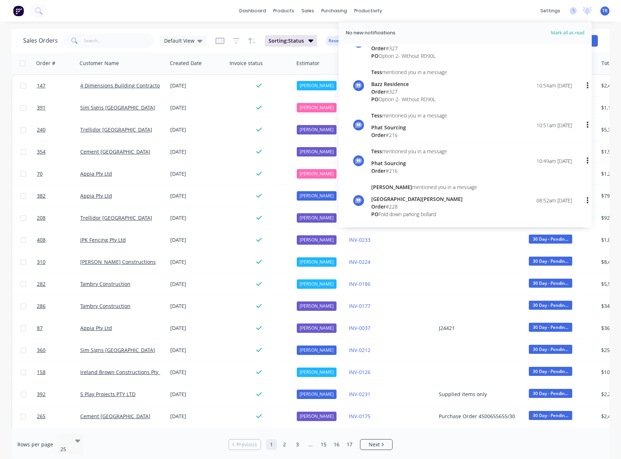
scroll to position [181, 0]
click at [445, 81] on div "Bazz Residence" at bounding box center [409, 83] width 76 height 8
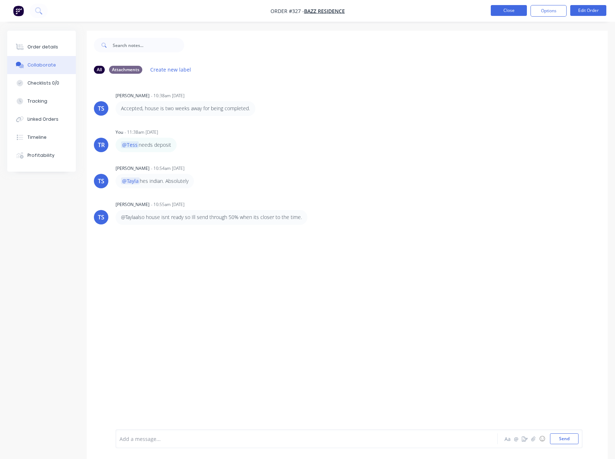
click at [521, 13] on button "Close" at bounding box center [509, 10] width 36 height 11
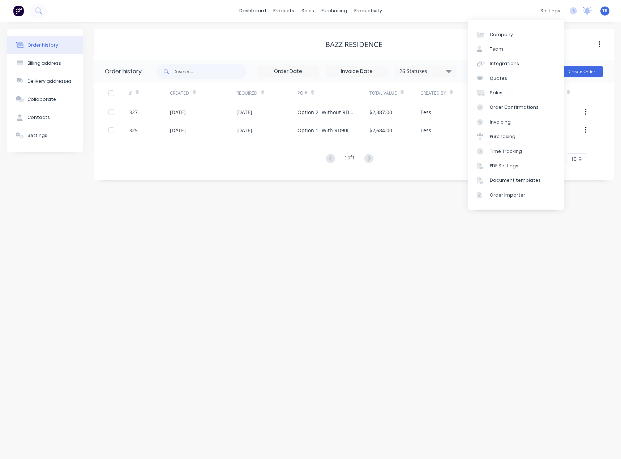
click at [589, 9] on icon at bounding box center [587, 10] width 7 height 6
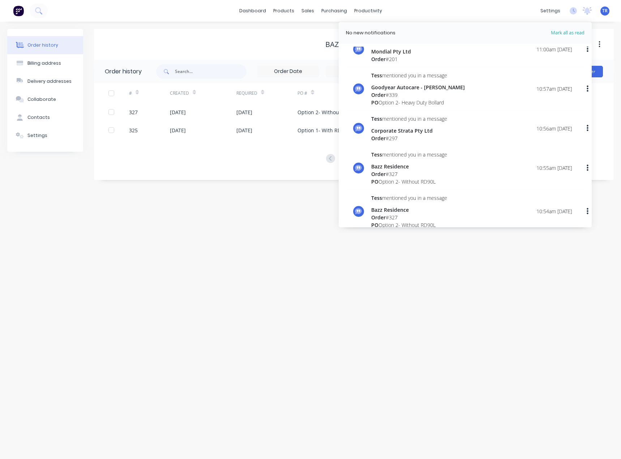
scroll to position [72, 0]
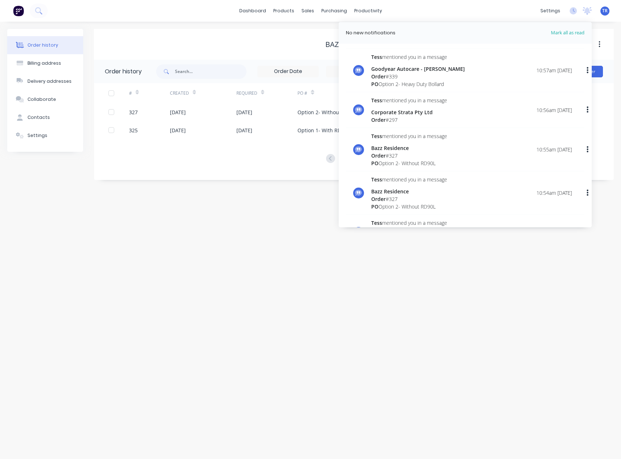
click at [413, 117] on div "Order # 297" at bounding box center [409, 120] width 76 height 8
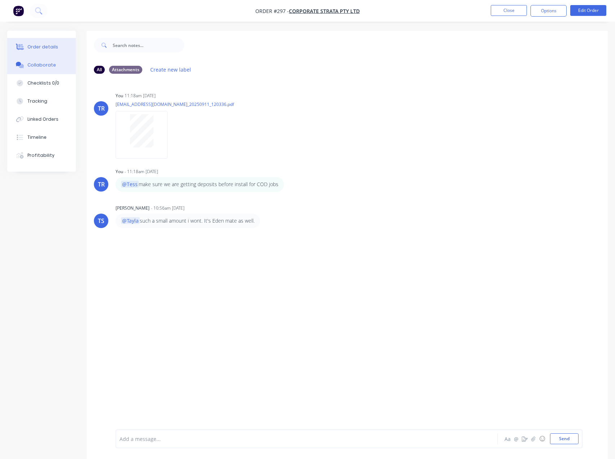
click at [29, 44] on div "Order details" at bounding box center [42, 47] width 31 height 7
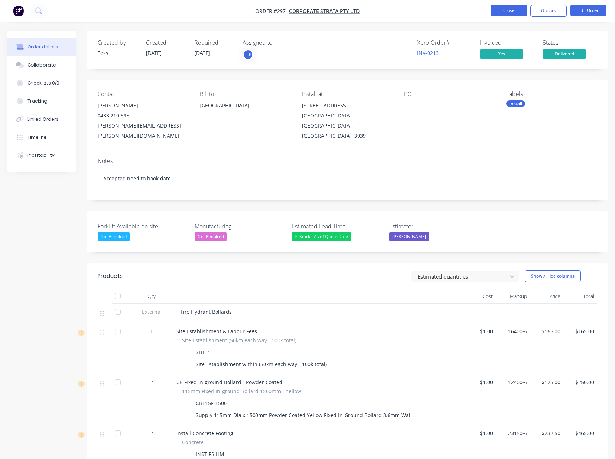
click at [504, 13] on button "Close" at bounding box center [509, 10] width 36 height 11
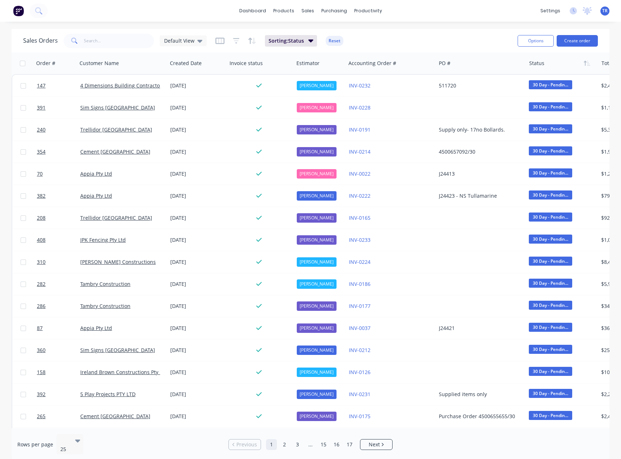
click at [593, 12] on div "settings No new notifications Mark all as read Tess mentioned you in a message …" at bounding box center [578, 10] width 84 height 11
click at [590, 13] on icon at bounding box center [587, 10] width 7 height 6
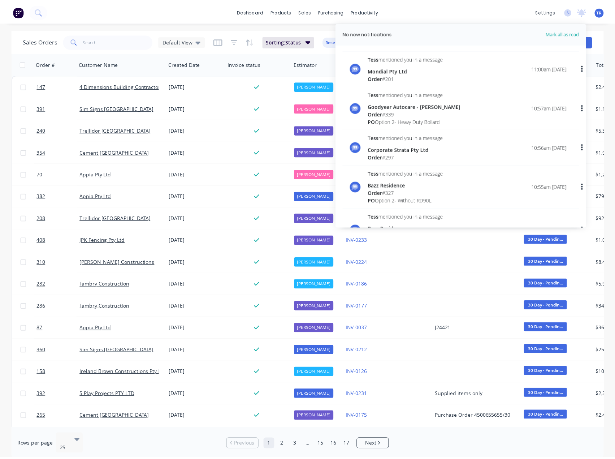
scroll to position [36, 0]
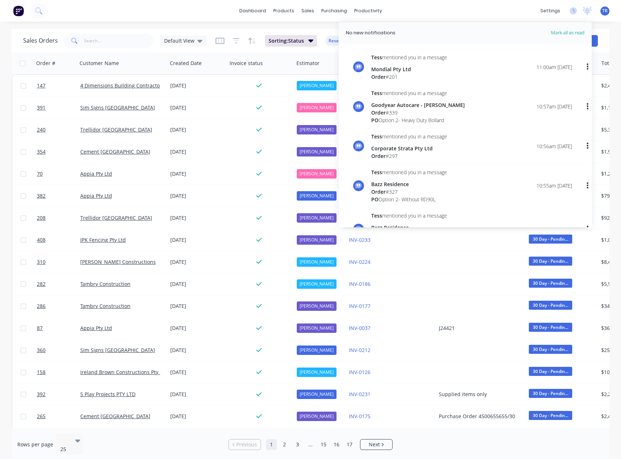
click at [458, 115] on div "Tess mentioned you in a message Goodyear Autocare - Narre Warren Order # 339 PO…" at bounding box center [471, 106] width 201 height 35
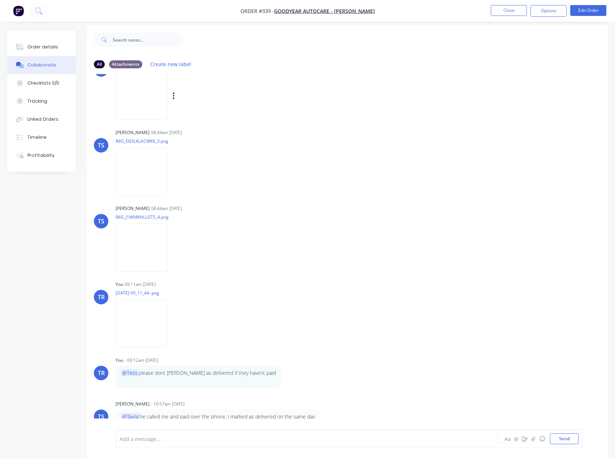
scroll to position [11, 0]
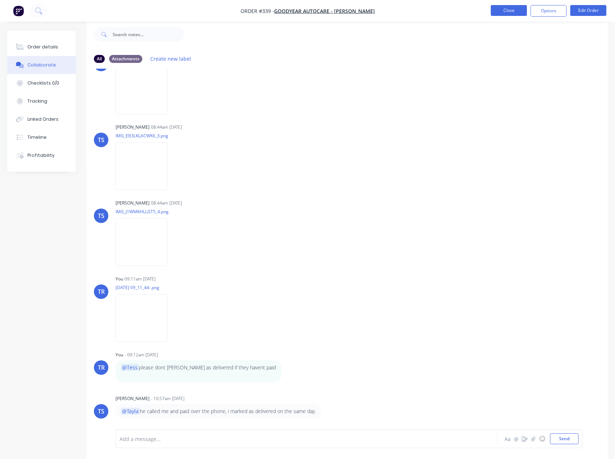
click at [504, 12] on button "Close" at bounding box center [509, 10] width 36 height 11
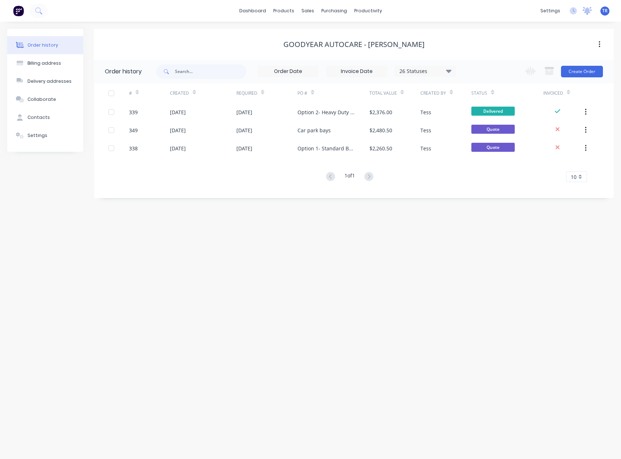
click at [586, 9] on icon at bounding box center [587, 10] width 7 height 6
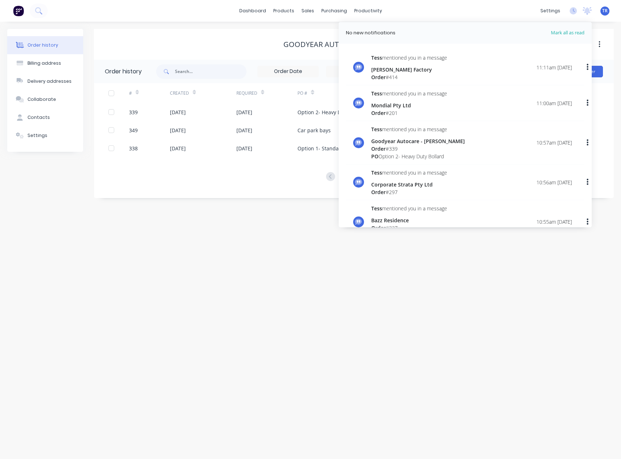
click at [415, 105] on div "Mondial Pty Ltd" at bounding box center [409, 106] width 76 height 8
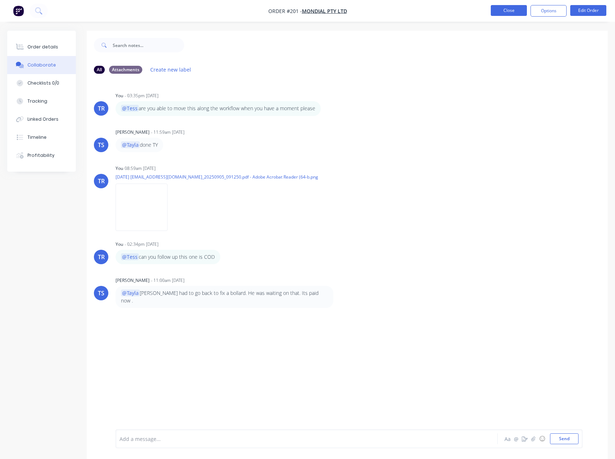
click at [504, 7] on button "Close" at bounding box center [509, 10] width 36 height 11
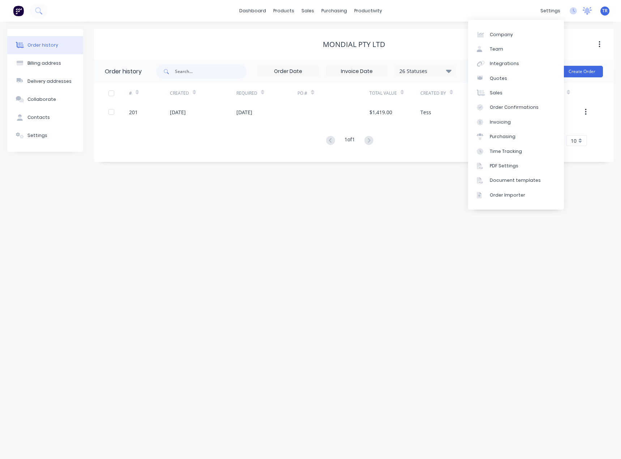
click at [585, 10] on icon at bounding box center [586, 10] width 9 height 7
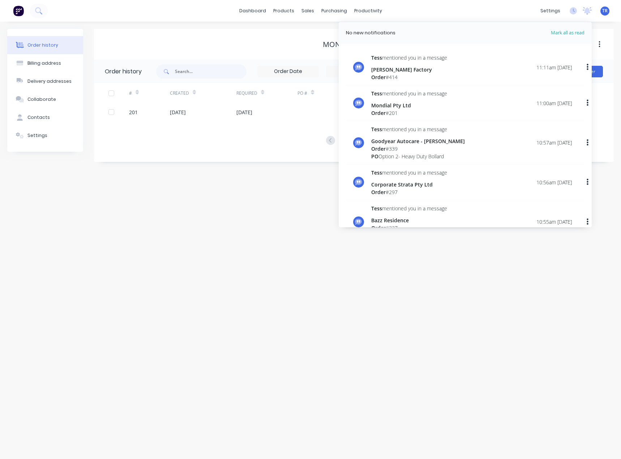
click at [436, 72] on div "[PERSON_NAME] Factory" at bounding box center [409, 70] width 76 height 8
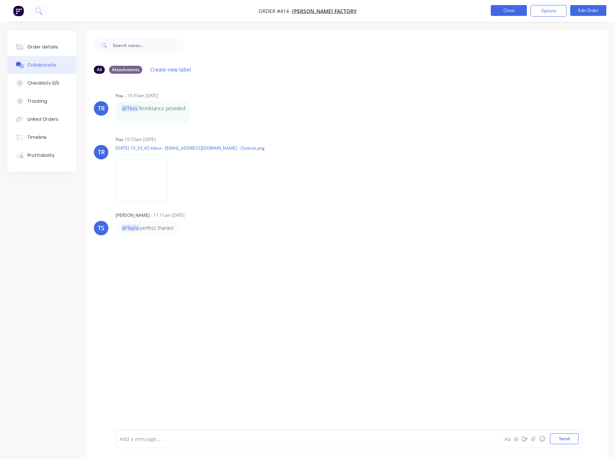
click at [499, 11] on button "Close" at bounding box center [509, 10] width 36 height 11
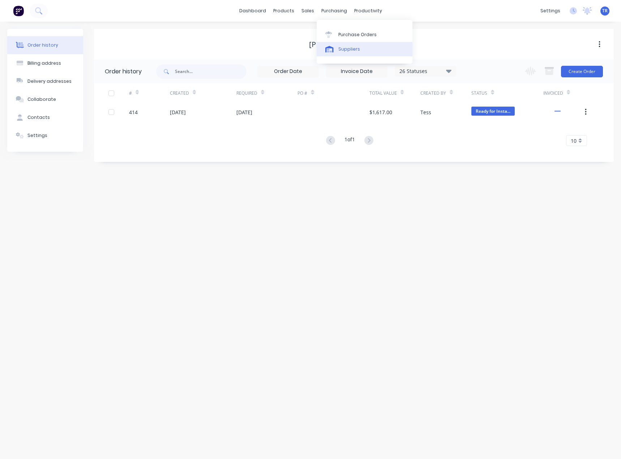
click at [350, 52] on div "Suppliers" at bounding box center [349, 49] width 22 height 7
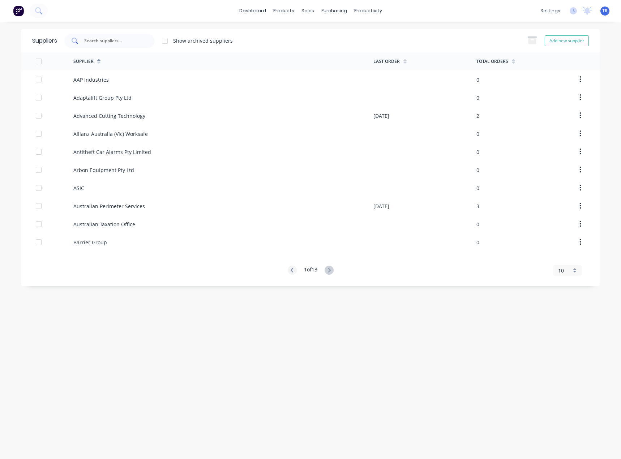
click at [146, 40] on div at bounding box center [109, 41] width 90 height 14
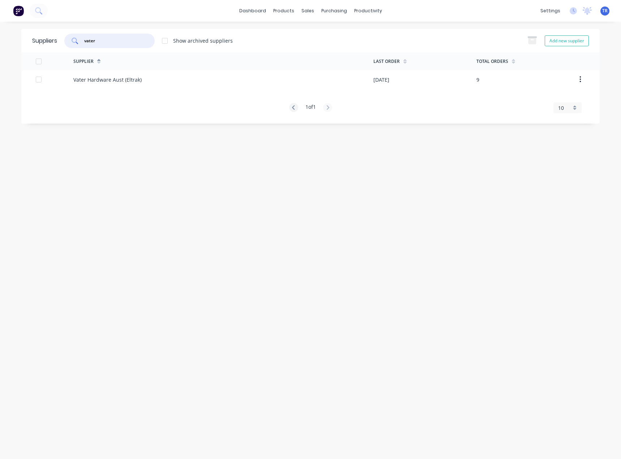
type input "vater"
click at [115, 81] on div "Vater Hardware Aust (Eltrak)" at bounding box center [107, 80] width 68 height 8
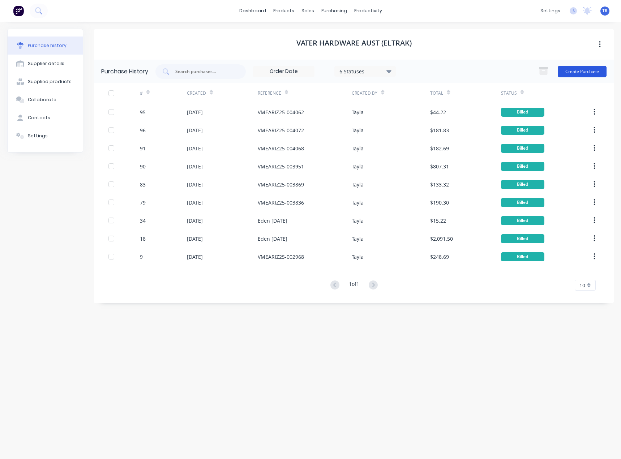
click at [572, 74] on button "Create Purchase" at bounding box center [581, 72] width 49 height 12
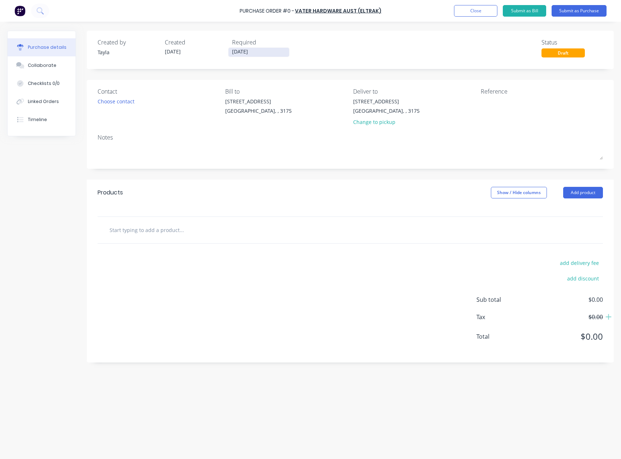
click at [246, 53] on input "30/09/25" at bounding box center [258, 52] width 61 height 9
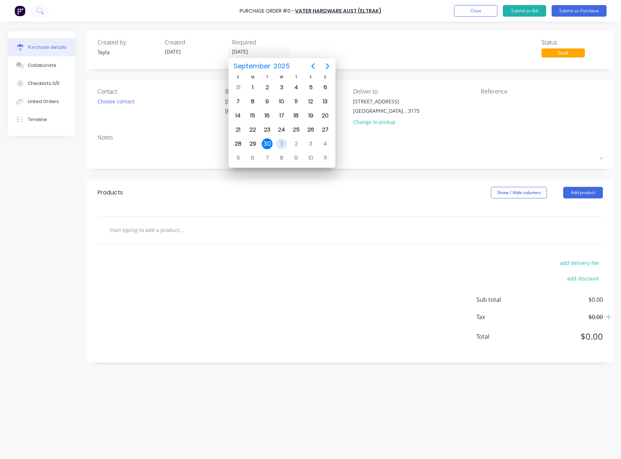
click at [281, 144] on div "1" at bounding box center [281, 143] width 11 height 11
type input "01/10/25"
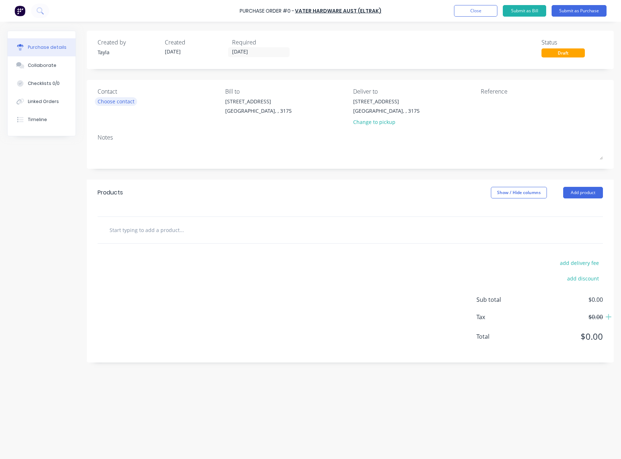
click at [132, 103] on div "Choose contact" at bounding box center [116, 102] width 37 height 8
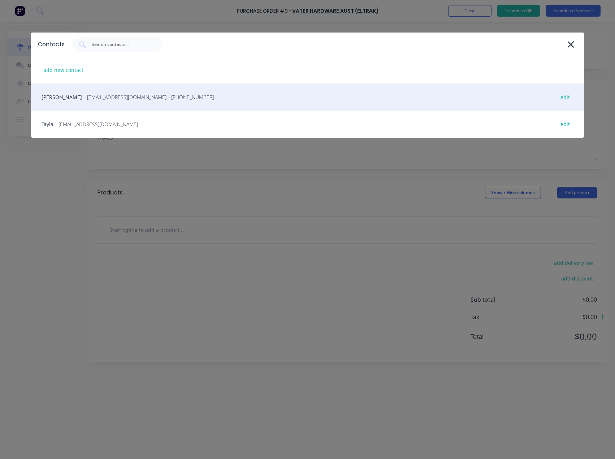
click at [95, 100] on span "- melbourne@vatergroup.com - (03) 8902 8800" at bounding box center [149, 97] width 130 height 8
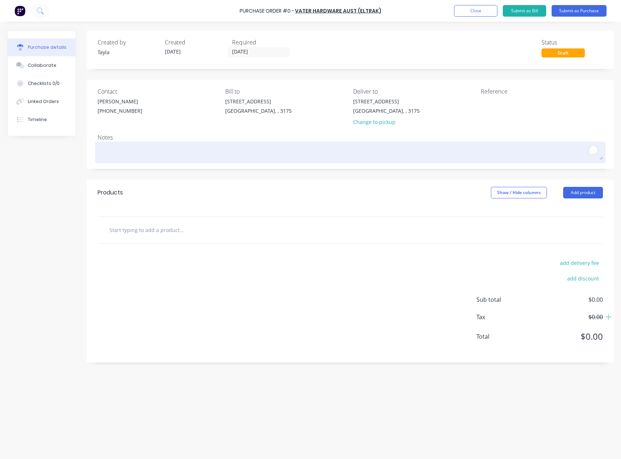
click at [218, 147] on textarea "To enrich screen reader interactions, please activate Accessibility in Grammarl…" at bounding box center [350, 151] width 505 height 16
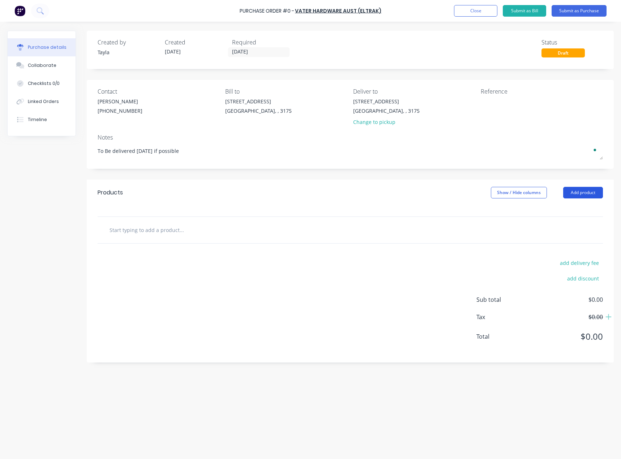
type textarea "To Be delivered tomorrow if possible"
drag, startPoint x: 571, startPoint y: 193, endPoint x: 567, endPoint y: 193, distance: 4.0
click at [571, 193] on button "Add product" at bounding box center [583, 193] width 40 height 12
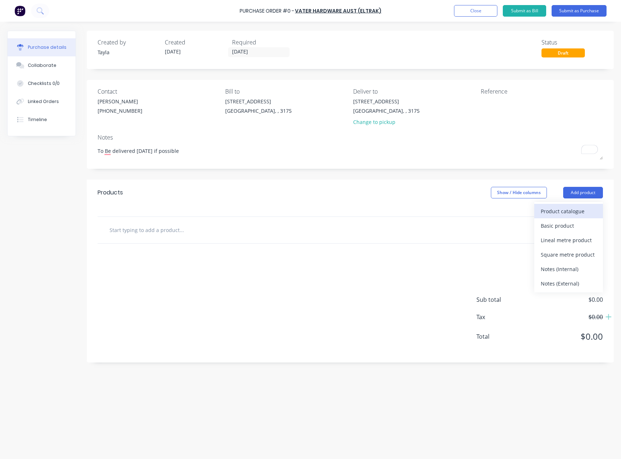
click at [556, 217] on button "Product catalogue" at bounding box center [568, 211] width 69 height 14
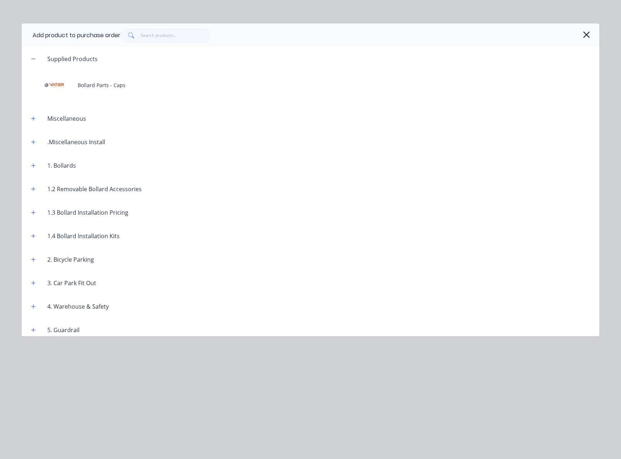
click at [180, 69] on header "Supplied Products" at bounding box center [310, 58] width 577 height 23
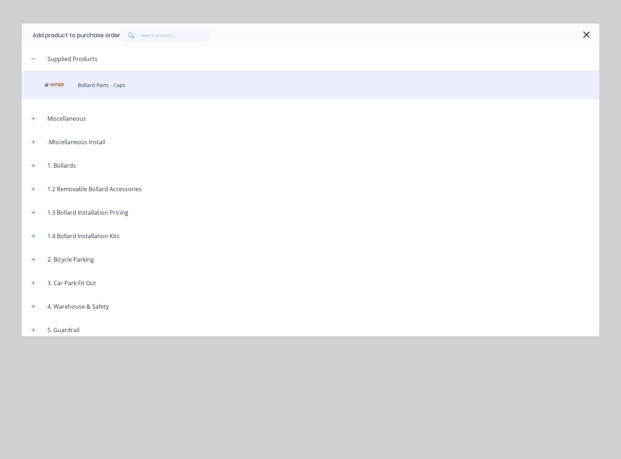
click at [176, 80] on div "Bollard Parts - Caps" at bounding box center [310, 84] width 577 height 29
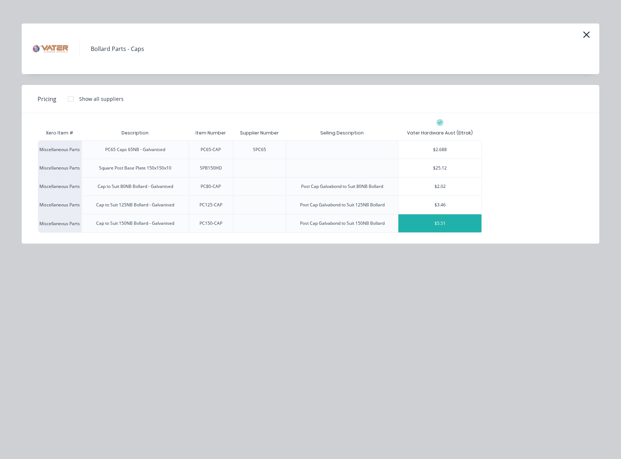
click at [425, 225] on div "$5.51" at bounding box center [439, 223] width 83 height 18
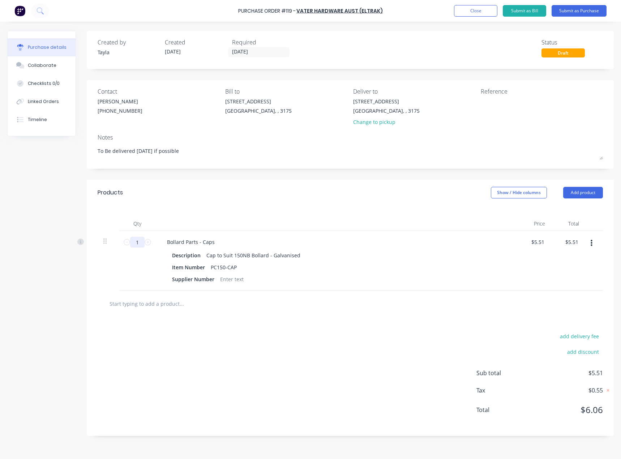
click at [134, 243] on input "1" at bounding box center [137, 242] width 14 height 11
drag, startPoint x: 592, startPoint y: 240, endPoint x: 590, endPoint y: 252, distance: 12.2
click at [592, 240] on button "button" at bounding box center [591, 243] width 17 height 13
click at [575, 306] on button "Delete" at bounding box center [568, 305] width 61 height 14
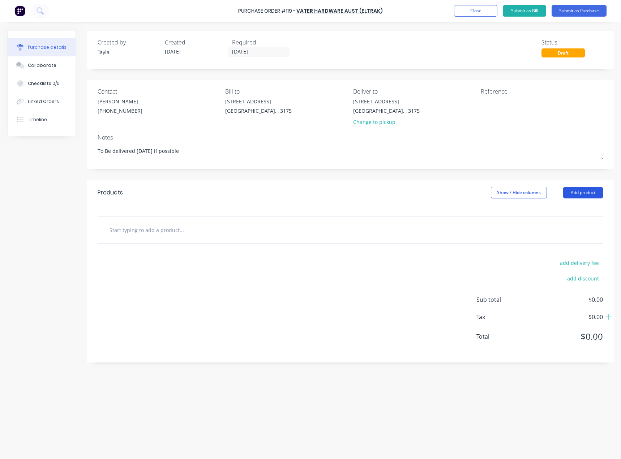
click at [574, 193] on button "Add product" at bounding box center [583, 193] width 40 height 12
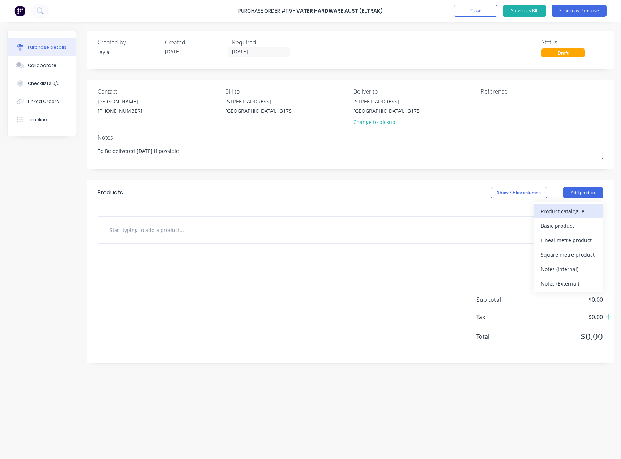
click at [548, 214] on div "Product catalogue" at bounding box center [568, 211] width 56 height 10
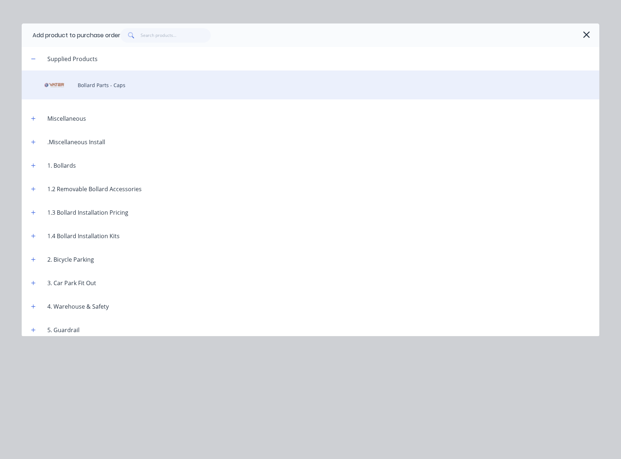
click at [56, 94] on div "Bollard Parts - Caps" at bounding box center [310, 84] width 577 height 29
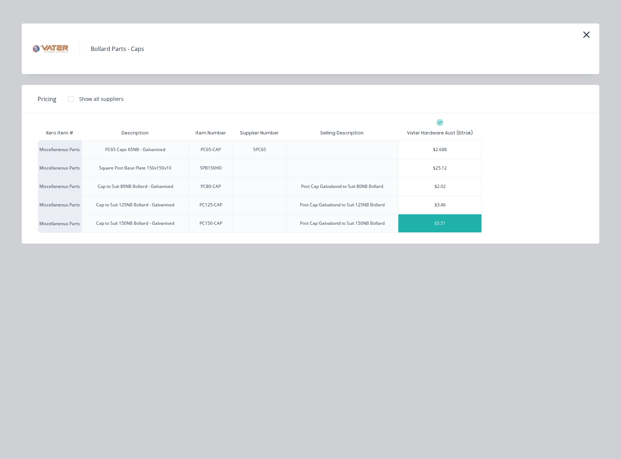
click at [421, 222] on div "$5.51" at bounding box center [439, 223] width 83 height 18
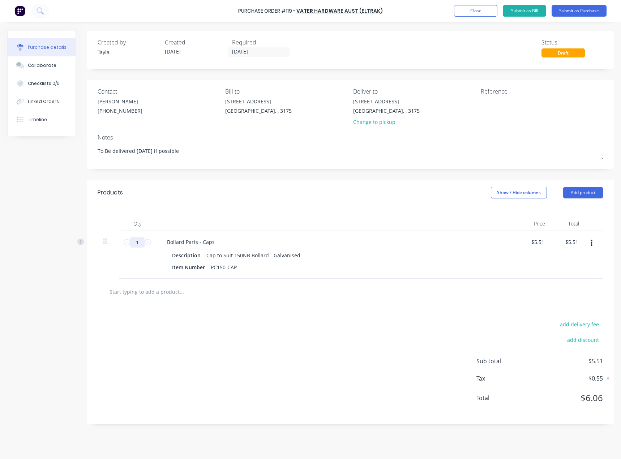
click at [142, 242] on input "1" at bounding box center [137, 242] width 14 height 11
type input "6"
type input "$33.06"
type input "60"
type input "$330.60"
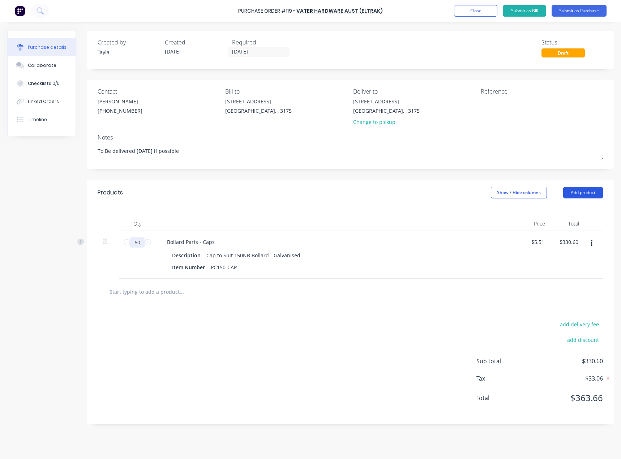
type input "60"
click at [577, 194] on button "Add product" at bounding box center [583, 193] width 40 height 12
click at [558, 207] on div "Product catalogue" at bounding box center [568, 211] width 56 height 10
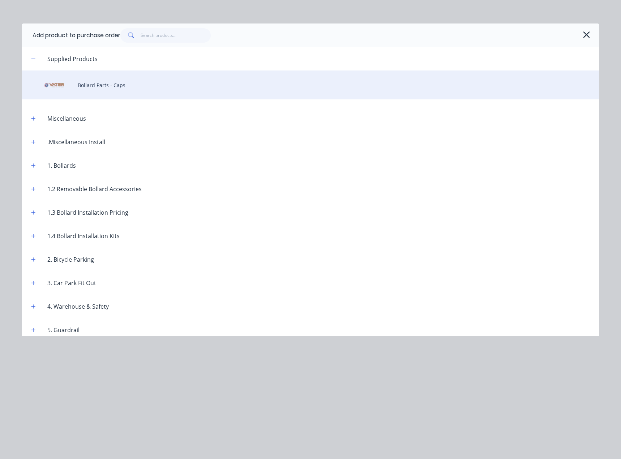
click at [85, 92] on div "Bollard Parts - Caps" at bounding box center [310, 84] width 577 height 29
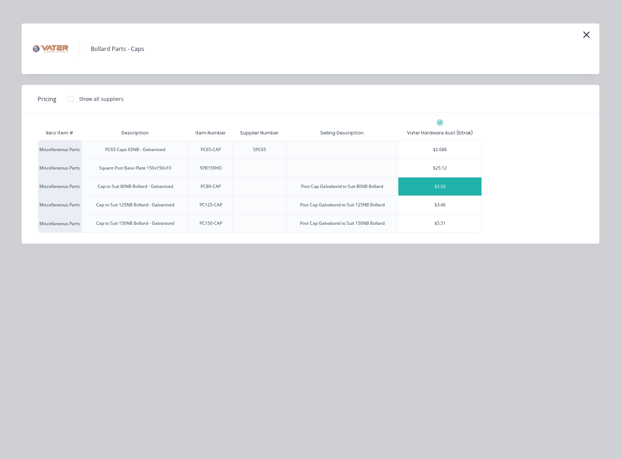
click at [419, 183] on div "$2.02" at bounding box center [439, 186] width 83 height 18
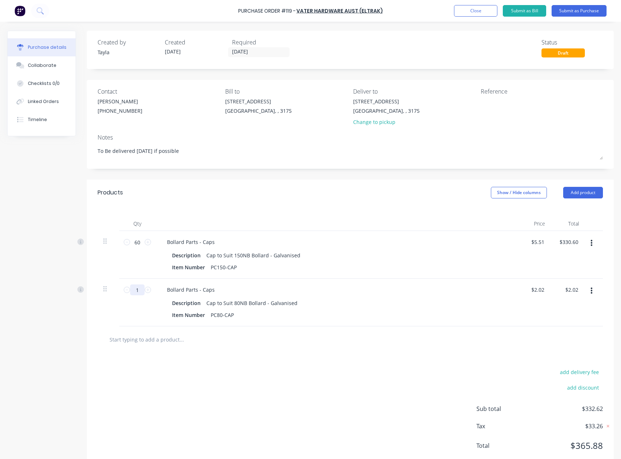
click at [139, 292] on input "1" at bounding box center [137, 289] width 14 height 11
type input "8"
type input "$16.16"
type input "80"
type input "$161.60"
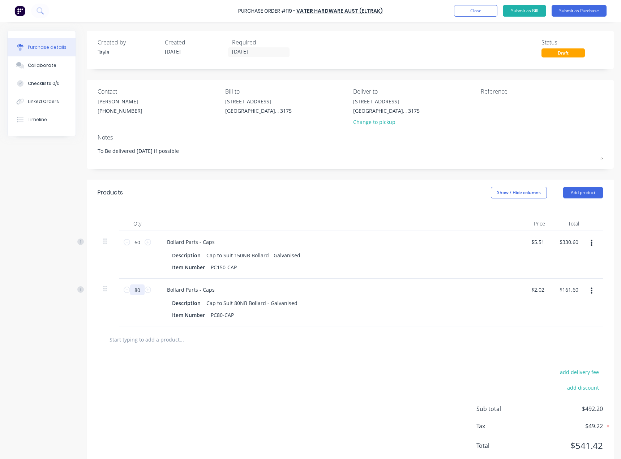
type input "80"
click at [184, 337] on input "text" at bounding box center [181, 339] width 145 height 14
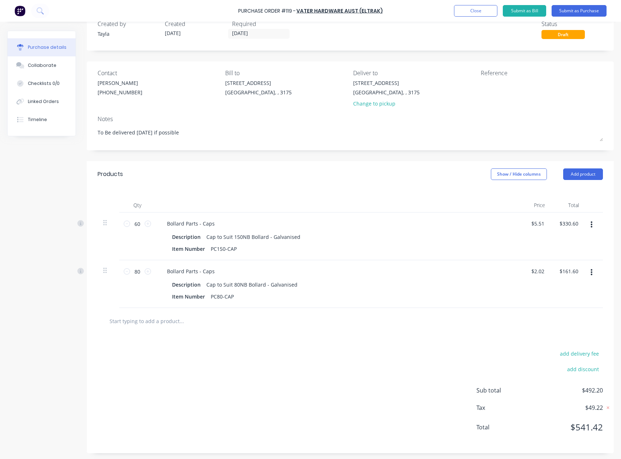
scroll to position [20, 0]
click at [574, 14] on button "Submit as Purchase" at bounding box center [578, 11] width 55 height 12
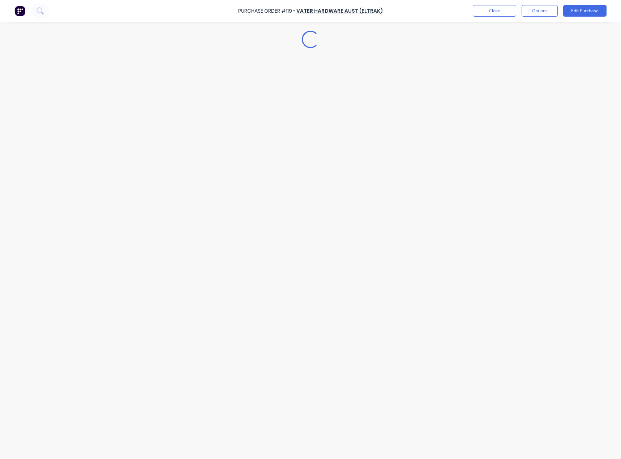
scroll to position [0, 0]
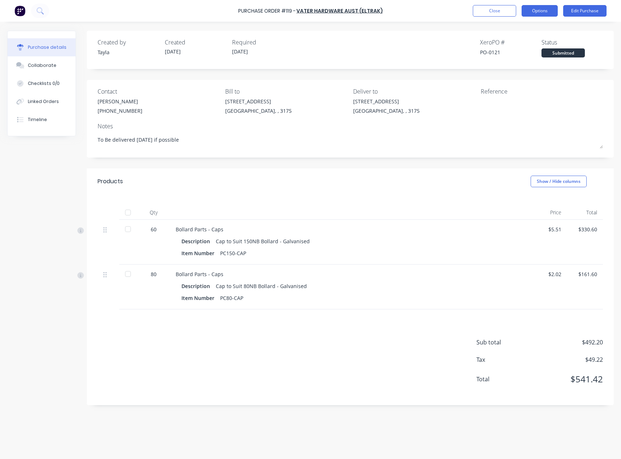
click at [528, 9] on button "Options" at bounding box center [539, 11] width 36 height 12
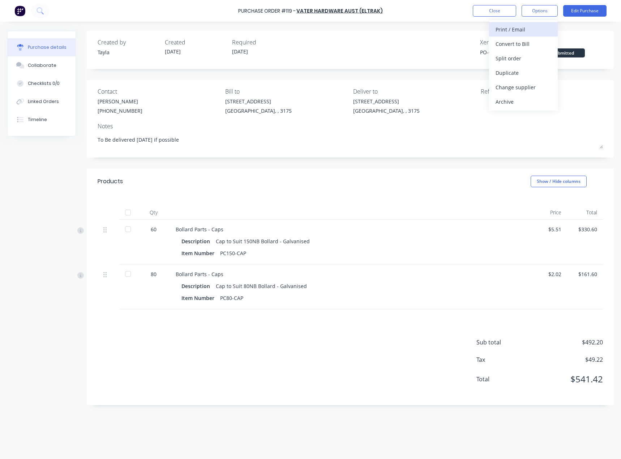
click at [512, 33] on div "Print / Email" at bounding box center [523, 29] width 56 height 10
click at [509, 47] on div "With pricing" at bounding box center [523, 44] width 56 height 10
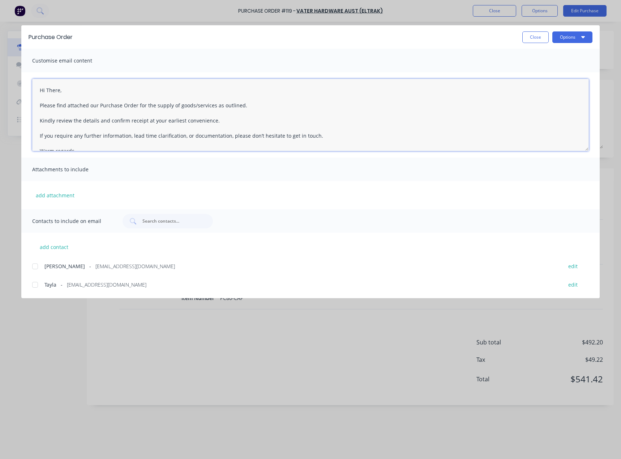
click at [54, 91] on textarea "Hi There, Please find attached our Purchase Order for the supply of goods/servi…" at bounding box center [310, 115] width 556 height 72
click at [64, 135] on textarea "Good Afternoon Brittany, Hope your having a lovely week so far! Please find att…" at bounding box center [310, 115] width 556 height 72
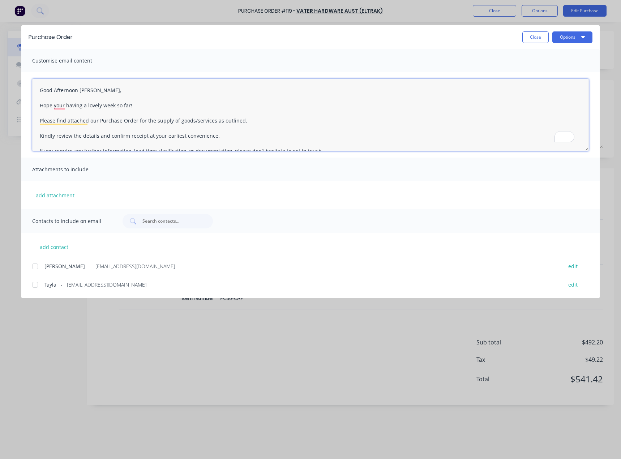
click at [64, 135] on textarea "Good Afternoon Brittany, Hope your having a lovely week so far! Please find att…" at bounding box center [310, 115] width 556 height 72
type textarea "Good Afternoon Brittany, Hope your having a lovely week so far! Please find att…"
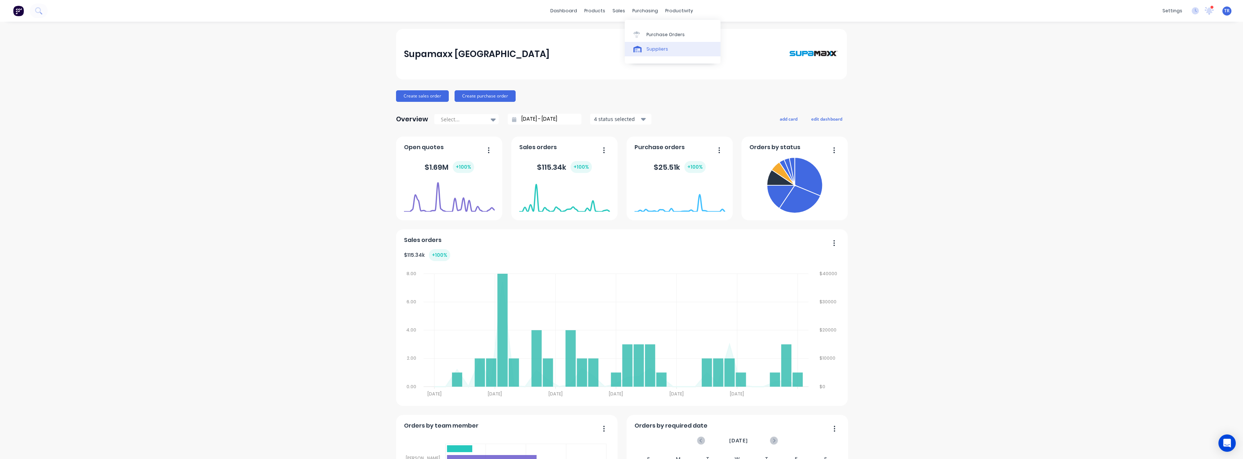
click at [647, 46] on div "Suppliers" at bounding box center [657, 49] width 22 height 7
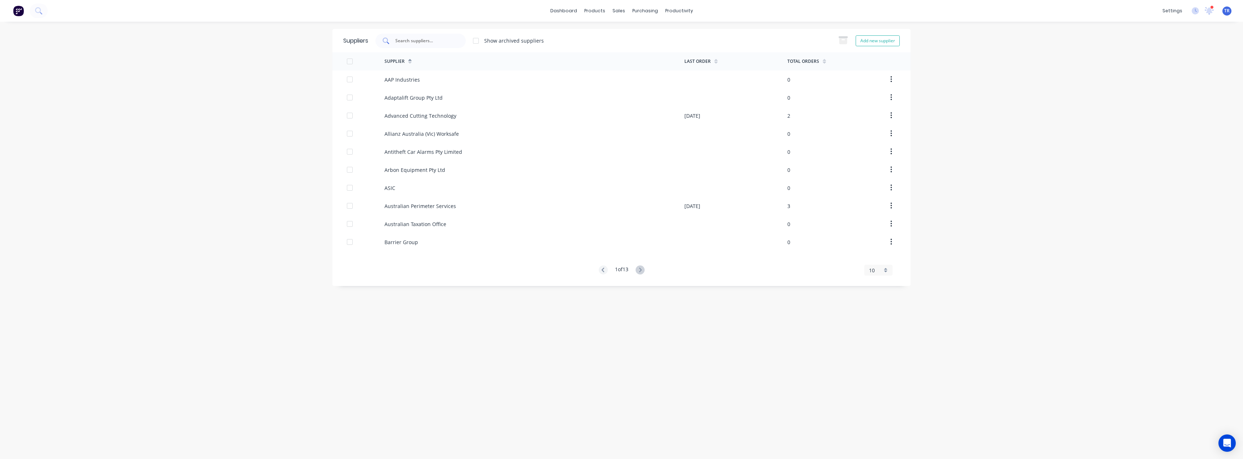
click at [426, 40] on input "text" at bounding box center [425, 40] width 60 height 7
click at [399, 44] on input "vvater" at bounding box center [425, 40] width 60 height 7
type input "vater"
click at [417, 79] on div "Vater Hardware Aust (Eltrak)" at bounding box center [418, 80] width 68 height 8
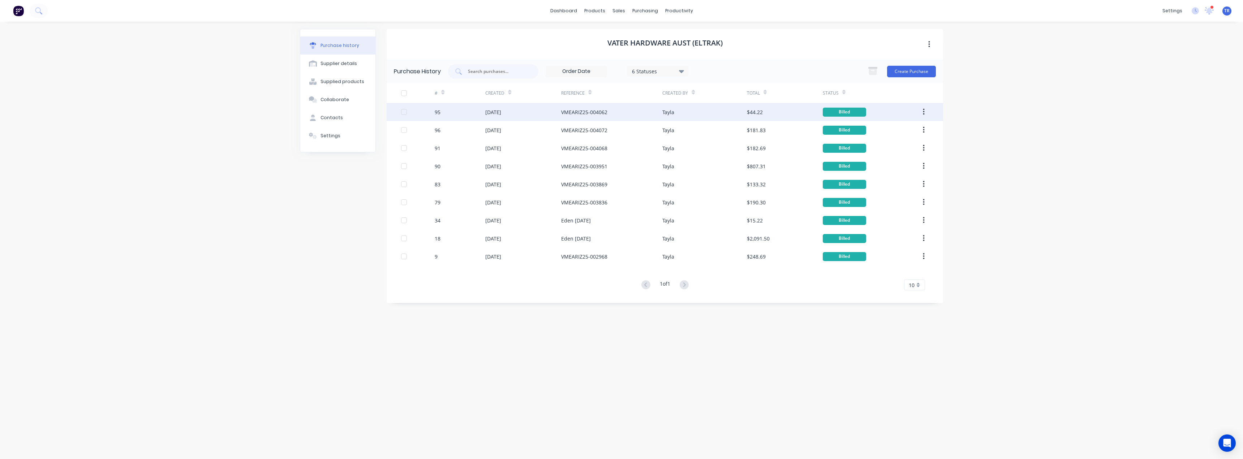
click at [609, 116] on div "VMEARIZ25-004062" at bounding box center [611, 112] width 101 height 18
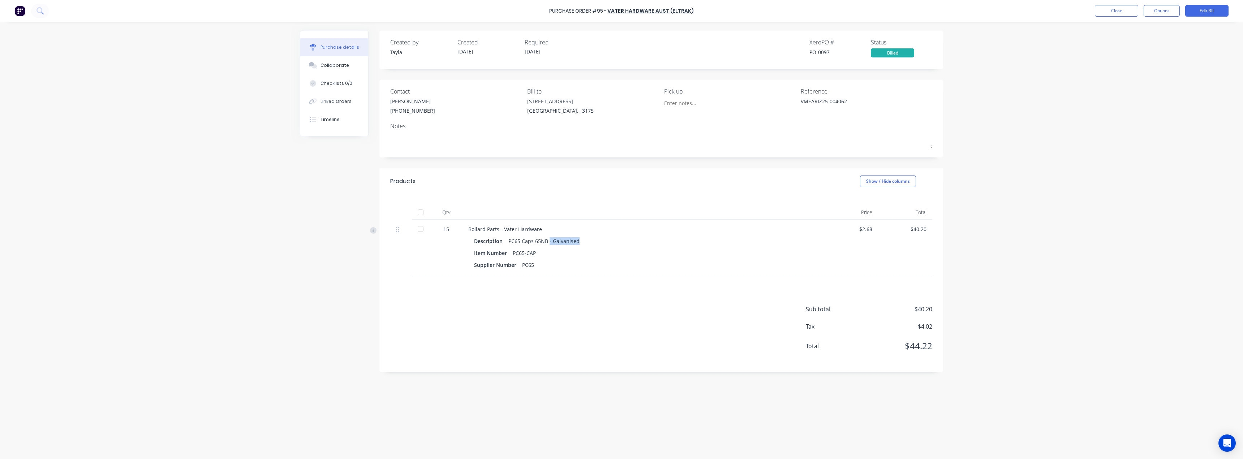
drag, startPoint x: 582, startPoint y: 240, endPoint x: 548, endPoint y: 242, distance: 33.6
click at [548, 242] on div "Description PC65 Caps 65NB - Galvanised" at bounding box center [643, 241] width 338 height 10
copy div "- Galvanised"
click at [1105, 11] on button "Close" at bounding box center [1116, 11] width 43 height 12
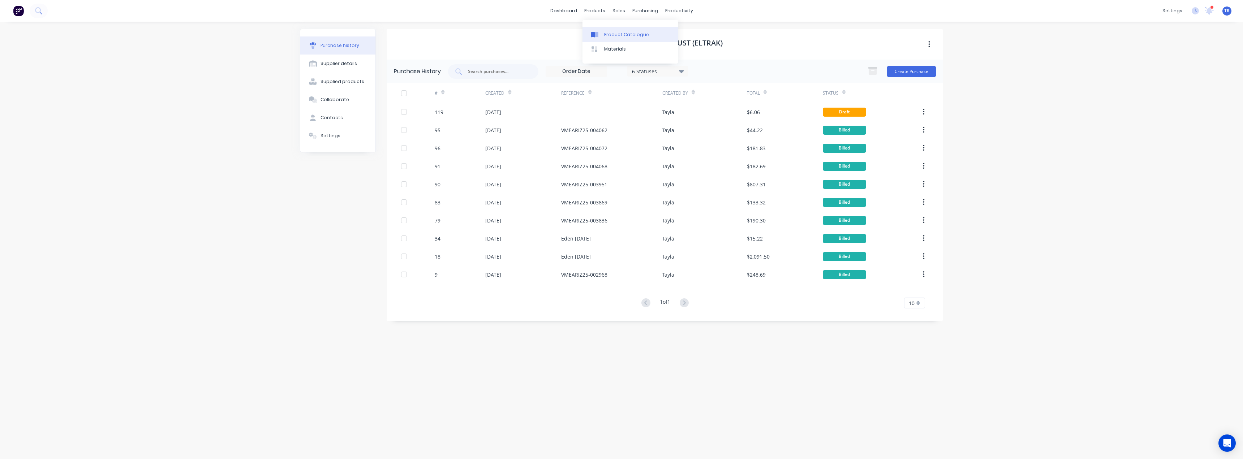
click at [591, 27] on link "Product Catalogue" at bounding box center [630, 34] width 96 height 14
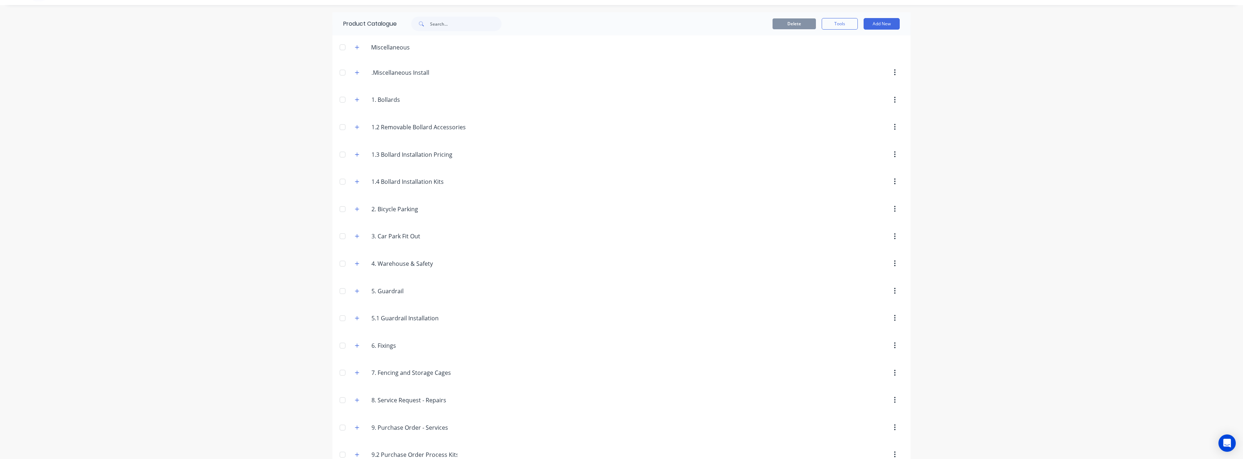
scroll to position [33, 0]
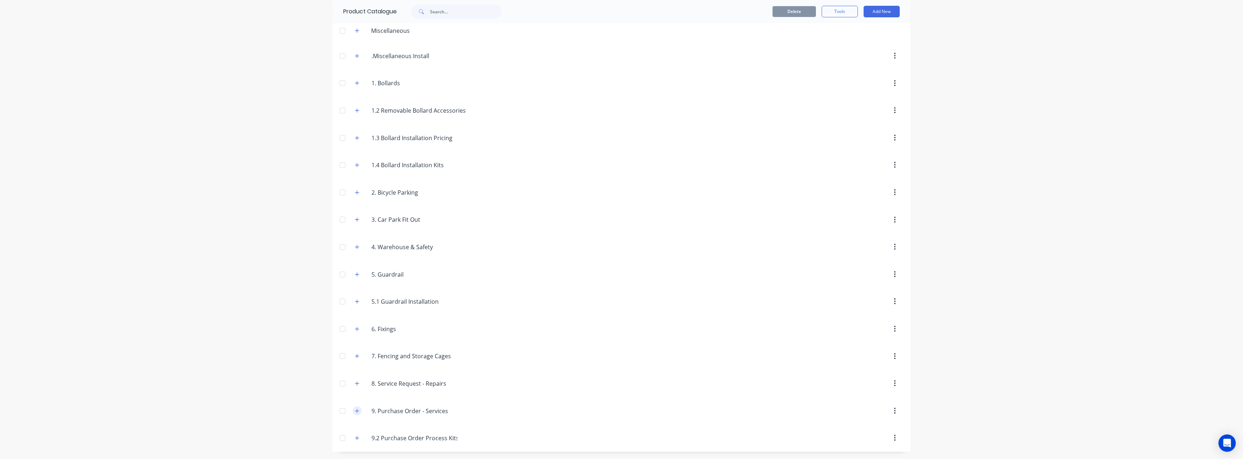
click at [356, 409] on icon "button" at bounding box center [357, 411] width 4 height 5
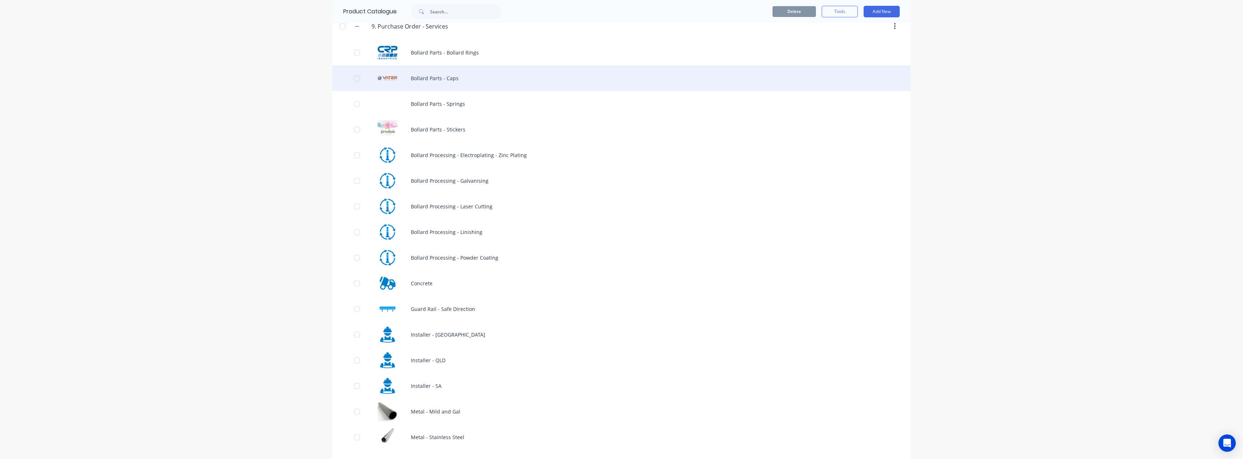
scroll to position [371, 0]
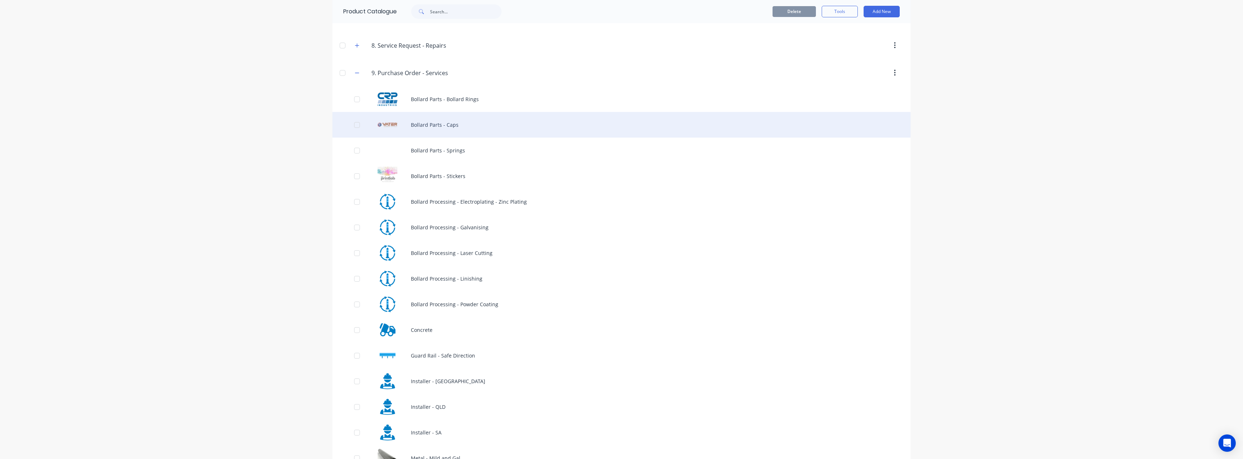
click at [443, 117] on div "Bollard Parts - Caps" at bounding box center [621, 125] width 578 height 26
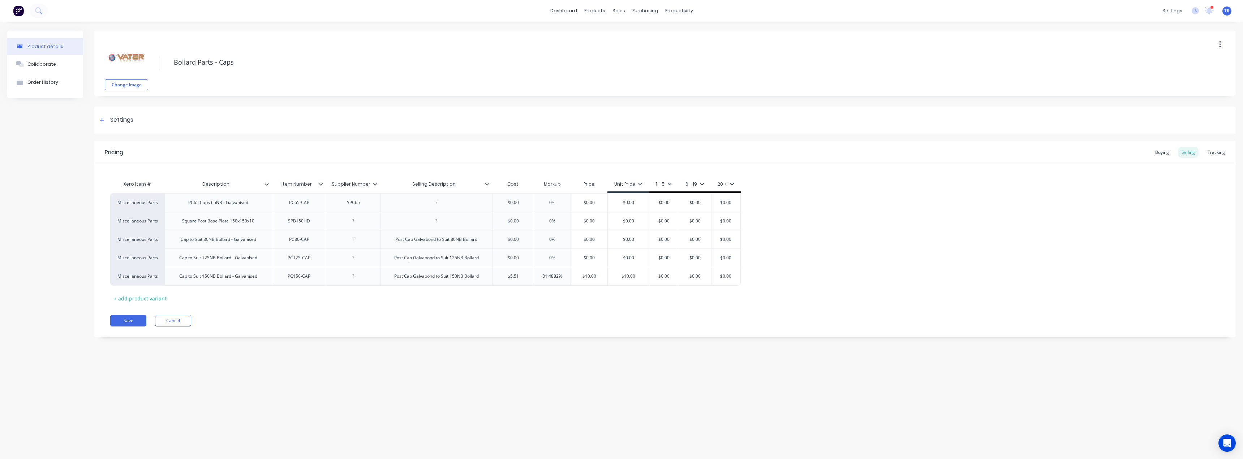
click at [376, 185] on icon at bounding box center [375, 184] width 4 height 2
click at [361, 273] on div "Purchase Orders" at bounding box center [344, 276] width 80 height 14
click at [123, 327] on div "Pricing Buying Selling Tracking Xero Item # Description Item Number Supplier Nu…" at bounding box center [665, 239] width 1142 height 197
click at [123, 323] on button "Save" at bounding box center [128, 321] width 36 height 12
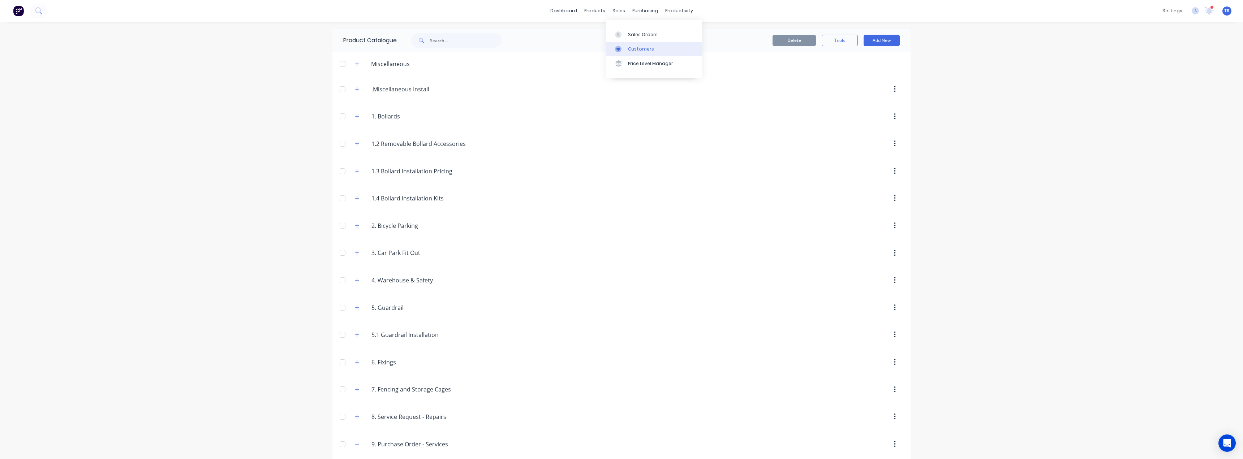
click at [615, 45] on link "Customers" at bounding box center [654, 49] width 96 height 14
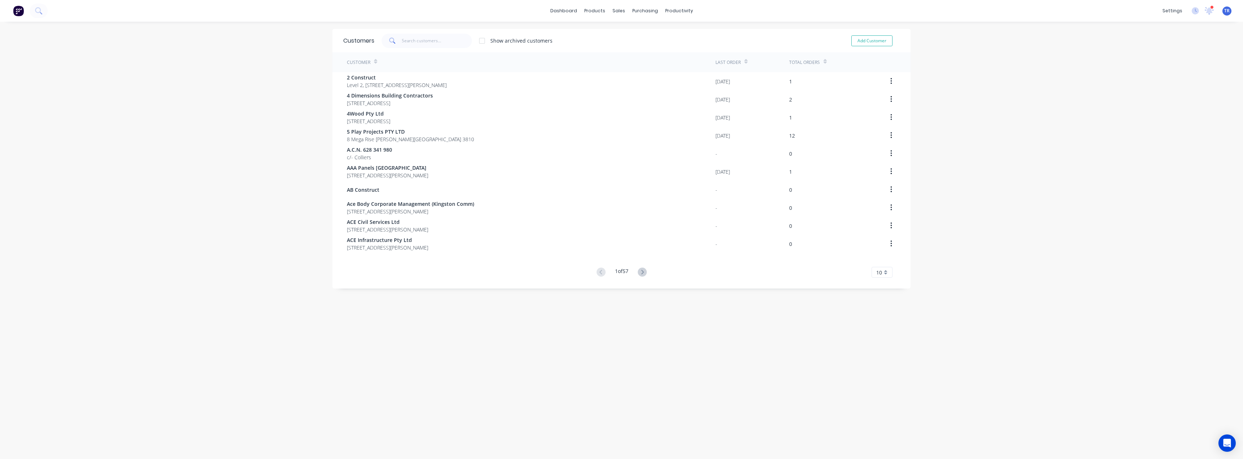
click at [396, 39] on span at bounding box center [392, 41] width 20 height 14
click at [409, 44] on input "text" at bounding box center [437, 41] width 70 height 14
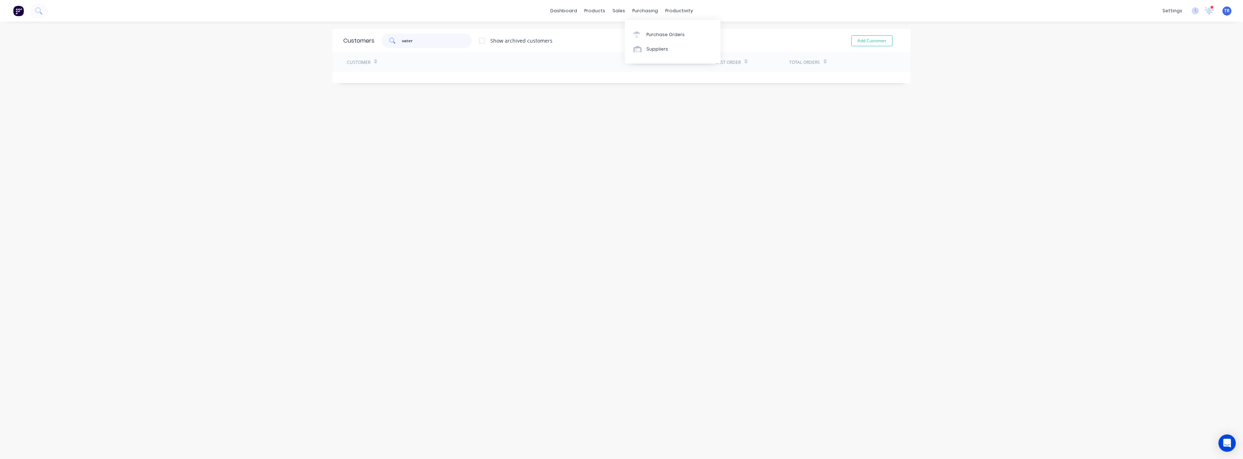
type input "vater"
drag, startPoint x: 639, startPoint y: 57, endPoint x: 641, endPoint y: 52, distance: 5.7
click at [639, 57] on div "Purchase Orders Suppliers" at bounding box center [673, 42] width 96 height 44
click at [641, 51] on icon at bounding box center [637, 49] width 8 height 7
click at [439, 41] on input "text" at bounding box center [425, 40] width 60 height 7
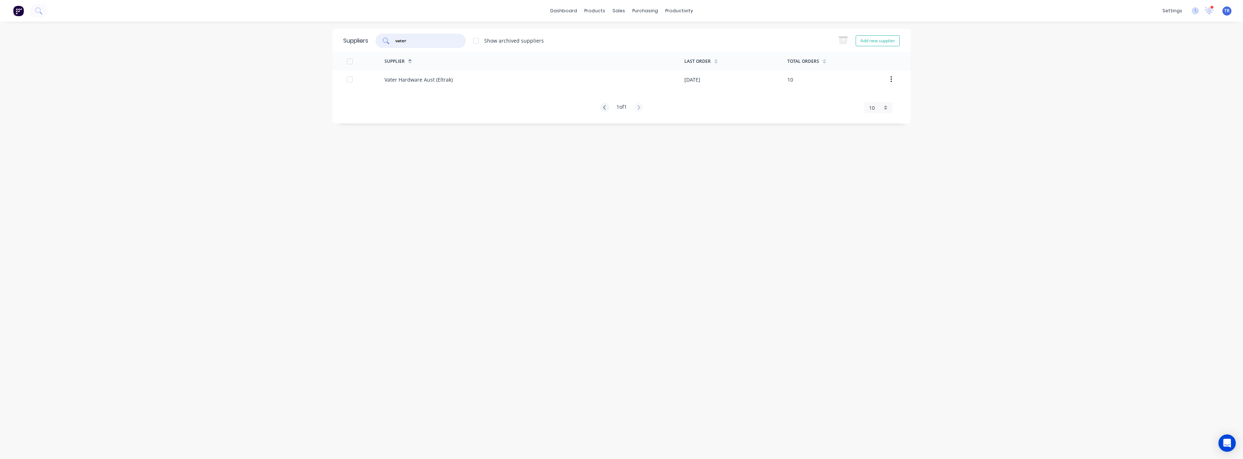
type input "vater"
click at [449, 80] on div "Vater Hardware Aust (Eltrak)" at bounding box center [418, 80] width 68 height 8
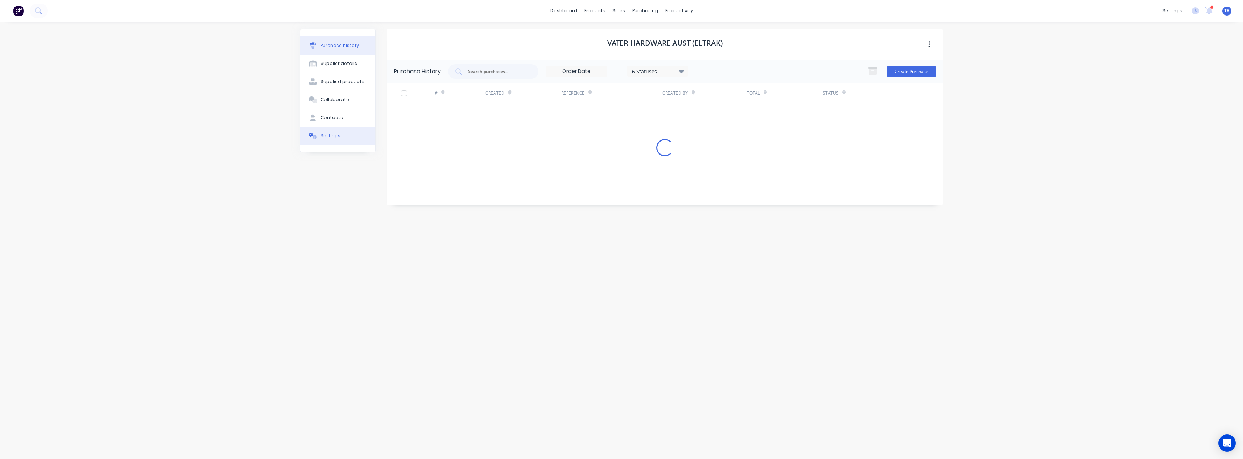
click at [320, 139] on div "Settings" at bounding box center [330, 136] width 20 height 7
click at [333, 48] on div "Purchase history" at bounding box center [339, 45] width 39 height 7
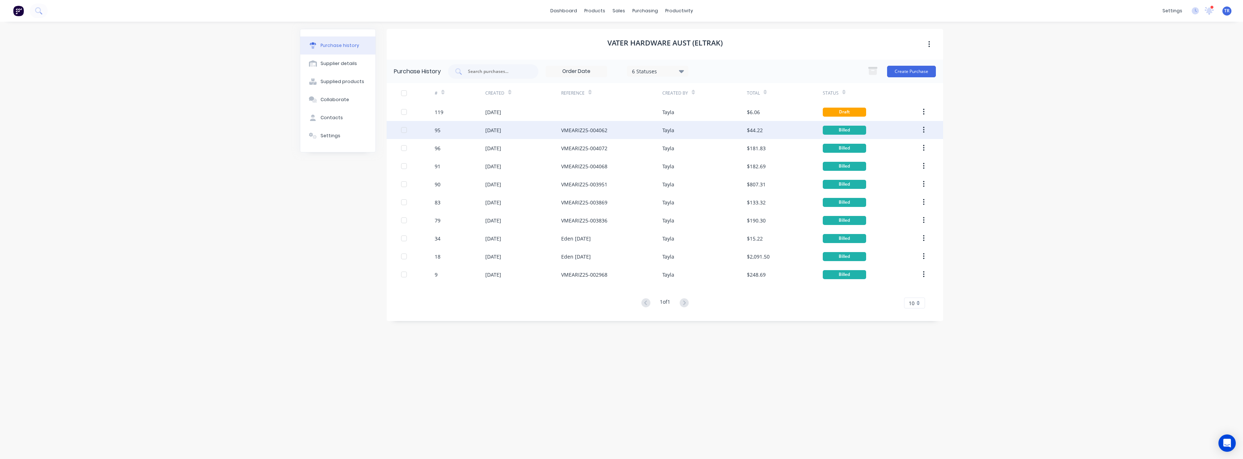
click at [587, 135] on div "VMEARIZ25-004062" at bounding box center [611, 130] width 101 height 18
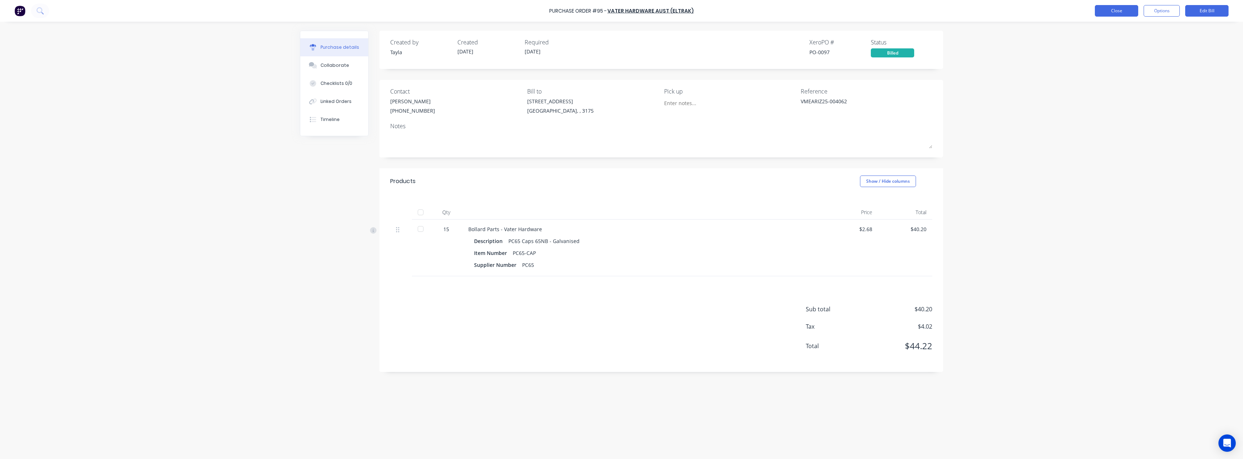
click at [1105, 14] on button "Close" at bounding box center [1116, 11] width 43 height 12
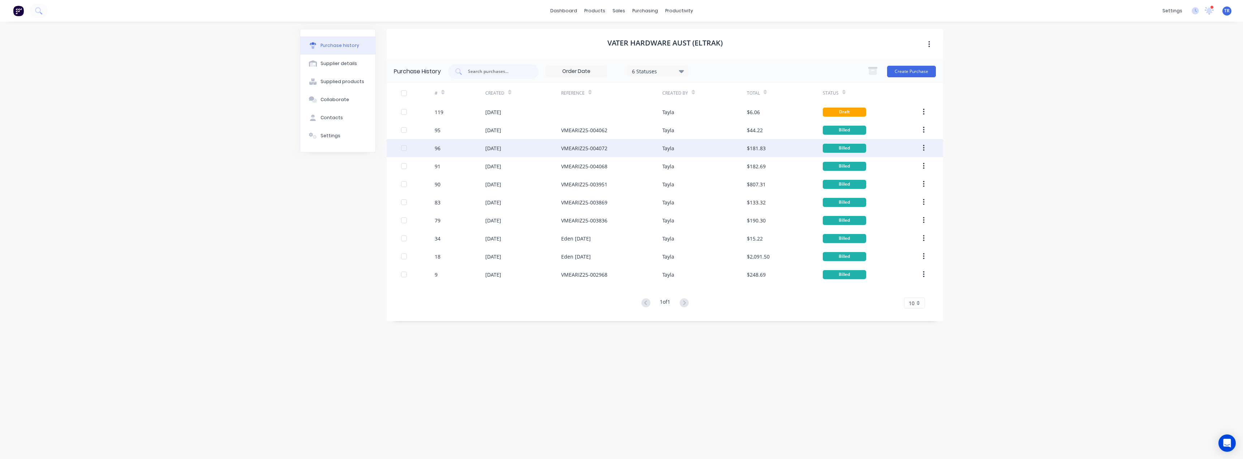
click at [578, 152] on div "VMEARIZ25-004072" at bounding box center [584, 149] width 46 height 8
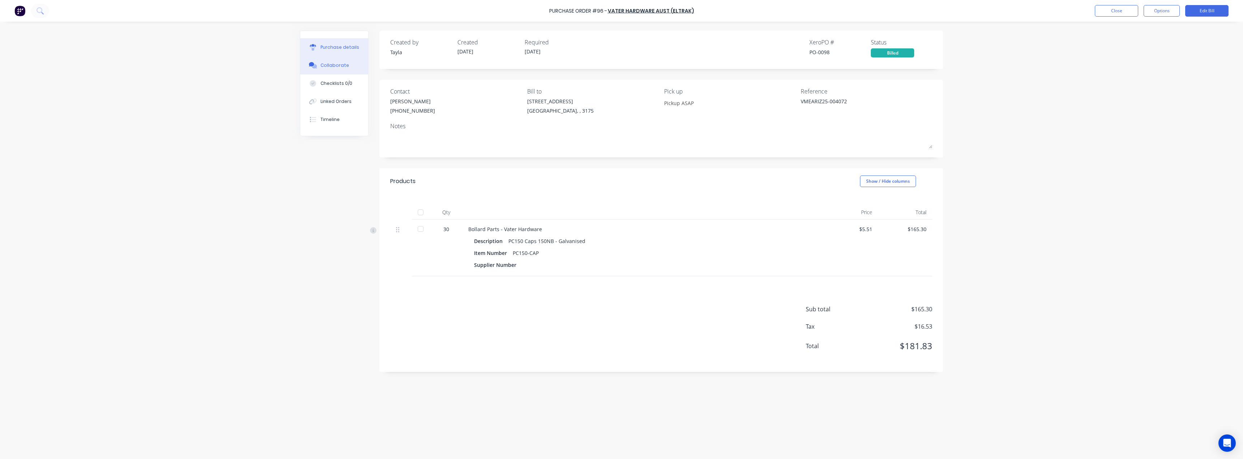
click at [334, 70] on button "Collaborate" at bounding box center [334, 65] width 68 height 18
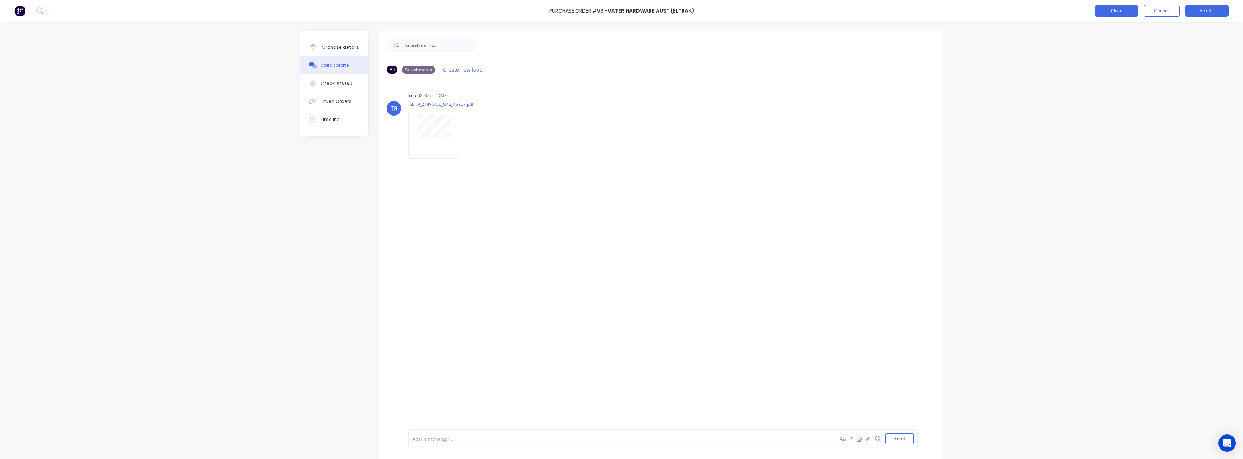
click at [1114, 8] on button "Close" at bounding box center [1116, 11] width 43 height 12
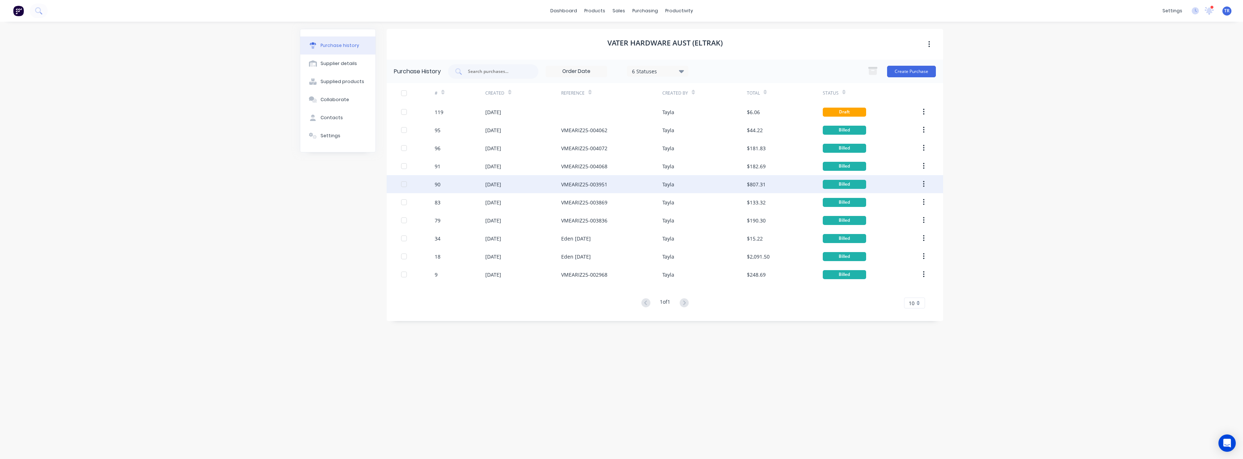
click at [542, 185] on div "01 Sep 2025" at bounding box center [523, 184] width 76 height 18
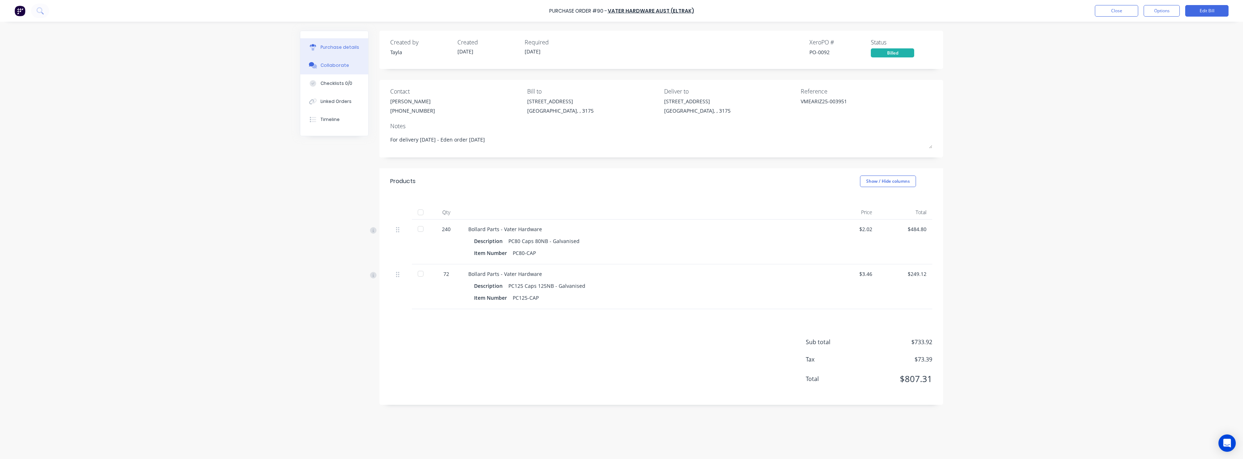
click at [346, 65] on button "Collaborate" at bounding box center [334, 65] width 68 height 18
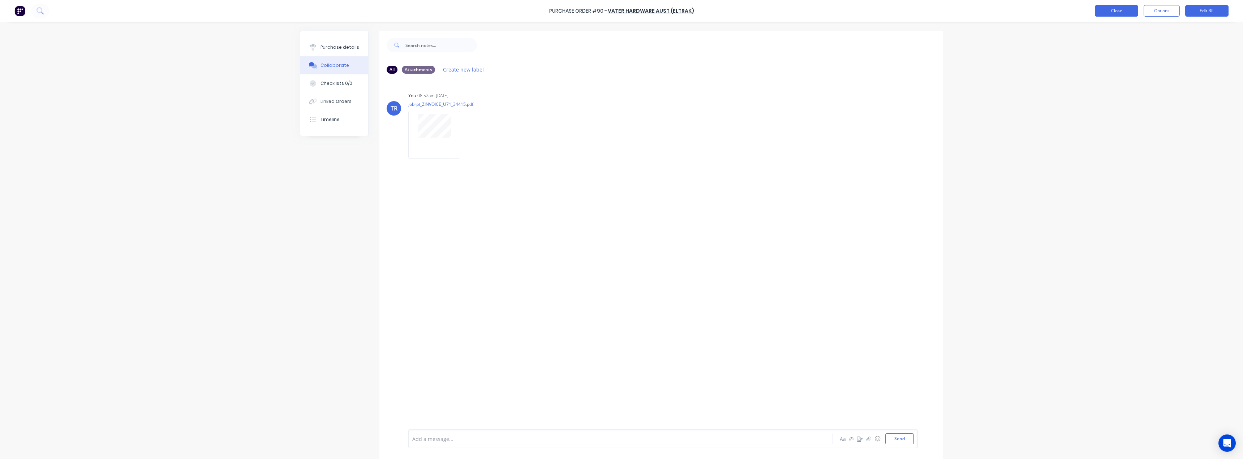
click at [1112, 14] on button "Close" at bounding box center [1116, 11] width 43 height 12
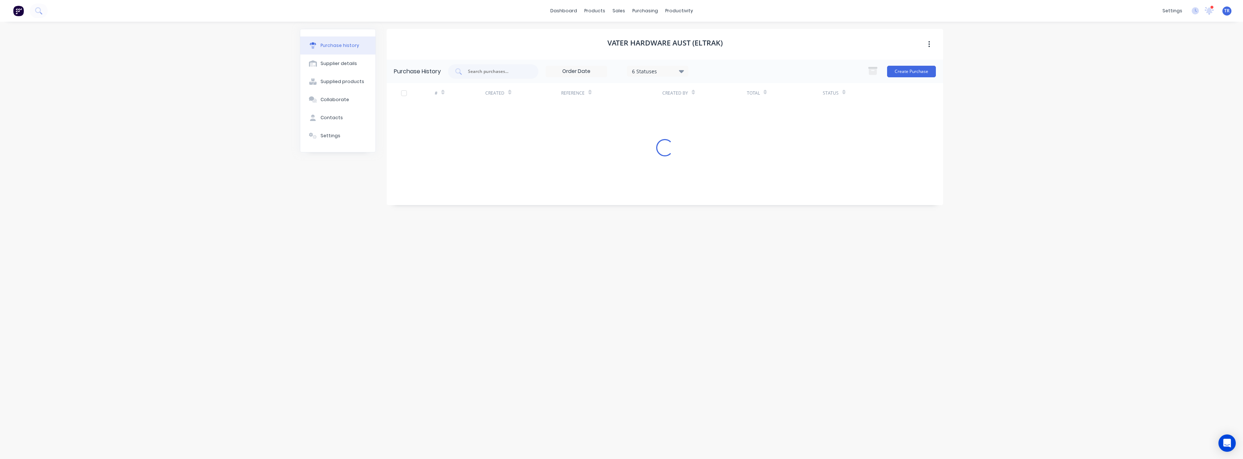
click at [618, 15] on div "sales" at bounding box center [619, 10] width 20 height 11
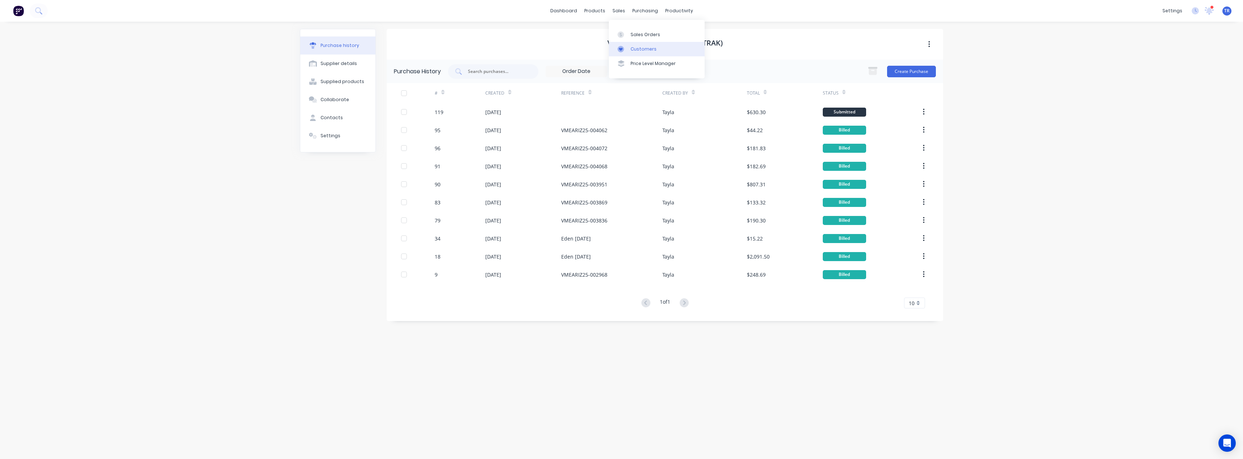
click at [624, 51] on div at bounding box center [622, 49] width 11 height 7
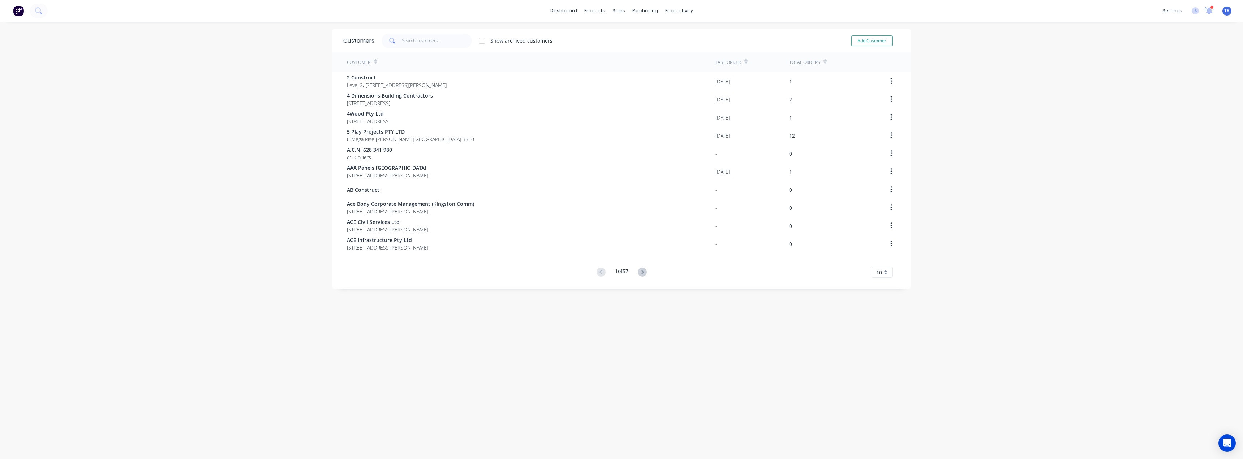
click at [1206, 10] on icon at bounding box center [1209, 10] width 9 height 7
click at [1188, 32] on span "Mark all as read" at bounding box center [1177, 32] width 60 height 7
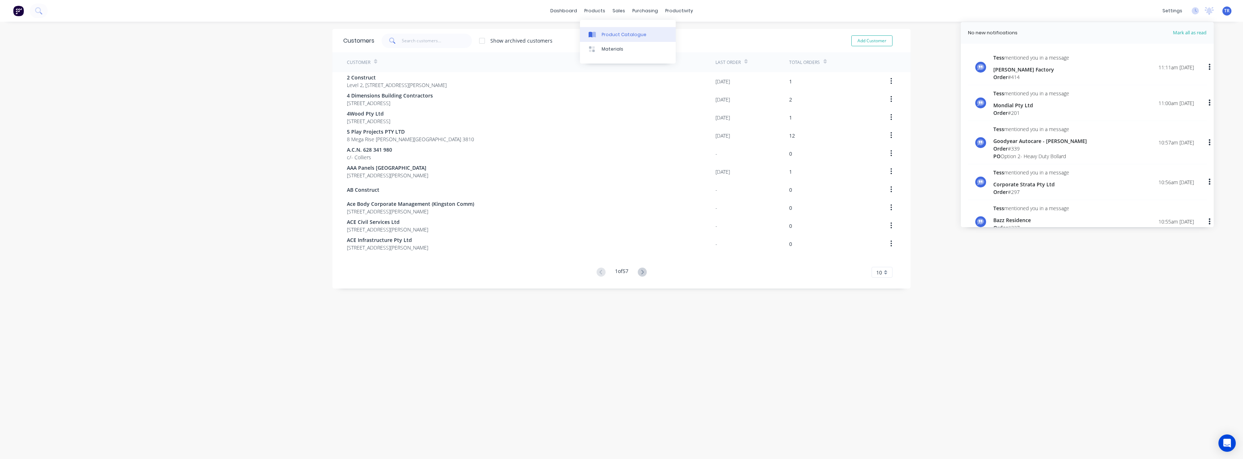
click at [598, 39] on link "Product Catalogue" at bounding box center [628, 34] width 96 height 14
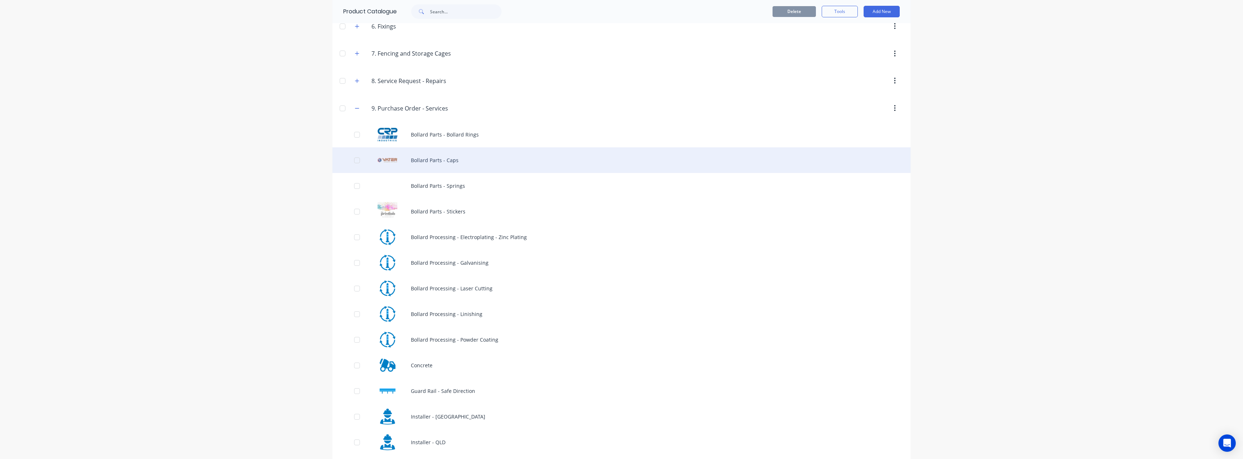
scroll to position [335, 0]
click at [440, 169] on div "Bollard Parts - Caps" at bounding box center [621, 161] width 578 height 26
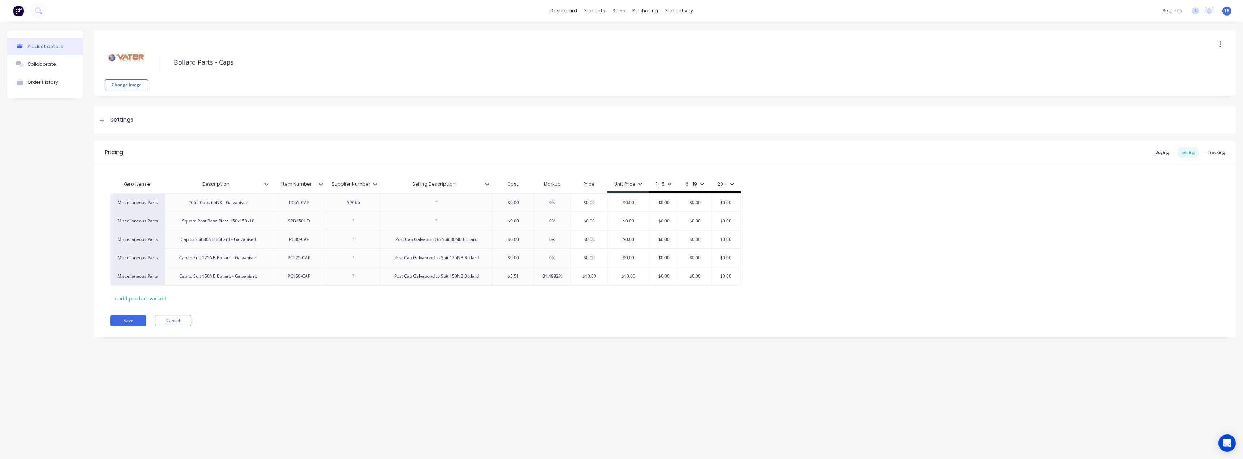
click at [271, 183] on div at bounding box center [269, 184] width 4 height 7
click at [124, 321] on button "Save" at bounding box center [128, 321] width 36 height 12
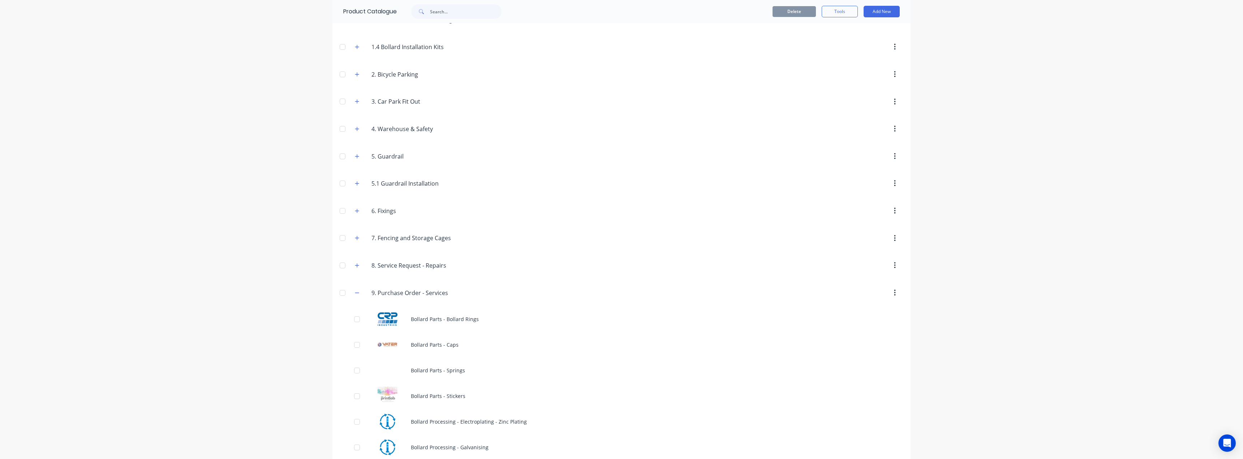
scroll to position [181, 0]
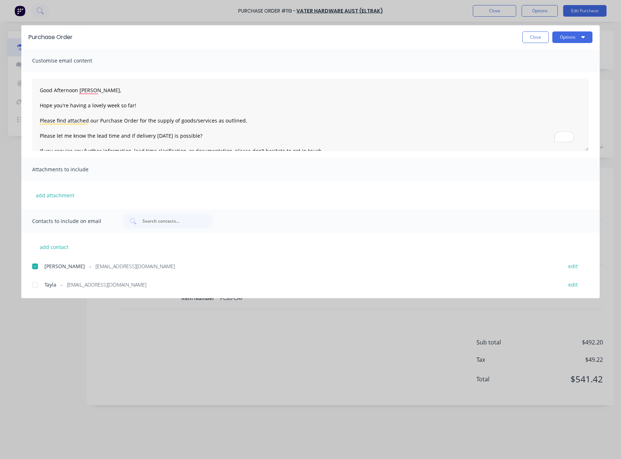
scroll to position [57, 0]
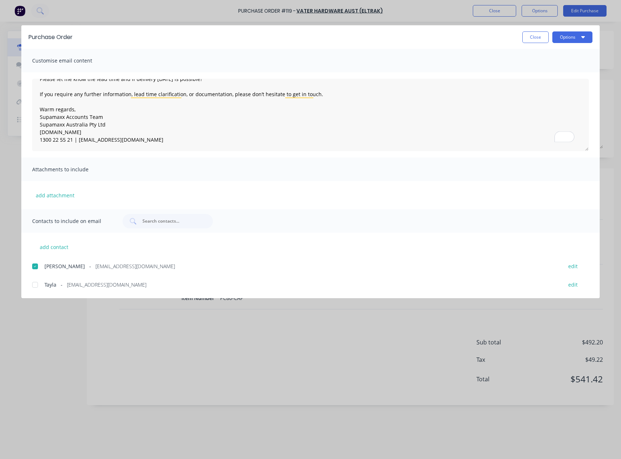
click at [560, 38] on button "Options" at bounding box center [572, 37] width 40 height 12
click at [553, 85] on div "Email" at bounding box center [558, 84] width 56 height 10
click at [536, 41] on button "Close" at bounding box center [535, 37] width 26 height 12
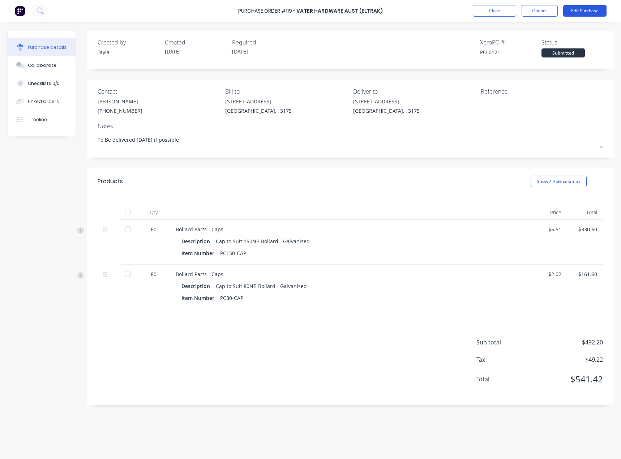
click at [580, 8] on button "Edit Purchase" at bounding box center [584, 11] width 43 height 12
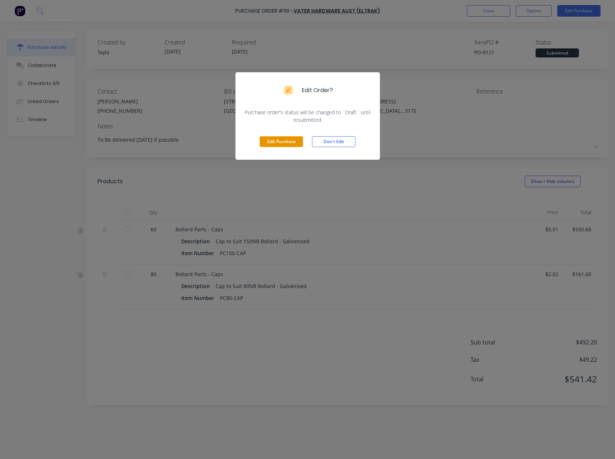
click at [279, 142] on button "Edit Purchase" at bounding box center [281, 141] width 43 height 11
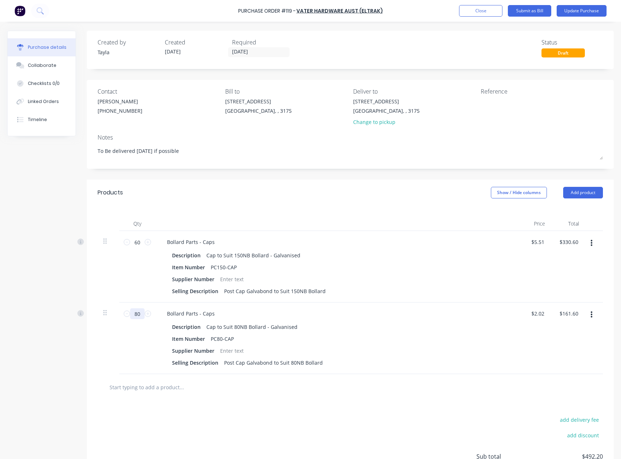
click at [136, 311] on input "80" at bounding box center [137, 313] width 14 height 11
type textarea "x"
type input "1"
type input "$2.02"
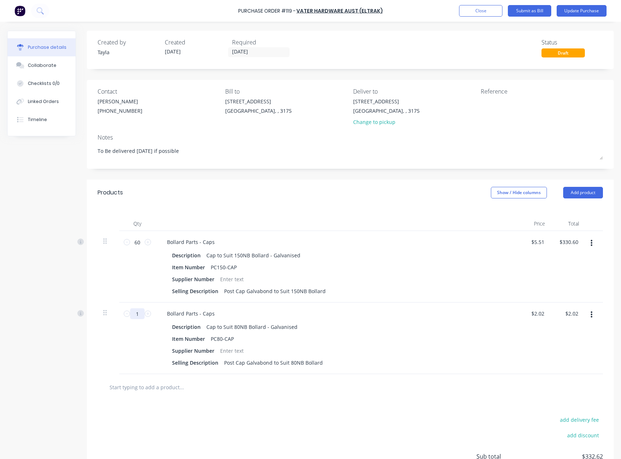
type textarea "x"
type input "12"
type input "$24.24"
type textarea "x"
type input "120"
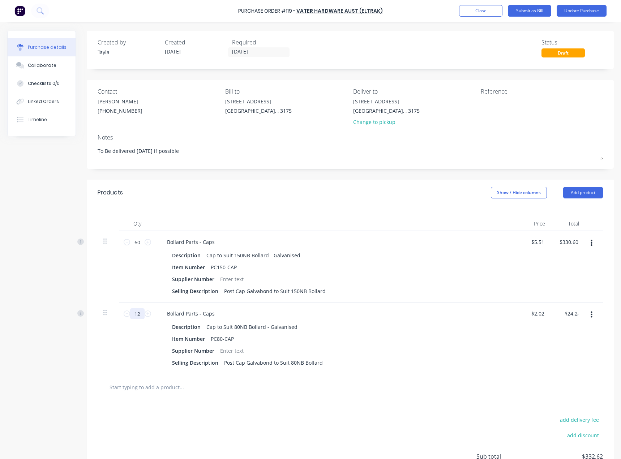
type input "$242.40"
type textarea "x"
type input "120"
click at [140, 350] on div "120 120" at bounding box center [137, 338] width 36 height 72
click at [583, 13] on button "Update Purchase" at bounding box center [581, 11] width 50 height 12
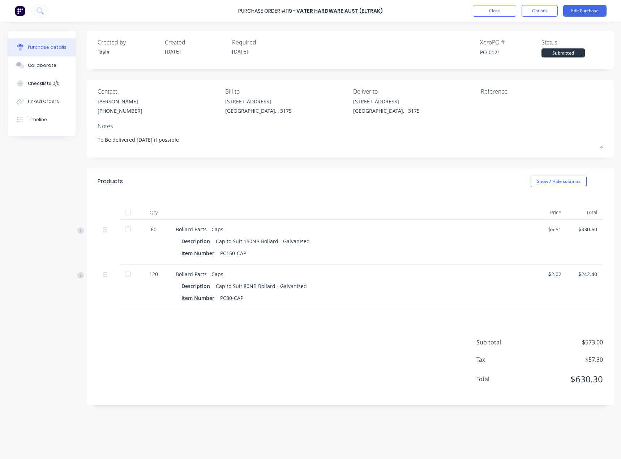
drag, startPoint x: 548, startPoint y: 9, endPoint x: 538, endPoint y: 19, distance: 14.6
click at [548, 9] on button "Options" at bounding box center [539, 11] width 36 height 12
click at [522, 35] on button "Print / Email" at bounding box center [523, 29] width 69 height 14
click at [515, 43] on div "With pricing" at bounding box center [523, 44] width 56 height 10
type textarea "x"
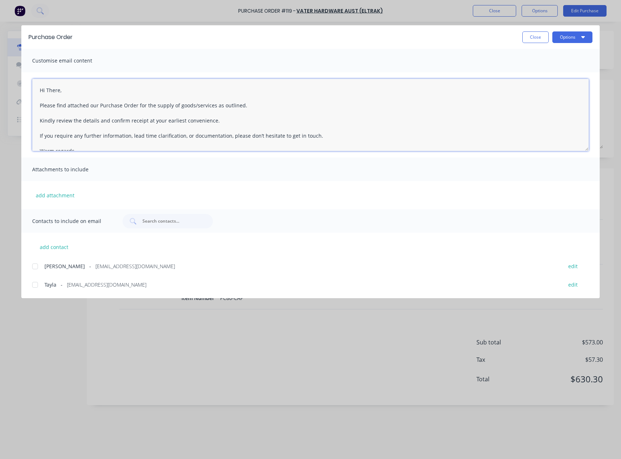
click at [49, 98] on textarea "Hi There, Please find attached our Purchase Order for the supply of goods/servi…" at bounding box center [310, 115] width 556 height 72
paste textarea "Good Afternoon Brittany, Hope you're having a lovely week so far! Please find a…"
click at [122, 91] on textarea "Good Afternoon Brittany, Hope you're having a lovely week so far! Please find a…" at bounding box center [310, 115] width 556 height 72
drag, startPoint x: 141, startPoint y: 105, endPoint x: 14, endPoint y: 104, distance: 127.5
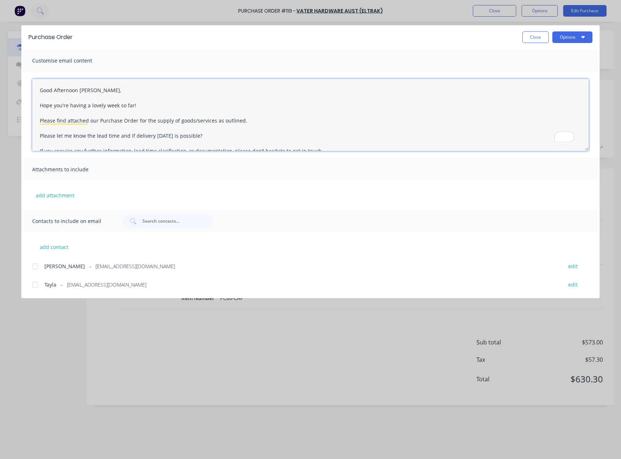
click at [14, 104] on div "Purchase Order Close Options Customise email content Good Afternoon Brittany, H…" at bounding box center [310, 229] width 621 height 459
click at [37, 264] on div at bounding box center [35, 266] width 14 height 14
type textarea "Good Afternoon Brittany, Apologies please see the corrected PO Please find atta…"
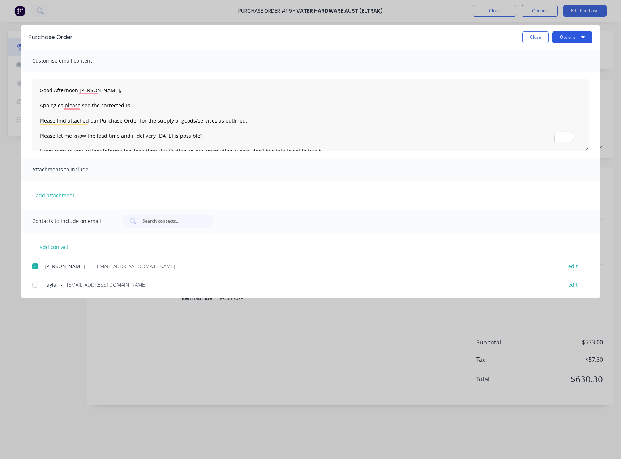
click at [566, 32] on button "Options" at bounding box center [572, 37] width 40 height 12
click at [550, 80] on div "Email" at bounding box center [558, 84] width 56 height 10
click at [533, 42] on button "Close" at bounding box center [535, 37] width 26 height 12
type textarea "x"
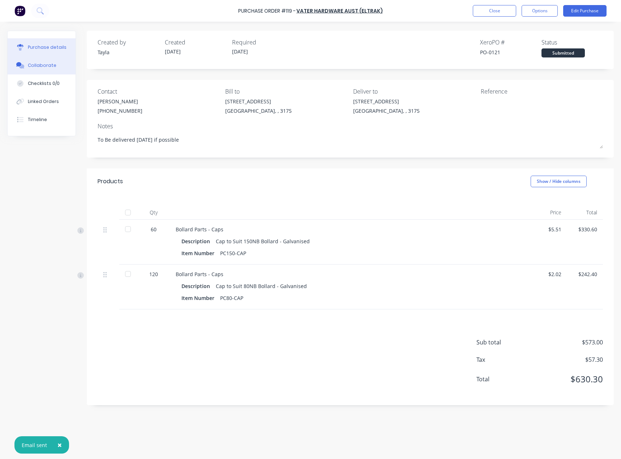
click at [34, 60] on button "Collaborate" at bounding box center [42, 65] width 68 height 18
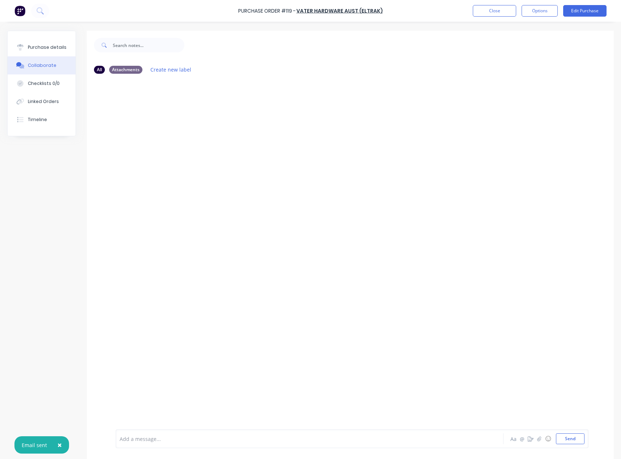
click at [198, 431] on div "Add a message... Aa @ ☺ Send" at bounding box center [352, 438] width 473 height 19
click at [206, 446] on div "Add a message... Aa @ ☺ Send" at bounding box center [352, 438] width 473 height 19
click at [212, 441] on div at bounding box center [294, 439] width 348 height 8
click at [233, 443] on div "3:30 Eden: Order me 60 15-NB Caps" at bounding box center [294, 438] width 349 height 11
click at [184, 438] on span "3:30 Eden: Order me 60 15-NB Caps" at bounding box center [163, 438] width 87 height 7
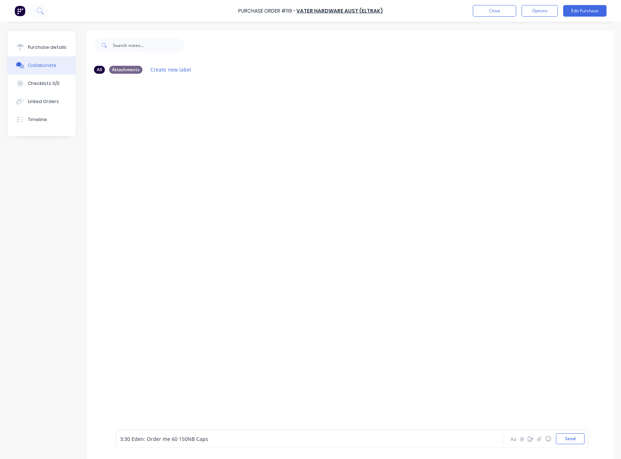
click at [230, 439] on div "3:30 Eden: Order me 60 150NB Caps" at bounding box center [294, 439] width 348 height 8
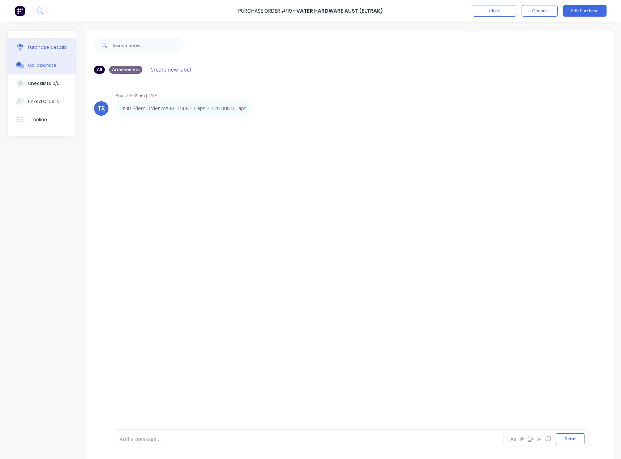
click at [51, 47] on div "Purchase details" at bounding box center [47, 47] width 39 height 7
type textarea "x"
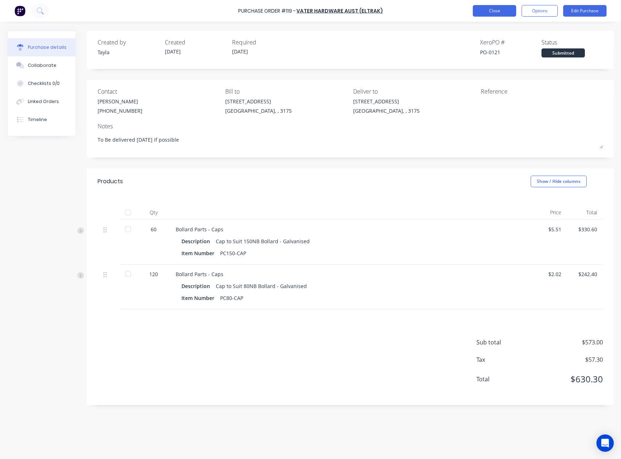
click at [490, 11] on button "Close" at bounding box center [494, 11] width 43 height 12
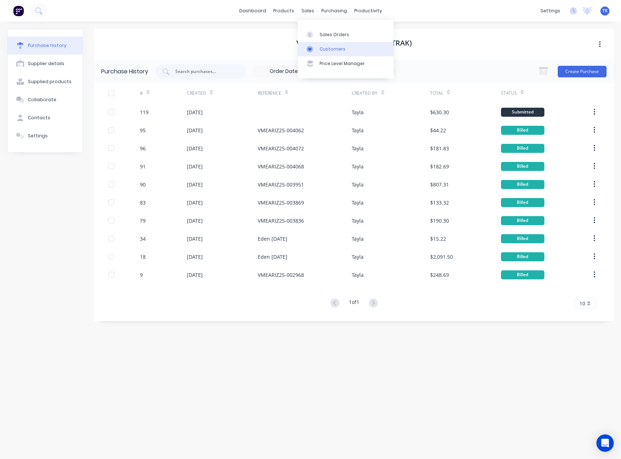
click at [330, 48] on div "Customers" at bounding box center [332, 49] width 26 height 7
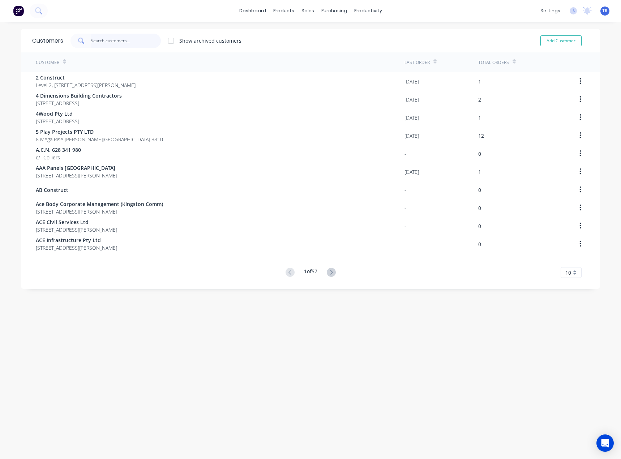
click at [117, 38] on input "text" at bounding box center [126, 41] width 70 height 14
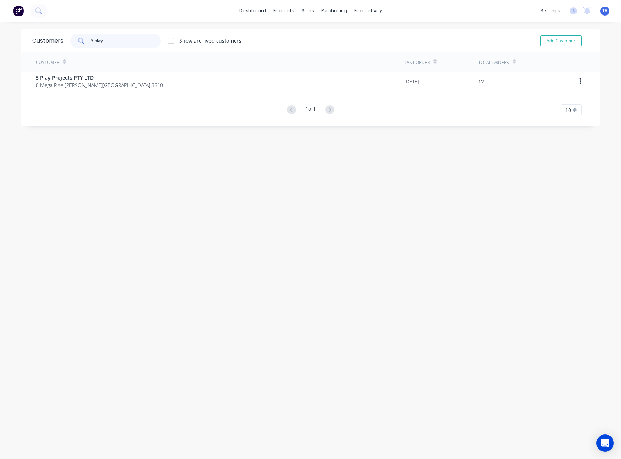
type input "5 play"
click at [111, 72] on div "Customer" at bounding box center [220, 62] width 369 height 20
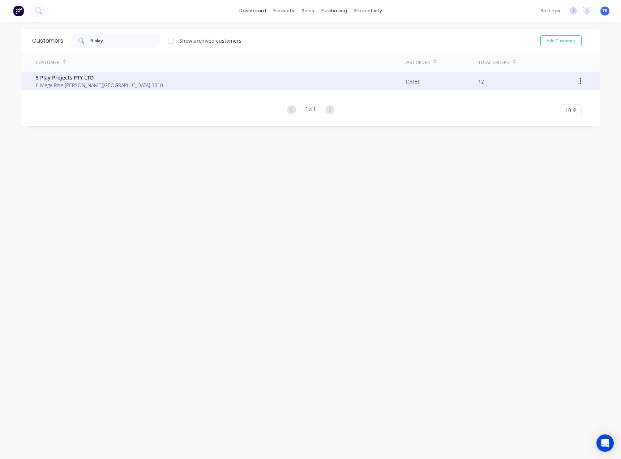
click at [111, 79] on span "5 Play Projects PTY LTD" at bounding box center [99, 78] width 127 height 8
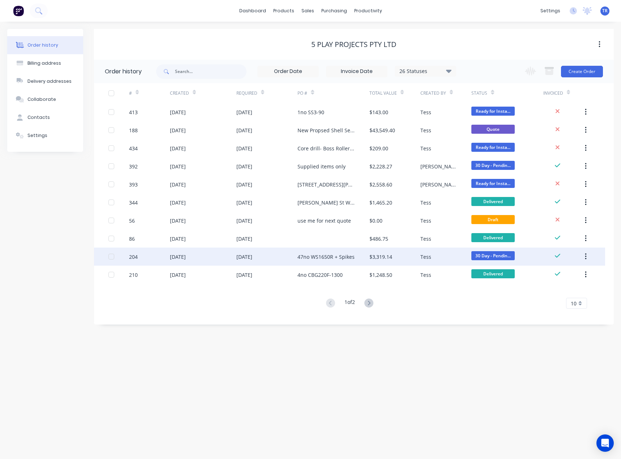
click at [245, 257] on div "[DATE]" at bounding box center [244, 257] width 16 height 8
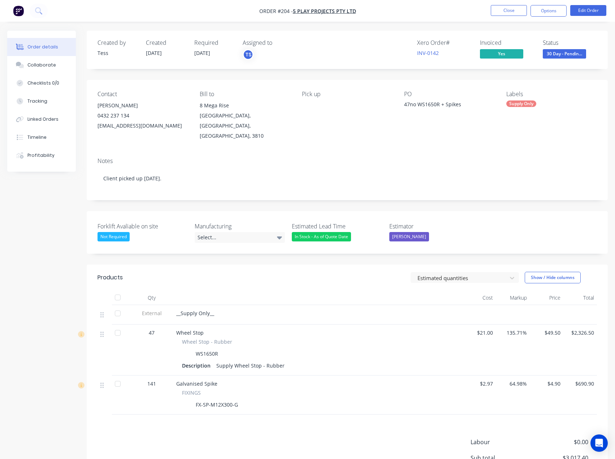
click at [25, 56] on button "Order details" at bounding box center [41, 47] width 69 height 18
click at [24, 60] on button "Collaborate" at bounding box center [41, 65] width 69 height 18
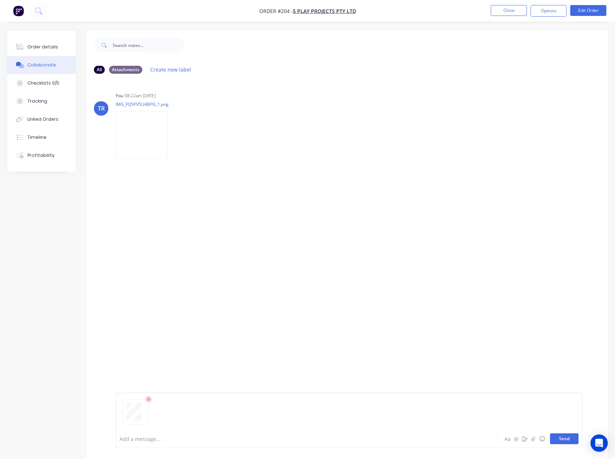
click at [571, 441] on button "Send" at bounding box center [564, 438] width 29 height 11
click at [227, 434] on div "Add a message..." at bounding box center [292, 438] width 344 height 11
click at [561, 440] on button "Send" at bounding box center [564, 438] width 29 height 11
click at [514, 10] on button "Close" at bounding box center [509, 10] width 36 height 11
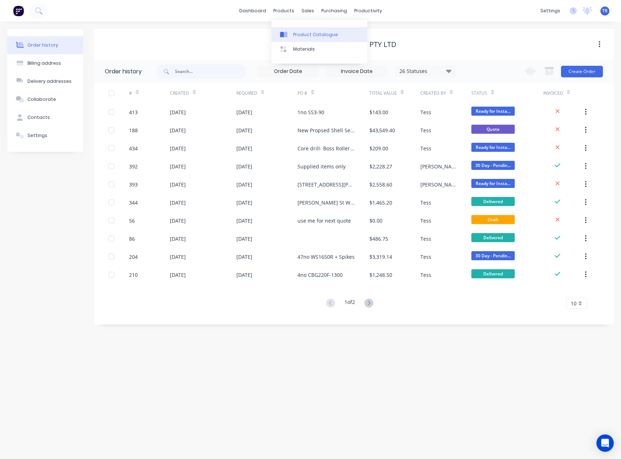
click at [289, 27] on link "Product Catalogue" at bounding box center [319, 34] width 96 height 14
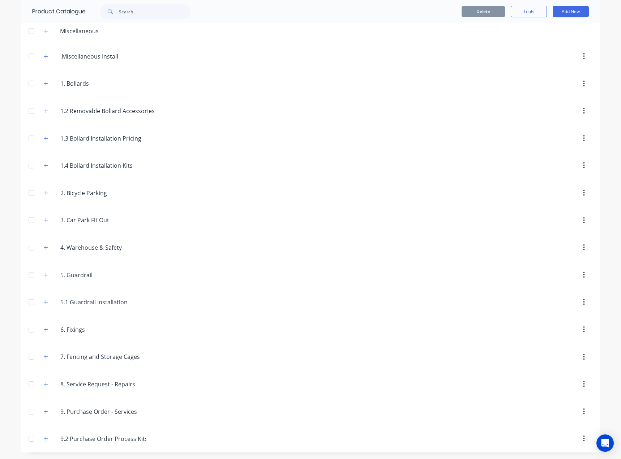
scroll to position [34, 0]
click at [44, 220] on icon "button" at bounding box center [46, 219] width 4 height 4
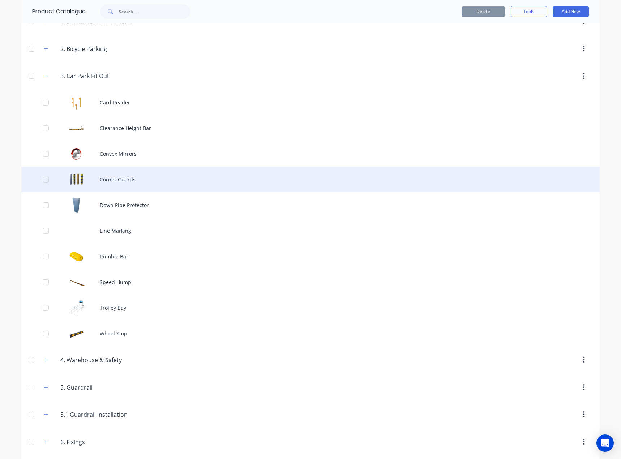
scroll to position [178, 0]
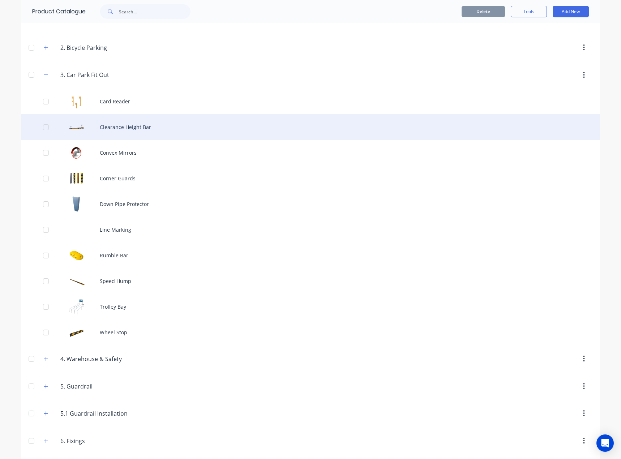
click at [128, 131] on div "Clearance Height Bar" at bounding box center [310, 127] width 578 height 26
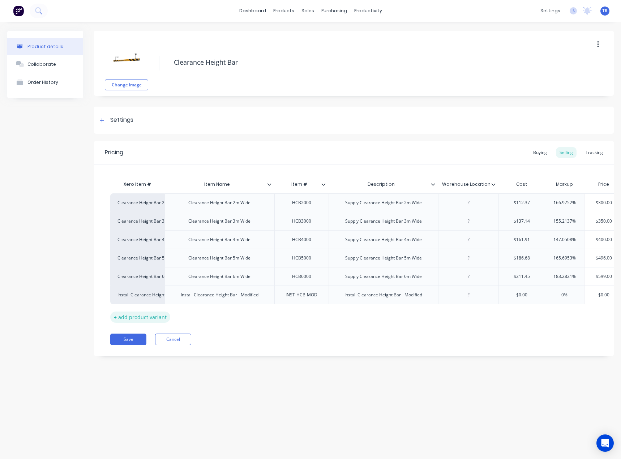
click at [150, 312] on div "+ add product variant" at bounding box center [140, 316] width 60 height 11
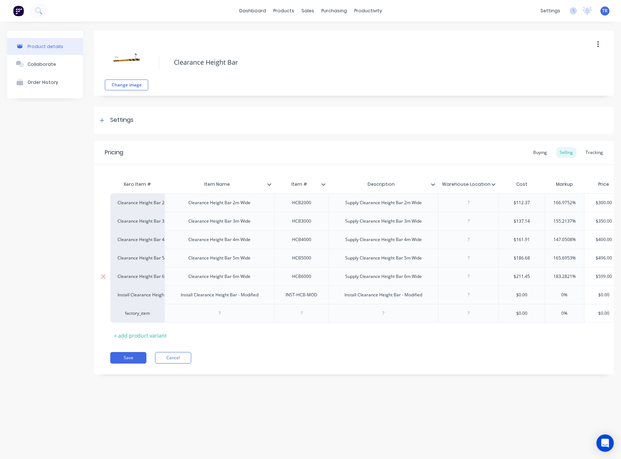
click at [229, 276] on div "Clearance Height Bar 6m Wide" at bounding box center [219, 276] width 74 height 9
copy div "Clearance Height Bar 6m Wide"
type textarea "x"
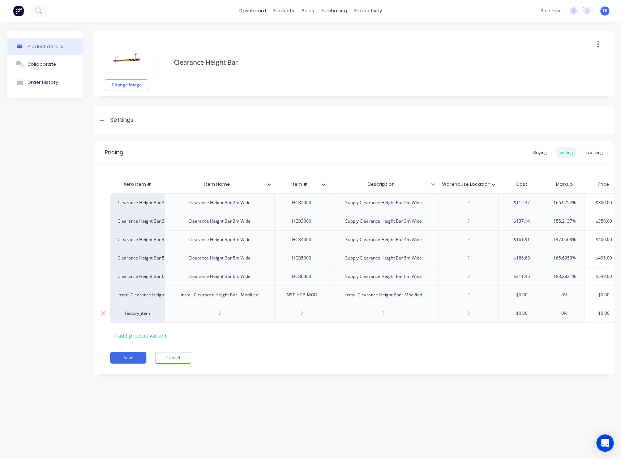
click at [225, 317] on div at bounding box center [219, 313] width 36 height 9
paste div
drag, startPoint x: 258, startPoint y: 315, endPoint x: 255, endPoint y: 309, distance: 7.0
click at [257, 315] on div "Clearance Height Bar 6m Wide" at bounding box center [219, 313] width 110 height 19
drag, startPoint x: 252, startPoint y: 297, endPoint x: 238, endPoint y: 300, distance: 14.7
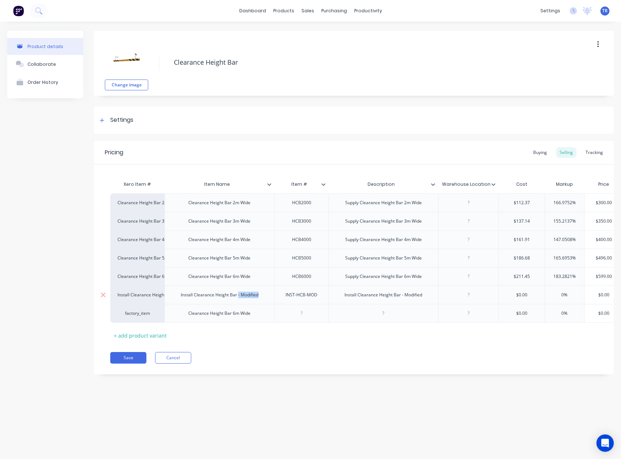
click at [238, 300] on div "Install Clearance Height Bar - Modified" at bounding box center [219, 294] width 110 height 18
drag, startPoint x: 250, startPoint y: 316, endPoint x: 233, endPoint y: 318, distance: 17.4
click at [233, 318] on div "Clearance Height Bar 6m Wide" at bounding box center [219, 313] width 110 height 19
click at [186, 315] on div "Clearance Height Bar - Modified" at bounding box center [219, 313] width 76 height 9
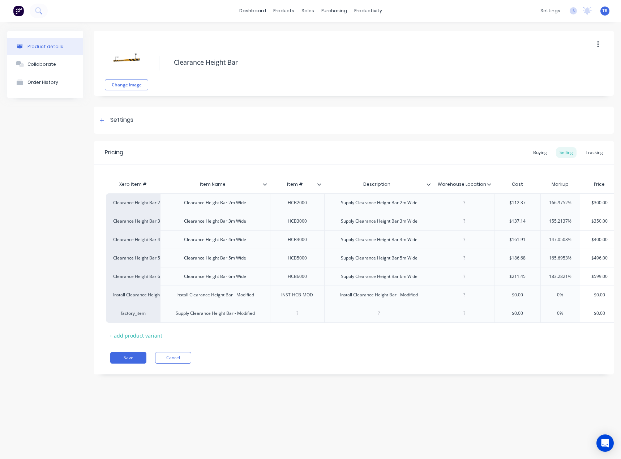
scroll to position [0, 4]
click at [305, 297] on div "INST-HCB-MOD" at bounding box center [296, 294] width 43 height 9
click at [303, 295] on div "INST-HCB-MOD" at bounding box center [296, 294] width 43 height 9
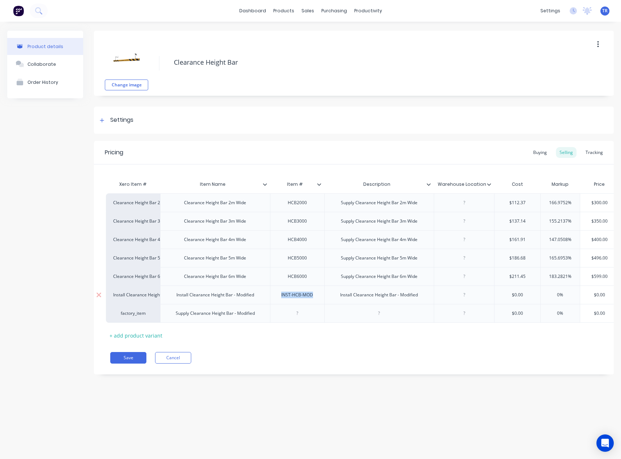
click at [303, 295] on div "INST-HCB-MOD" at bounding box center [296, 294] width 43 height 9
click at [313, 295] on div "INST-HCB-MOD" at bounding box center [296, 294] width 43 height 9
drag, startPoint x: 309, startPoint y: 297, endPoint x: 295, endPoint y: 299, distance: 14.2
click at [295, 299] on div "INST-HCB-MOD" at bounding box center [296, 294] width 43 height 9
drag, startPoint x: 293, startPoint y: 298, endPoint x: 316, endPoint y: 303, distance: 23.0
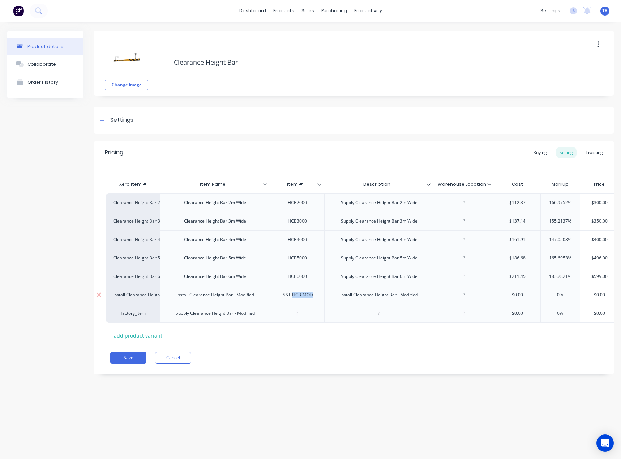
click at [315, 299] on div "INST-HCB-MOD" at bounding box center [296, 294] width 43 height 9
copy div "HCB-MOD"
type textarea "x"
click at [296, 319] on div at bounding box center [297, 313] width 54 height 19
click at [298, 316] on div at bounding box center [297, 313] width 36 height 9
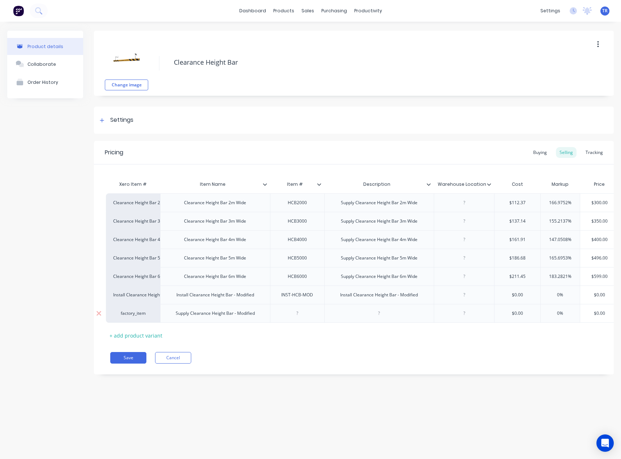
paste div
click at [353, 279] on div "Supply Clearance Height Bar 6m Wide" at bounding box center [379, 276] width 88 height 9
copy div "Supply Clearance Height Bar 6m Wide"
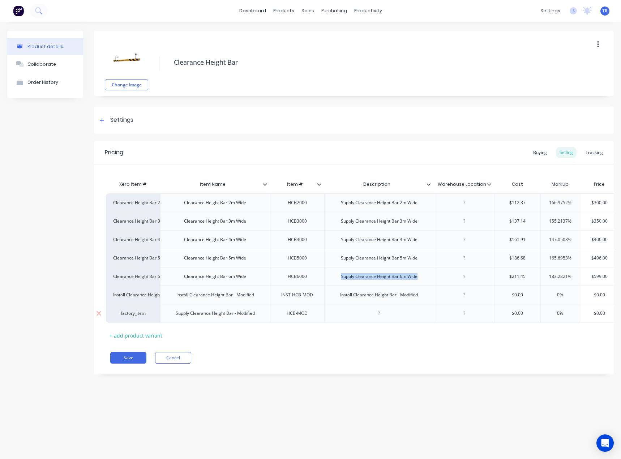
type textarea "x"
click at [355, 315] on div at bounding box center [379, 313] width 110 height 19
click at [371, 314] on div at bounding box center [379, 313] width 36 height 9
paste div
click at [227, 315] on div "Supply Clearance Height Bar - Modified" at bounding box center [215, 313] width 91 height 9
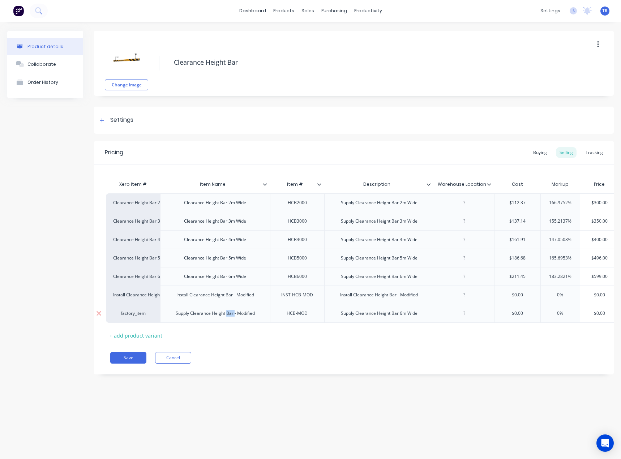
click at [227, 315] on div "Supply Clearance Height Bar - Modified" at bounding box center [215, 313] width 91 height 9
copy div "Supply Clearance Height Bar - Modified"
click at [377, 314] on div "Supply Clearance Height Bar 6m Wide" at bounding box center [379, 313] width 88 height 9
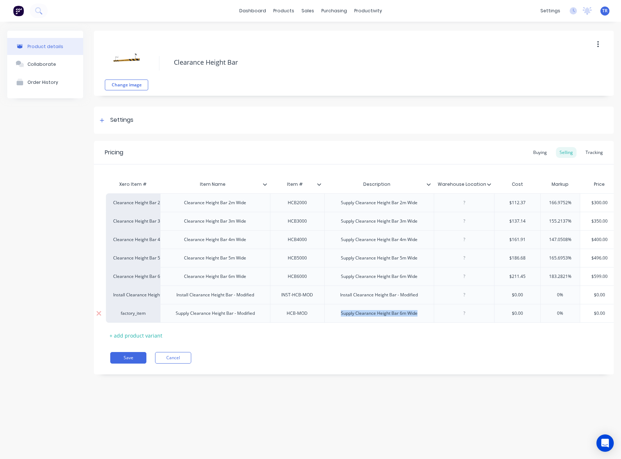
click at [377, 314] on div "Supply Clearance Height Bar 6m Wide" at bounding box center [379, 313] width 88 height 9
click at [354, 316] on div "Supply Clearance Height Bar - Modified" at bounding box center [378, 313] width 91 height 9
click at [492, 179] on div "Warehouse Location" at bounding box center [464, 184] width 60 height 18
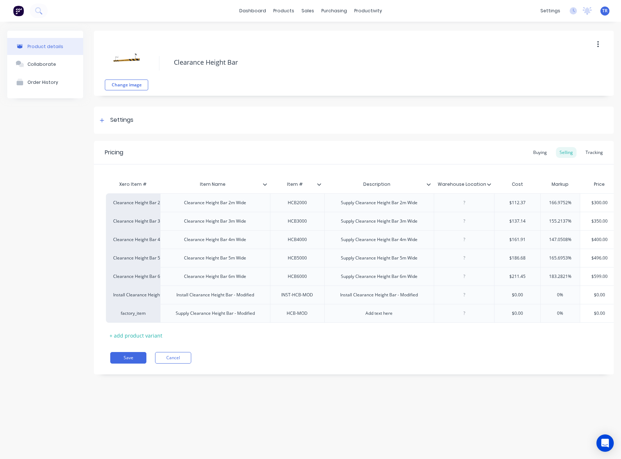
click at [492, 184] on div at bounding box center [492, 184] width 4 height 7
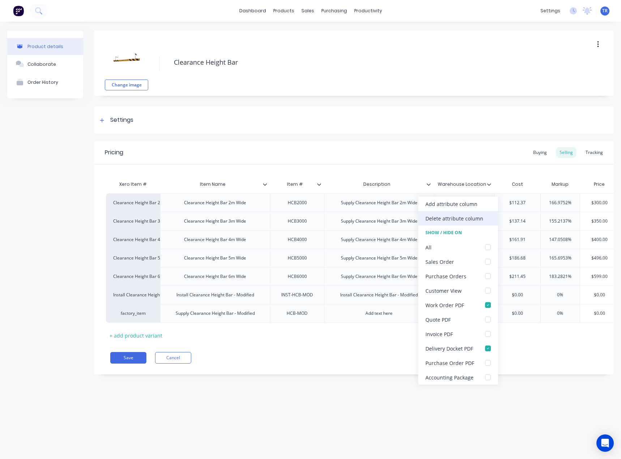
click at [468, 222] on div "Delete attribute column" at bounding box center [458, 218] width 80 height 14
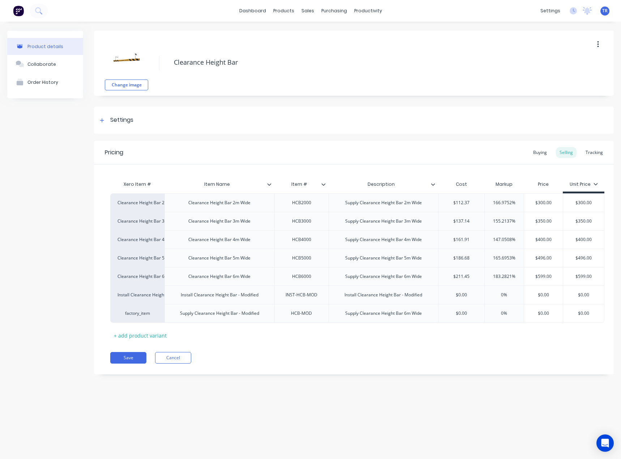
click at [434, 185] on icon at bounding box center [433, 184] width 4 height 4
click at [323, 185] on icon at bounding box center [323, 184] width 4 height 2
click at [268, 185] on icon at bounding box center [269, 184] width 4 height 2
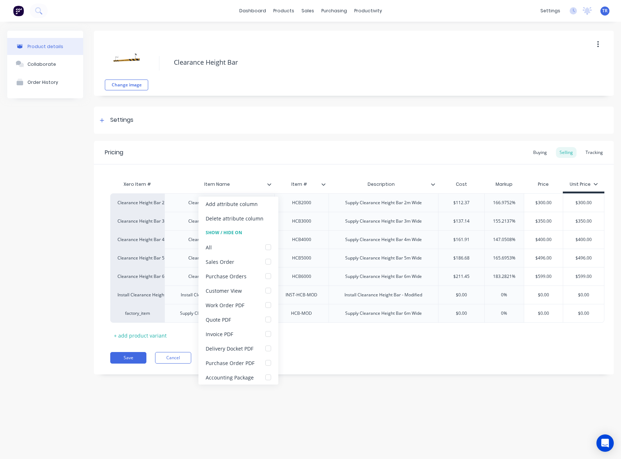
click at [268, 185] on icon at bounding box center [269, 184] width 4 height 2
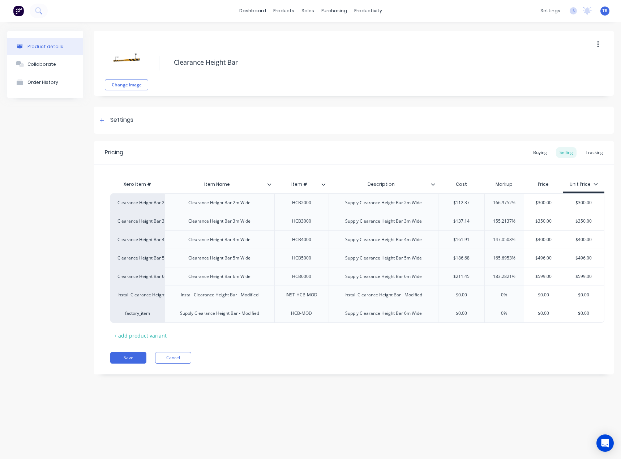
click at [339, 339] on div "Xero Item # Item Name Item # Description Cost Markup Price Unit Price Clearance…" at bounding box center [353, 259] width 487 height 164
click at [401, 314] on div "Supply Clearance Height Bar 6m Wide" at bounding box center [383, 313] width 88 height 9
drag, startPoint x: 422, startPoint y: 314, endPoint x: 404, endPoint y: 314, distance: 17.3
click at [404, 314] on div "Supply Clearance Height Bar 6m Wide" at bounding box center [383, 313] width 88 height 9
click at [139, 354] on button "Save" at bounding box center [128, 358] width 36 height 12
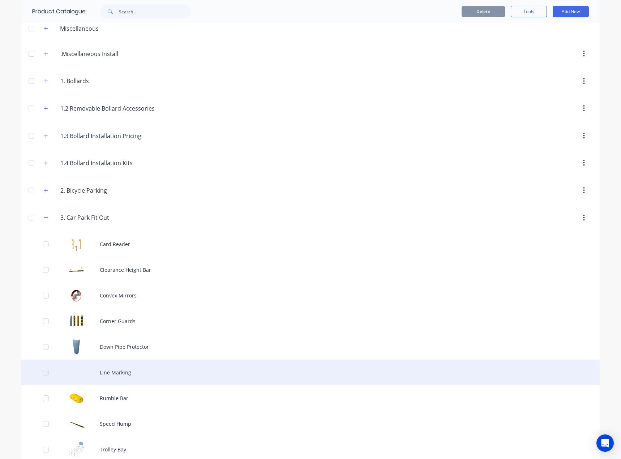
scroll to position [145, 0]
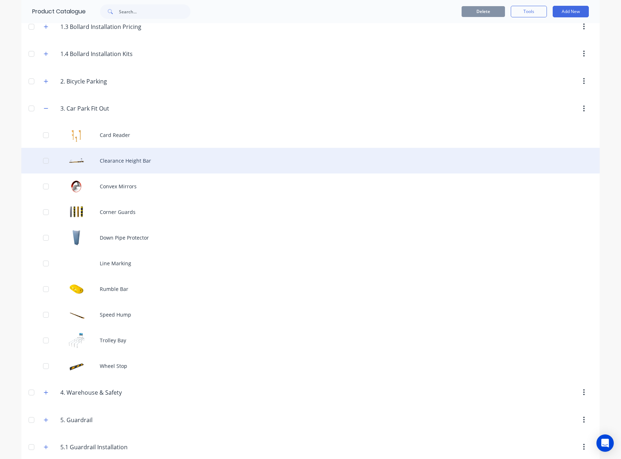
click at [104, 166] on div "Clearance Height Bar" at bounding box center [310, 161] width 578 height 26
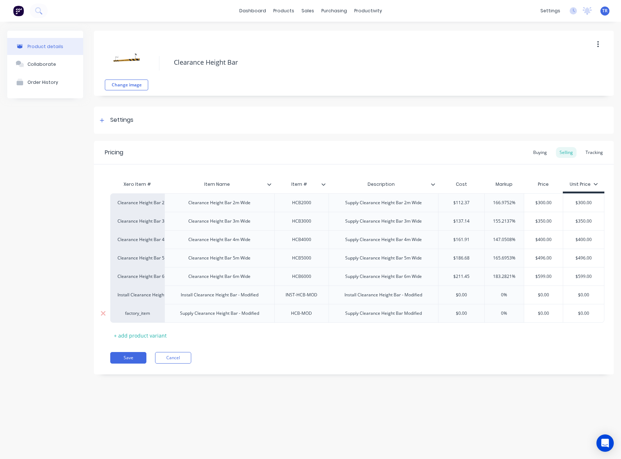
click at [293, 313] on div "HCB-MOD" at bounding box center [301, 313] width 36 height 9
copy div "HCB-MOD"
click at [240, 314] on div "Supply Clearance Height Bar - Modified" at bounding box center [219, 313] width 91 height 9
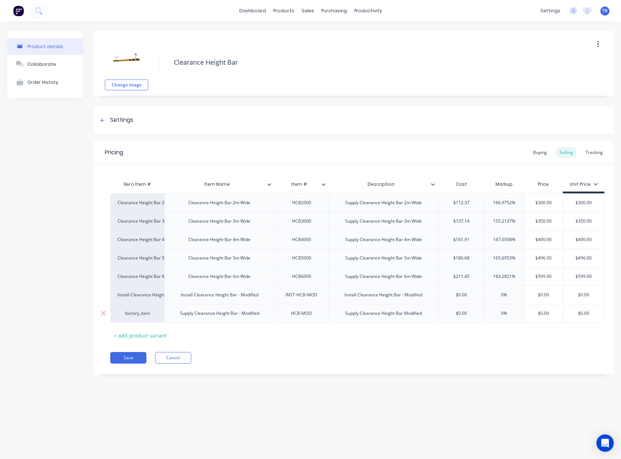
click at [240, 313] on div "Supply Clearance Height Bar - Modified" at bounding box center [219, 313] width 91 height 9
click at [240, 314] on div "Supply Clearance Height Bar - Modified" at bounding box center [219, 313] width 91 height 9
copy div "Supply Clearance Height Bar - Modified"
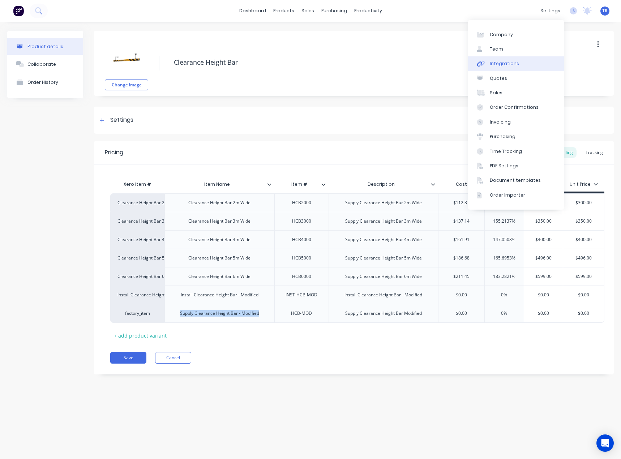
click at [495, 68] on link "Integrations" at bounding box center [516, 63] width 96 height 14
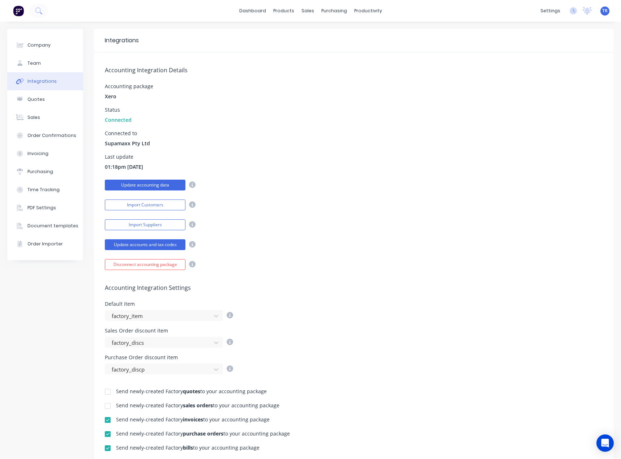
click at [145, 187] on button "Update accounting data" at bounding box center [145, 185] width 81 height 11
click at [294, 40] on link "Product Catalogue" at bounding box center [317, 34] width 96 height 14
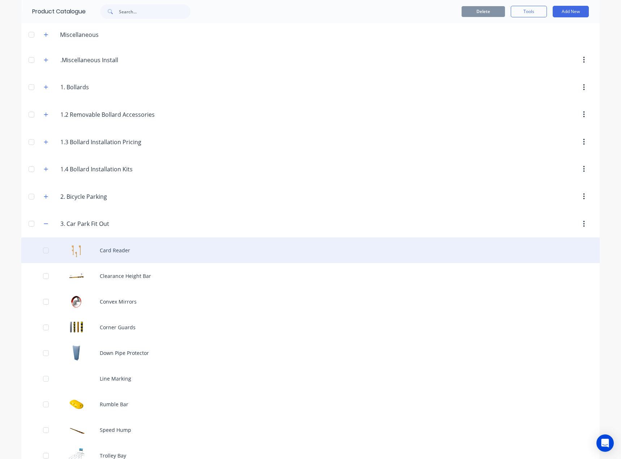
scroll to position [145, 0]
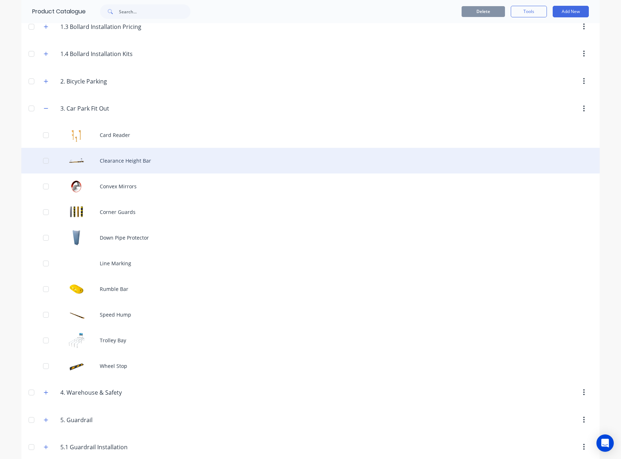
click at [152, 166] on div "Clearance Height Bar" at bounding box center [310, 161] width 578 height 26
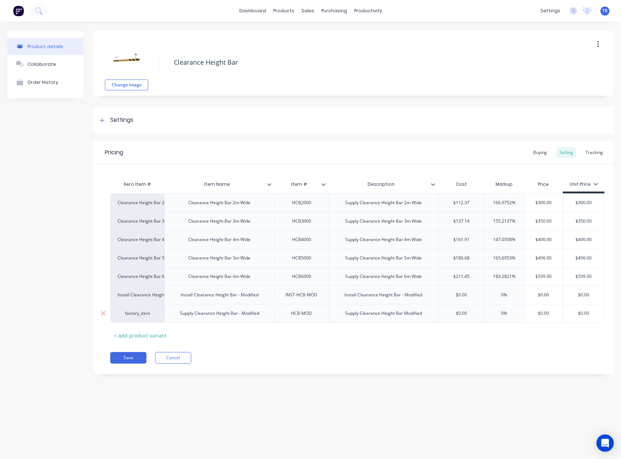
click at [201, 313] on div "Supply Clearance Height Bar - Modified" at bounding box center [219, 313] width 91 height 9
copy div "Supply Clearance Height Bar - Modified"
type textarea "x"
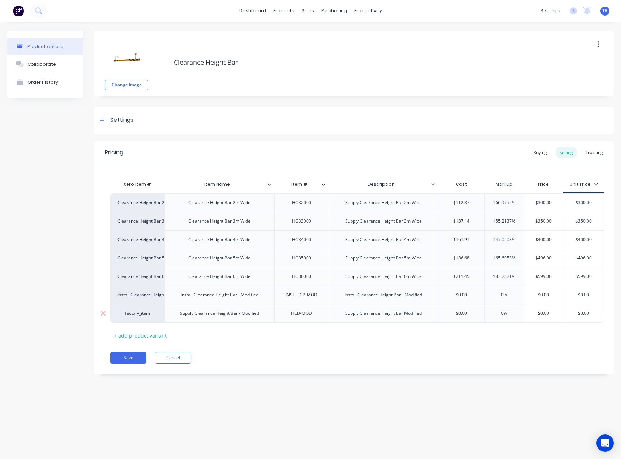
drag, startPoint x: 145, startPoint y: 319, endPoint x: 143, endPoint y: 315, distance: 4.1
click at [143, 314] on div "factory_item" at bounding box center [137, 313] width 40 height 7
paste input "Supply Clearance Height Bar - Modified"
type input "Supply Clearance Height Bar - Modified"
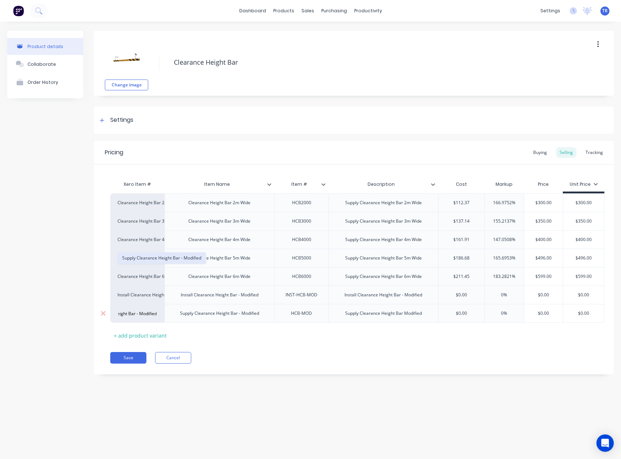
scroll to position [0, 0]
click at [169, 258] on button "Supply Clearance Height Bar - Modified" at bounding box center [162, 258] width 88 height 11
click at [142, 353] on button "Save" at bounding box center [128, 358] width 36 height 12
type textarea "x"
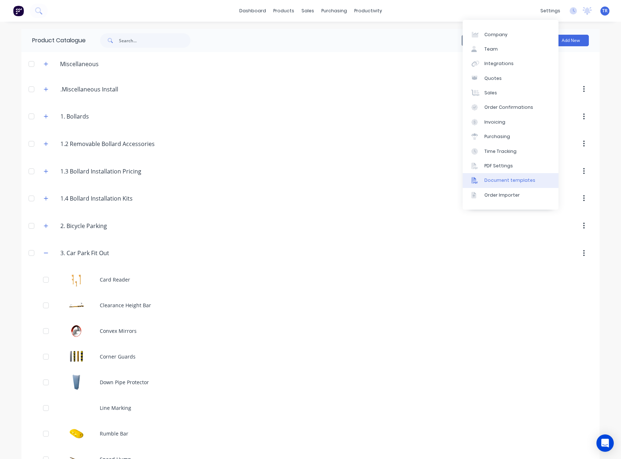
click at [505, 181] on div "Document templates" at bounding box center [509, 180] width 51 height 7
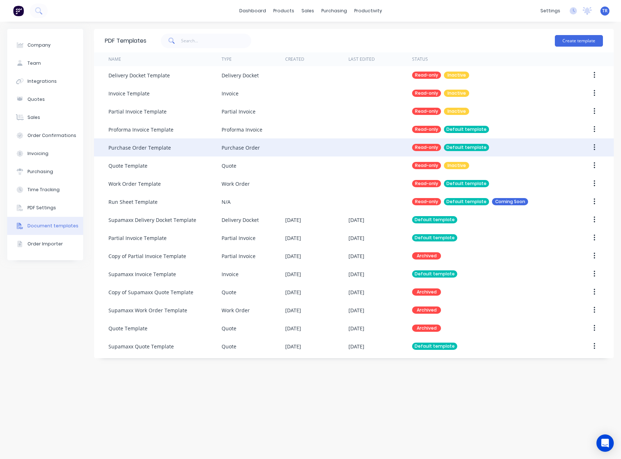
click at [260, 150] on div "Purchase Order" at bounding box center [253, 147] width 64 height 18
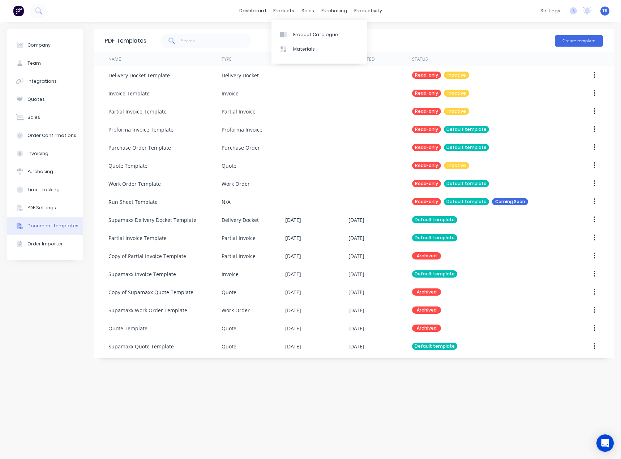
drag, startPoint x: 292, startPoint y: 8, endPoint x: 297, endPoint y: 23, distance: 16.0
click at [292, 8] on div "products" at bounding box center [284, 10] width 28 height 11
click at [297, 35] on div "Product Catalogue" at bounding box center [315, 34] width 45 height 7
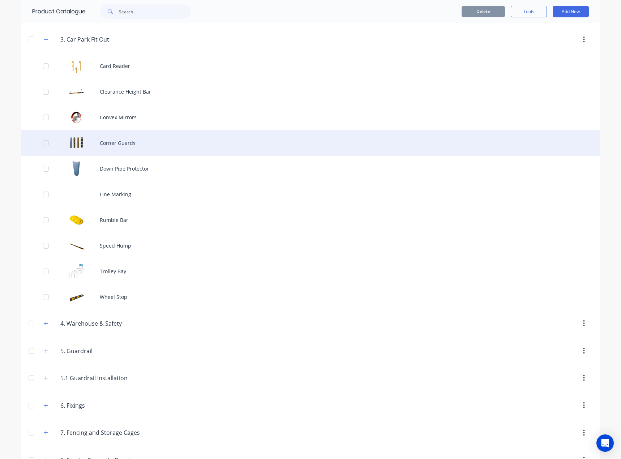
scroll to position [290, 0]
